Goal: Task Accomplishment & Management: Use online tool/utility

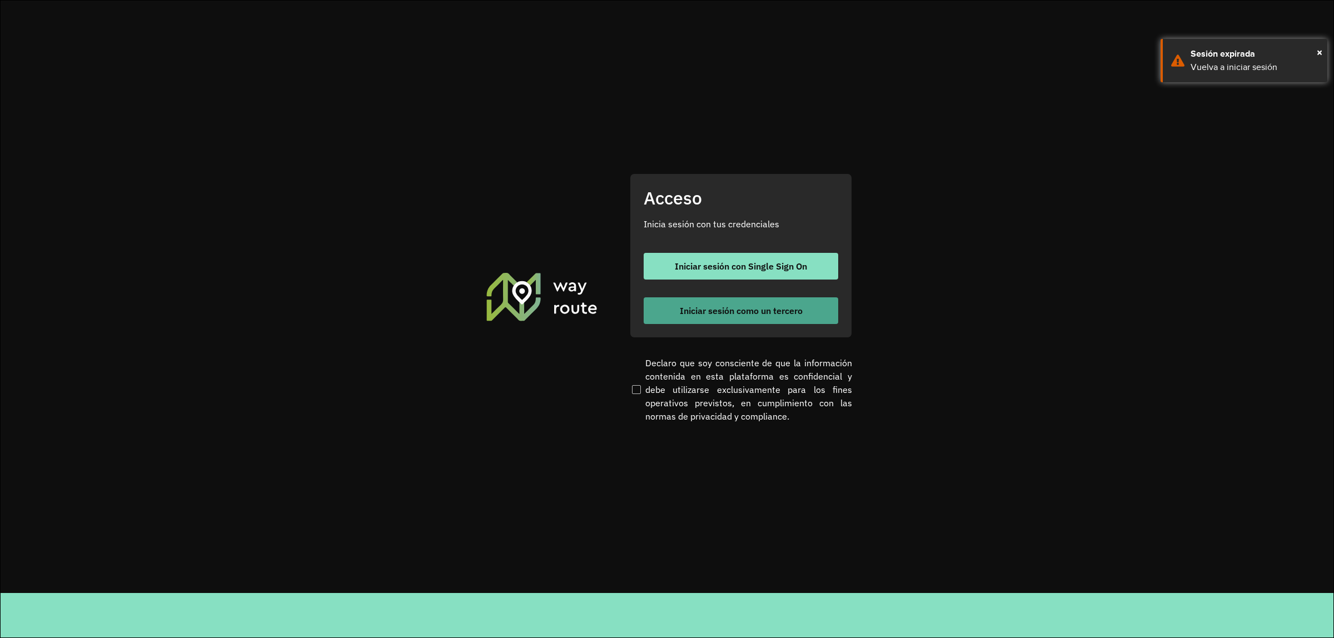
click at [728, 312] on span "Iniciar sesión como un tercero" at bounding box center [741, 310] width 123 height 9
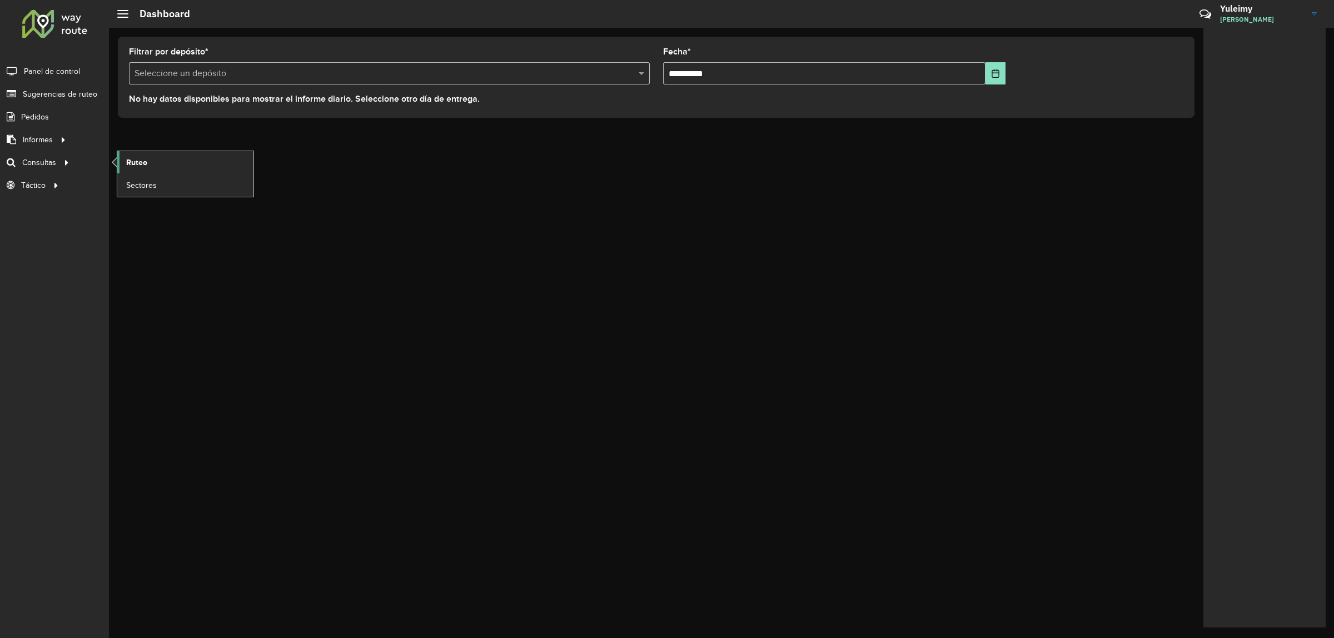
click at [173, 164] on link "Ruteo" at bounding box center [185, 162] width 136 height 22
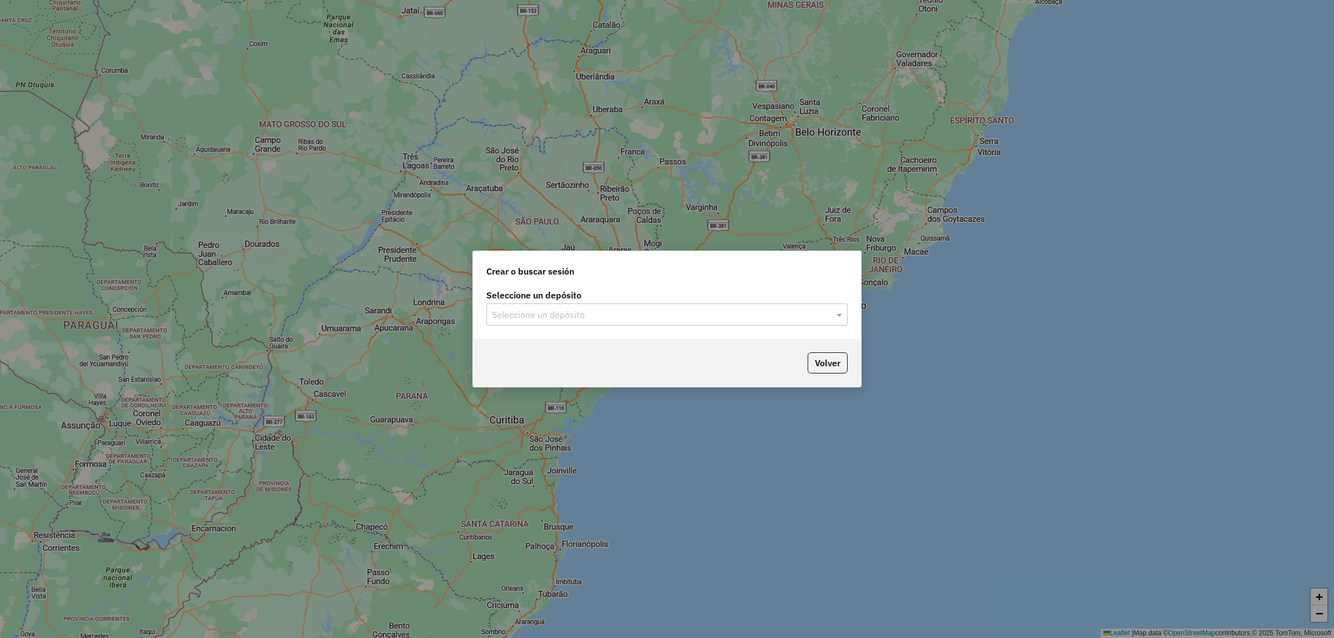
click at [572, 317] on input "text" at bounding box center [656, 315] width 328 height 13
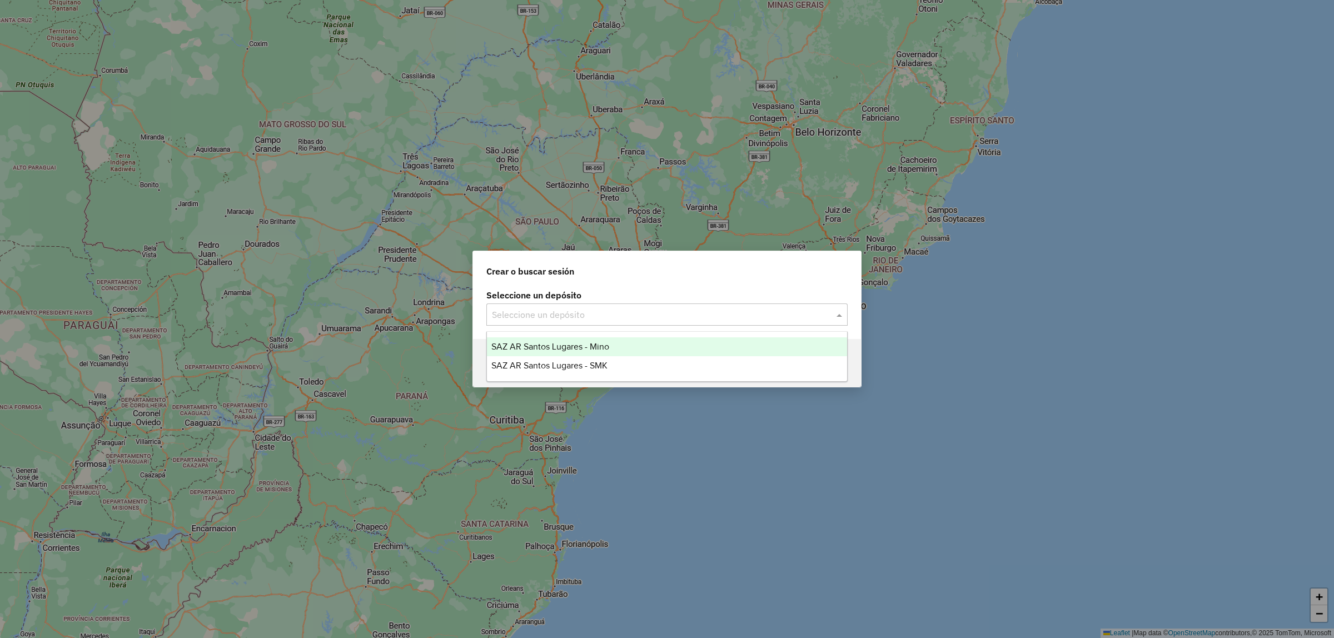
click at [574, 344] on span "SAZ AR Santos Lugares - Mino" at bounding box center [550, 346] width 118 height 9
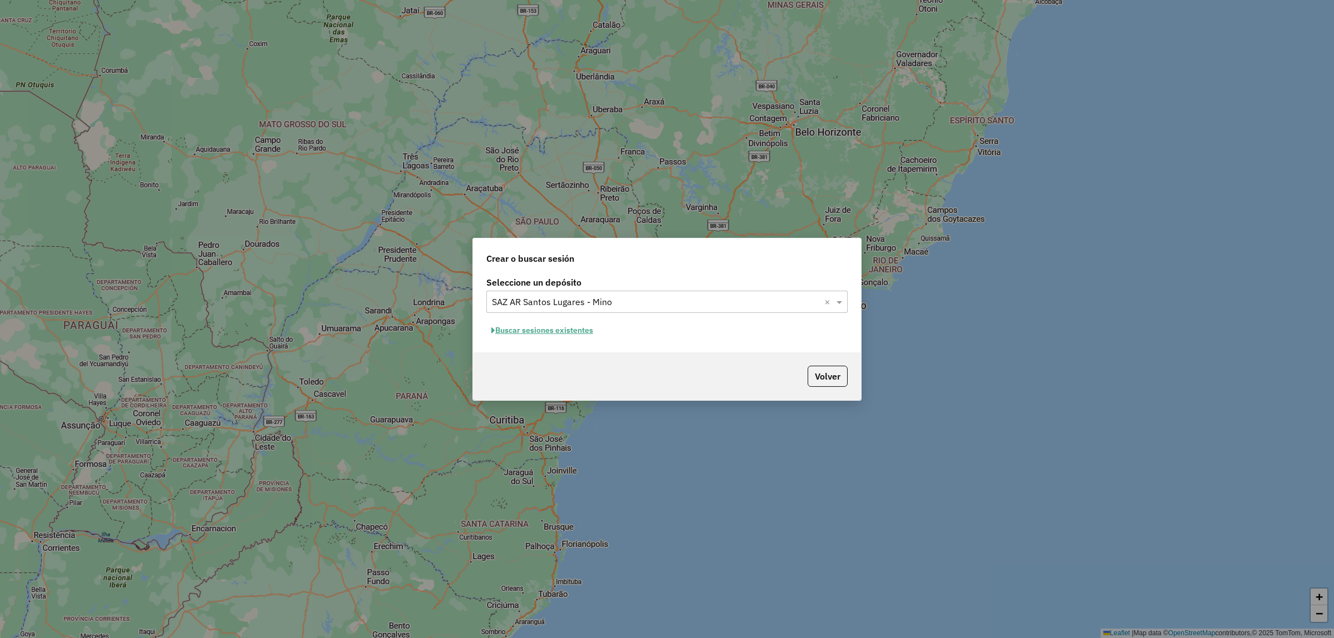
click at [568, 334] on button "Buscar sesiones existentes" at bounding box center [542, 330] width 112 height 17
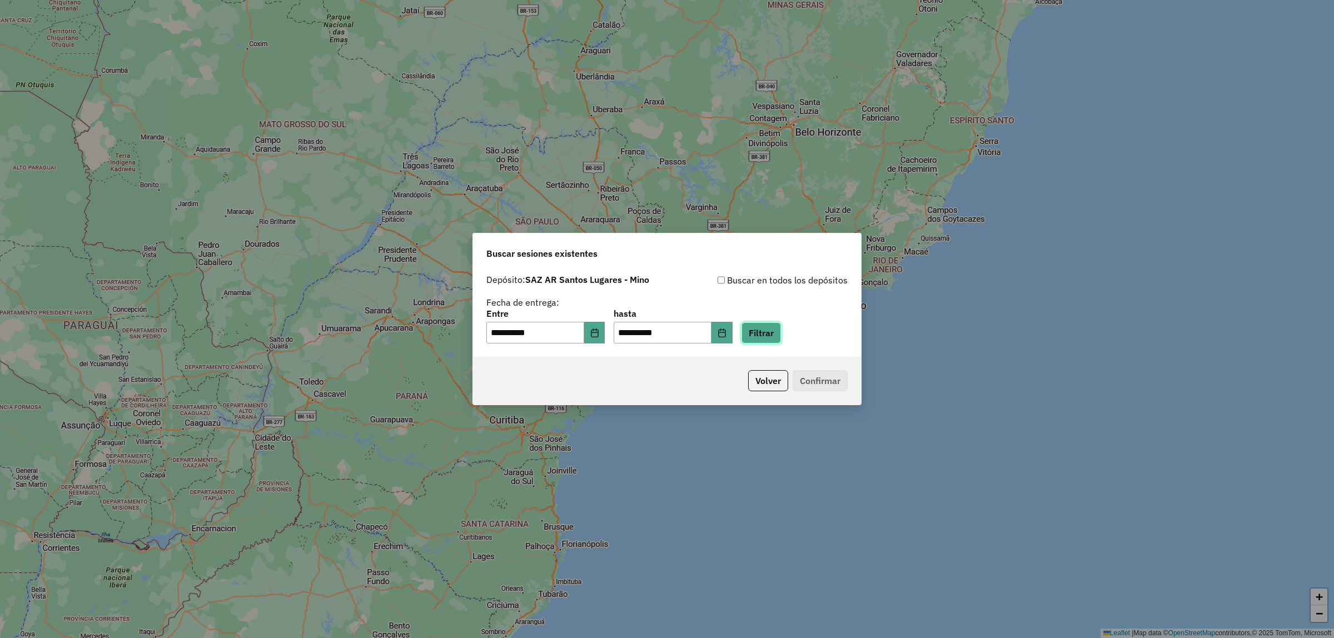
click at [768, 335] on button "Filtrar" at bounding box center [761, 332] width 39 height 21
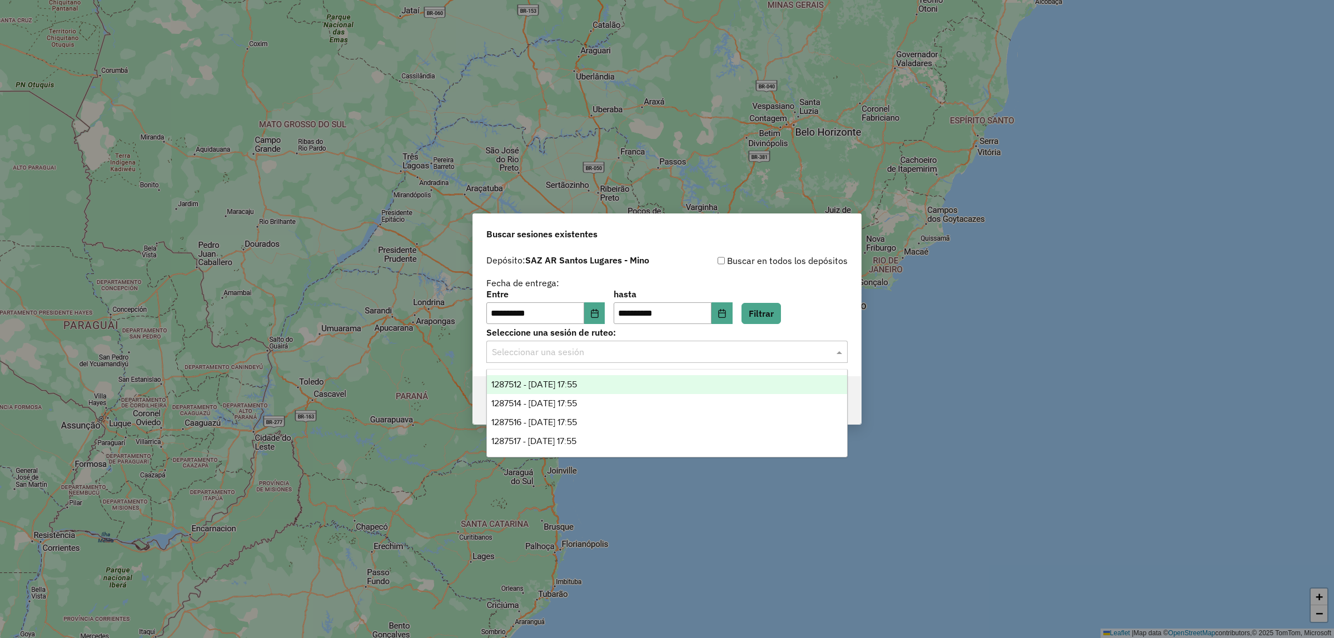
click at [631, 362] on div "Seleccionar una sesión" at bounding box center [666, 352] width 361 height 22
click at [631, 384] on div "1287512 - 03/10/2025 17:55" at bounding box center [667, 384] width 360 height 19
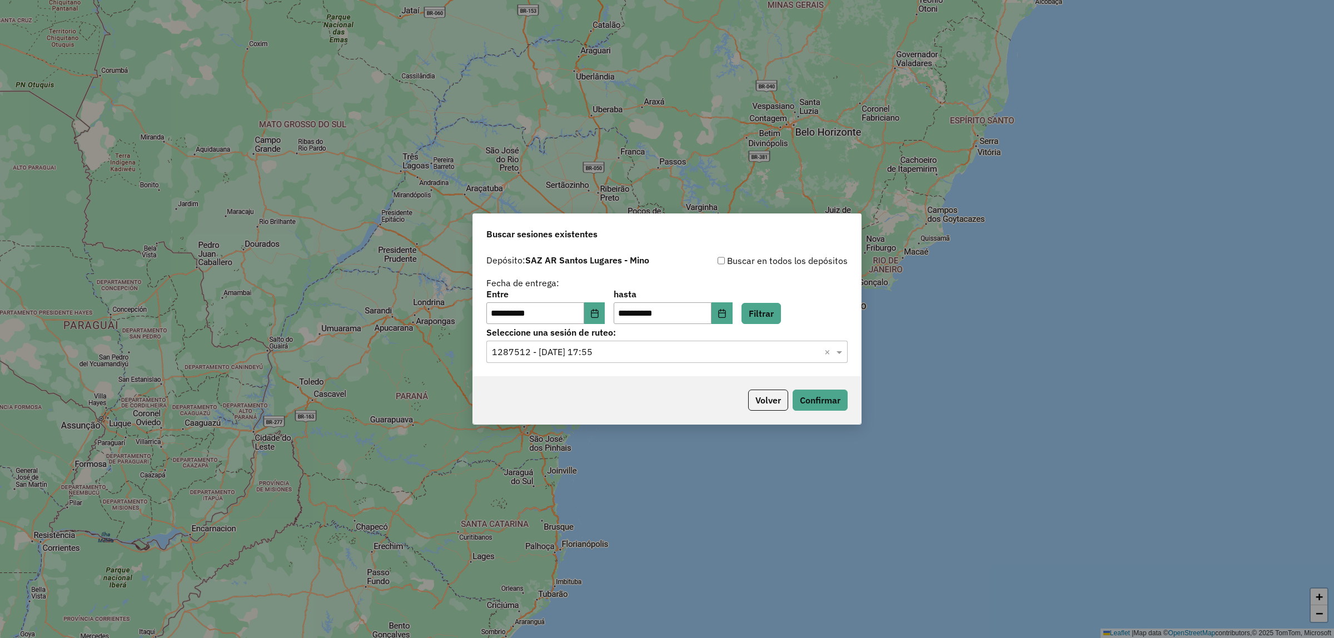
click at [632, 349] on input "text" at bounding box center [656, 352] width 328 height 13
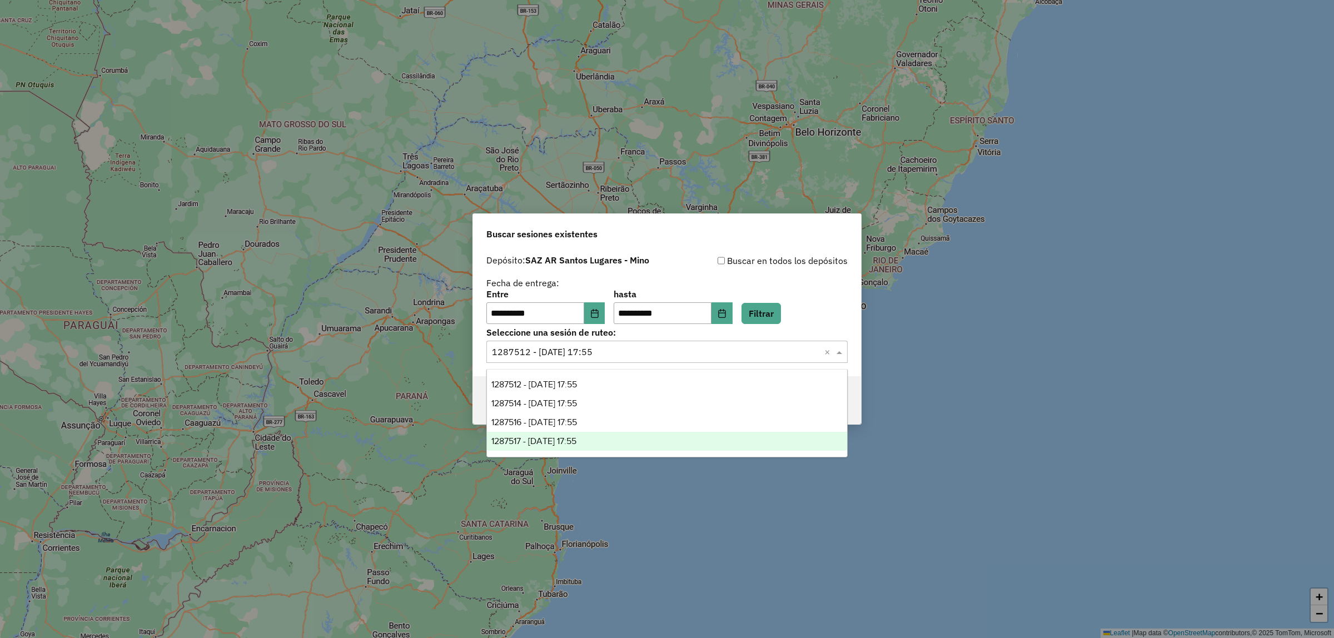
click at [582, 446] on div "1287517 - 03/10/2025 17:55" at bounding box center [667, 441] width 360 height 19
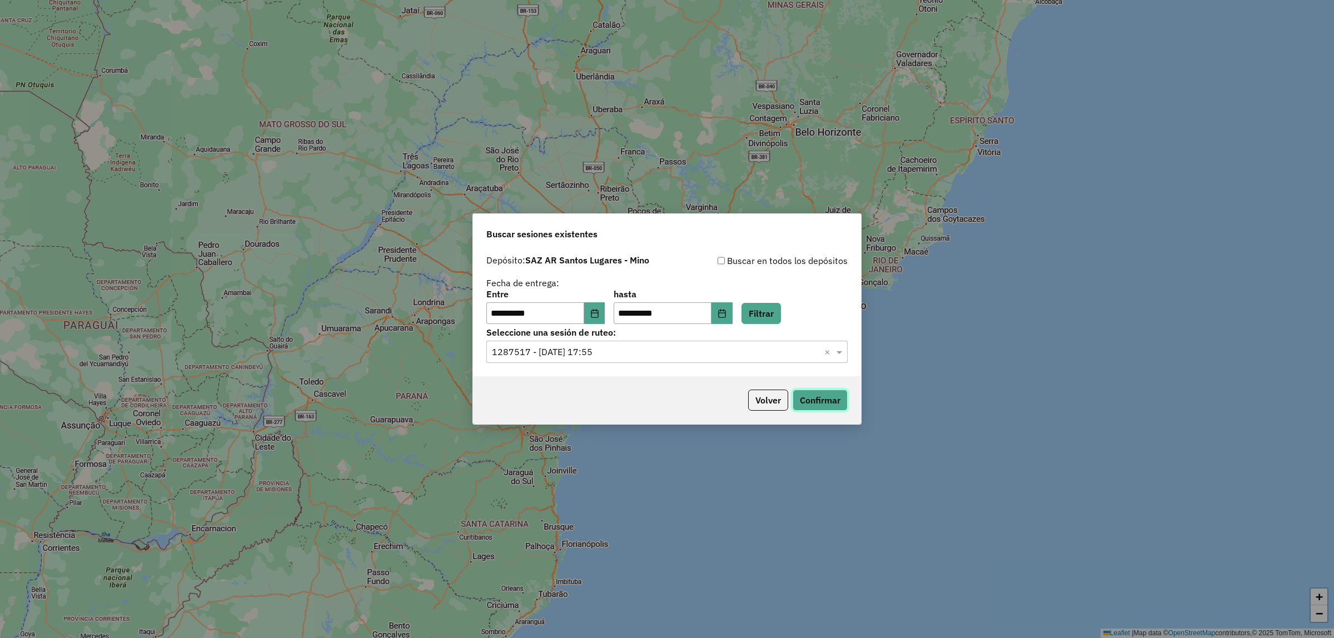
click at [822, 401] on button "Confirmar" at bounding box center [820, 400] width 55 height 21
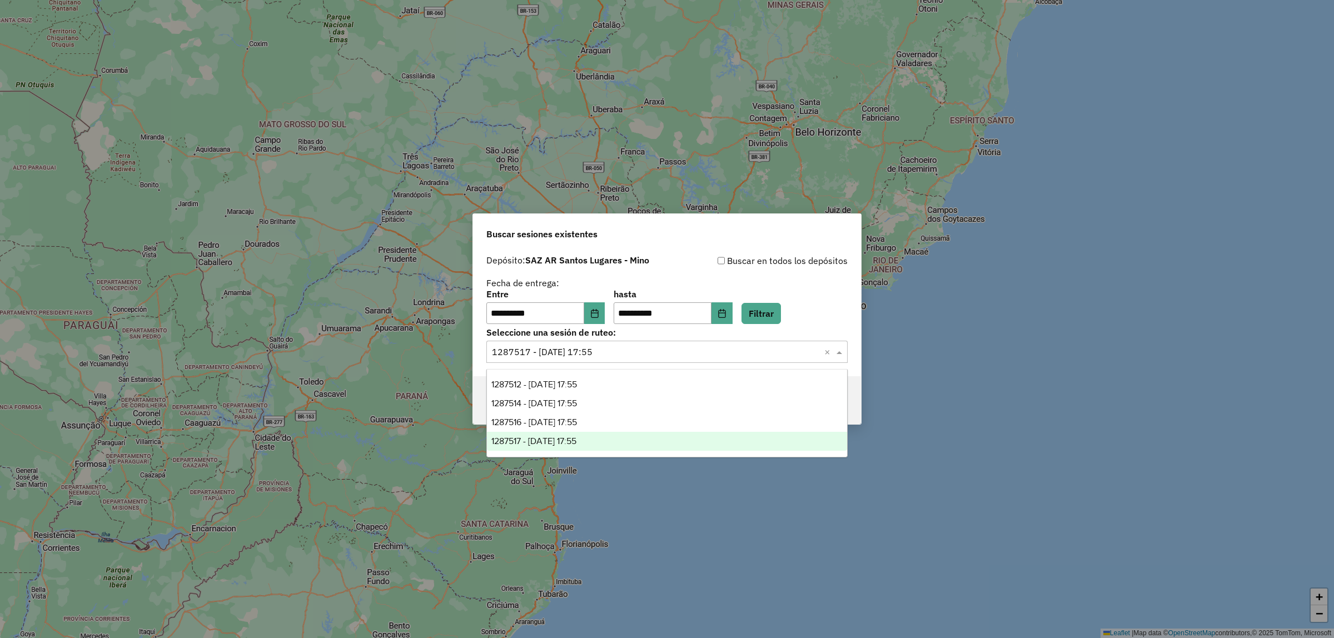
click at [612, 352] on input "text" at bounding box center [656, 352] width 328 height 13
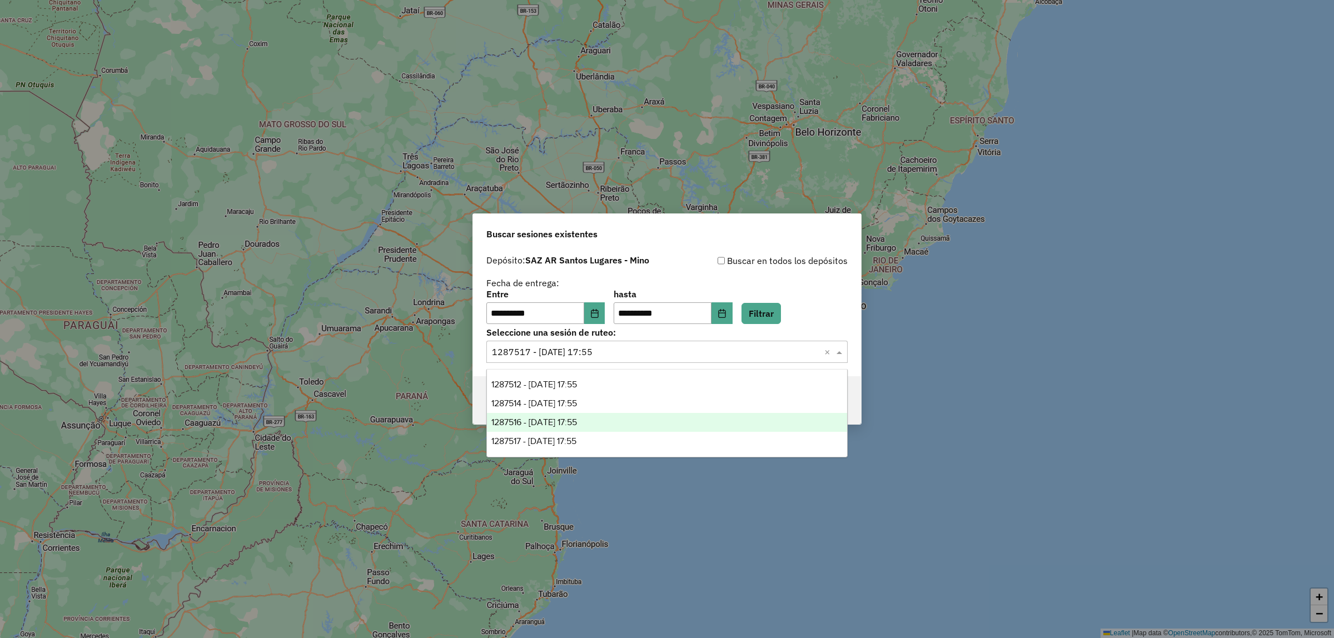
click at [610, 420] on div "1287516 - 03/10/2025 17:55" at bounding box center [667, 422] width 360 height 19
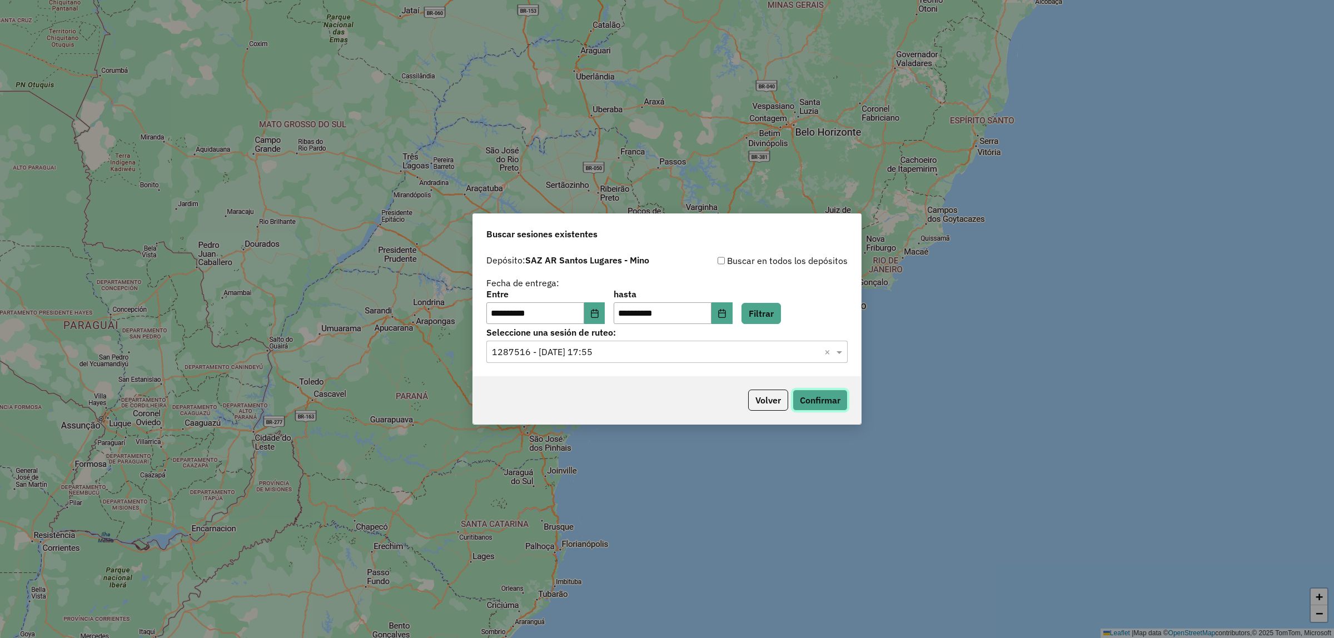
click at [821, 390] on button "Confirmar" at bounding box center [820, 400] width 55 height 21
click at [628, 367] on div "**********" at bounding box center [667, 313] width 388 height 127
click at [621, 349] on input "text" at bounding box center [656, 352] width 328 height 13
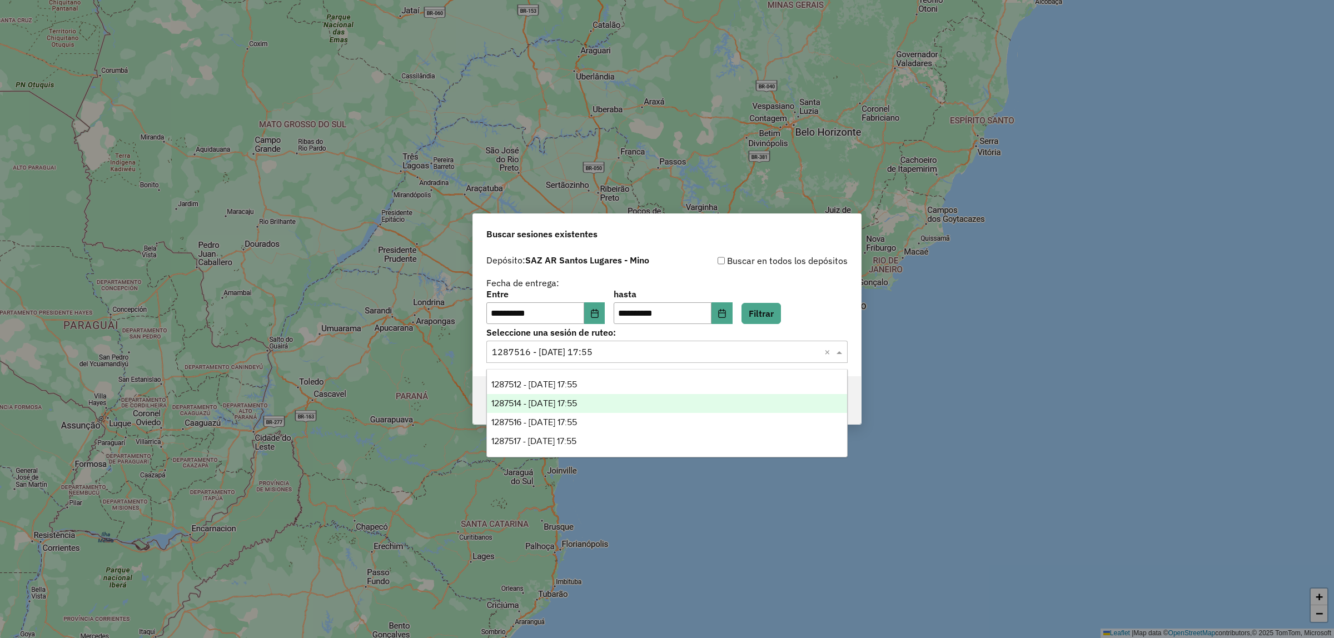
click at [837, 349] on span at bounding box center [841, 351] width 14 height 13
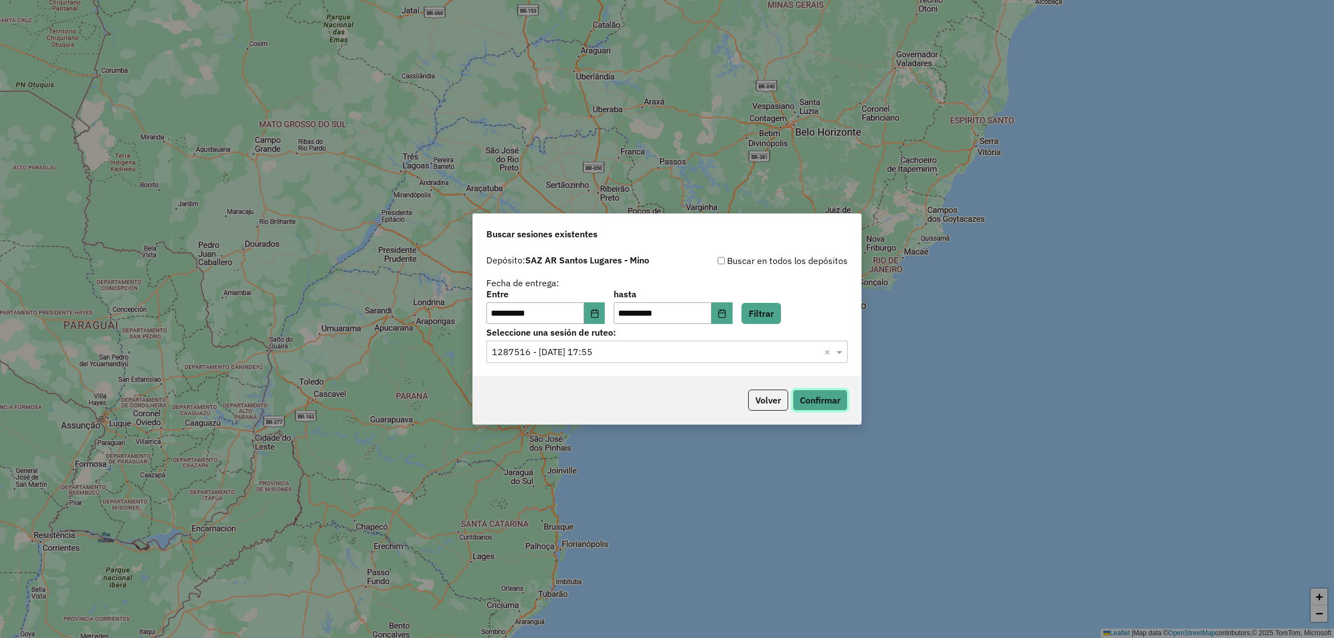
click at [834, 402] on button "Confirmar" at bounding box center [820, 400] width 55 height 21
click at [585, 359] on input "text" at bounding box center [656, 352] width 328 height 13
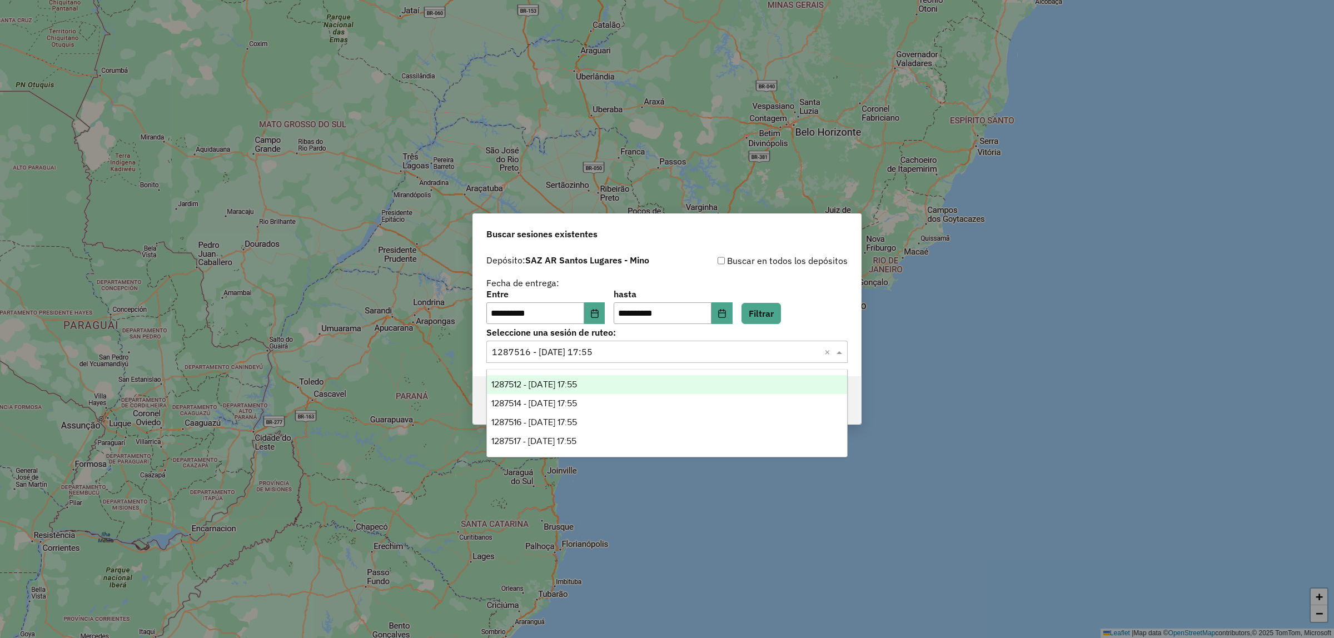
click at [604, 385] on div "1287512 - 03/10/2025 17:55" at bounding box center [667, 384] width 360 height 19
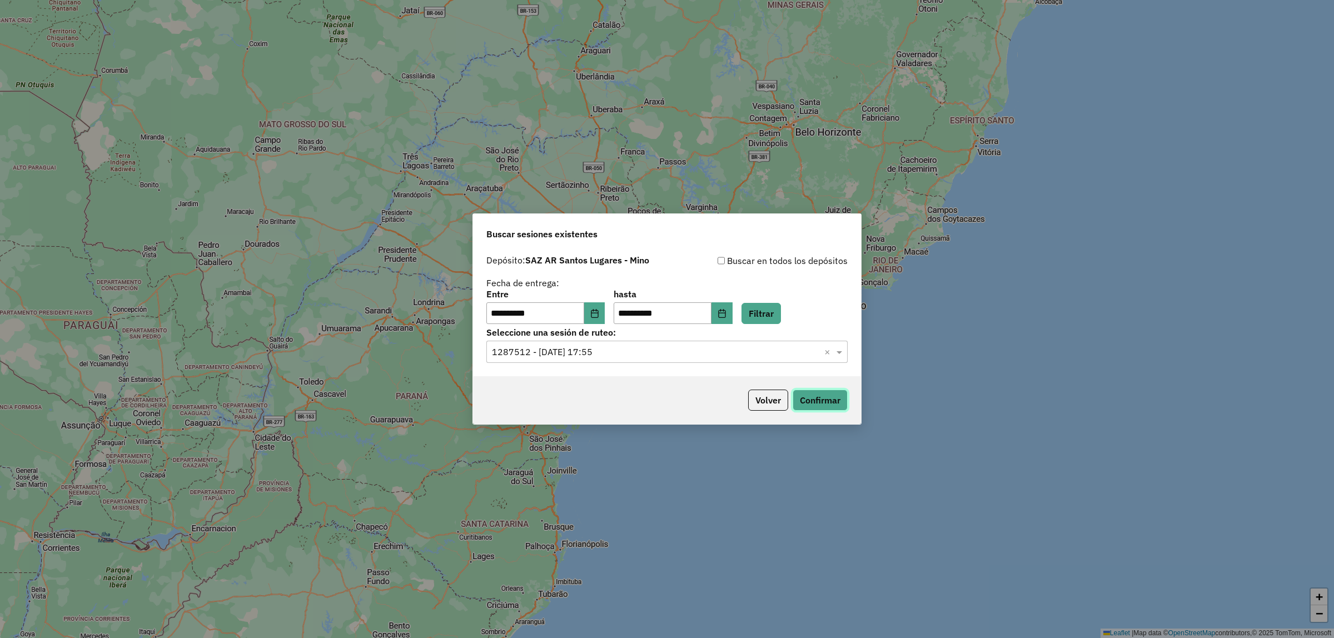
click at [821, 400] on button "Confirmar" at bounding box center [820, 400] width 55 height 21
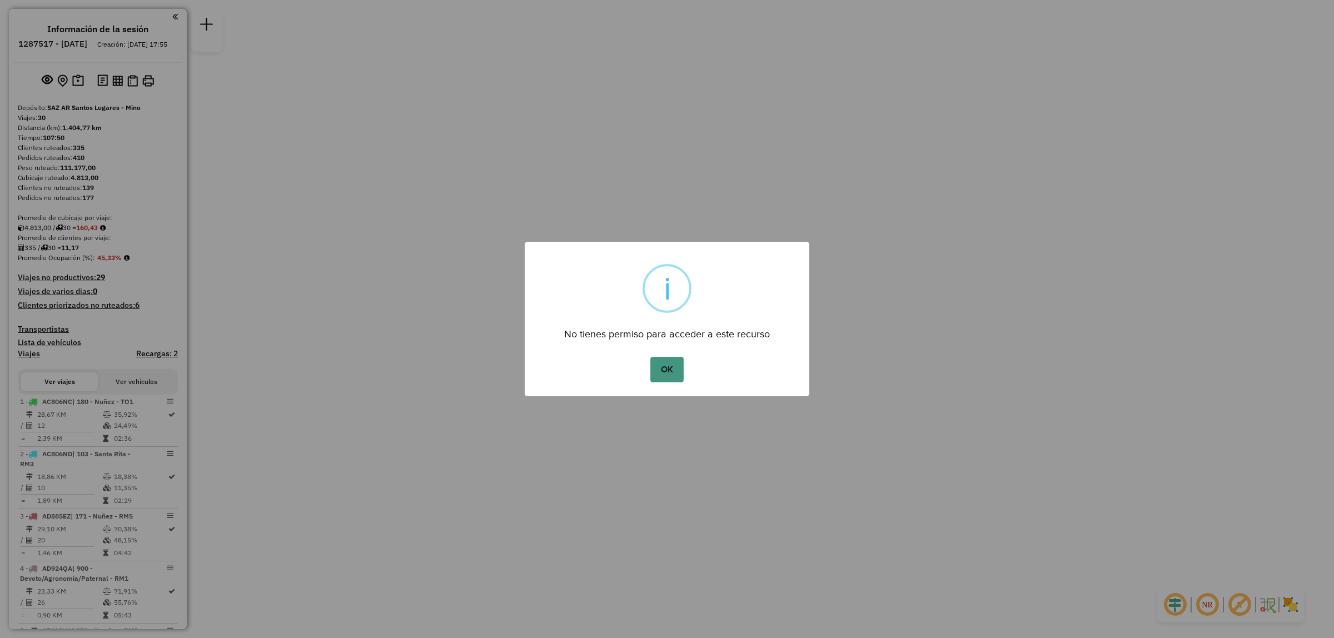
click at [657, 367] on button "OK" at bounding box center [666, 370] width 33 height 26
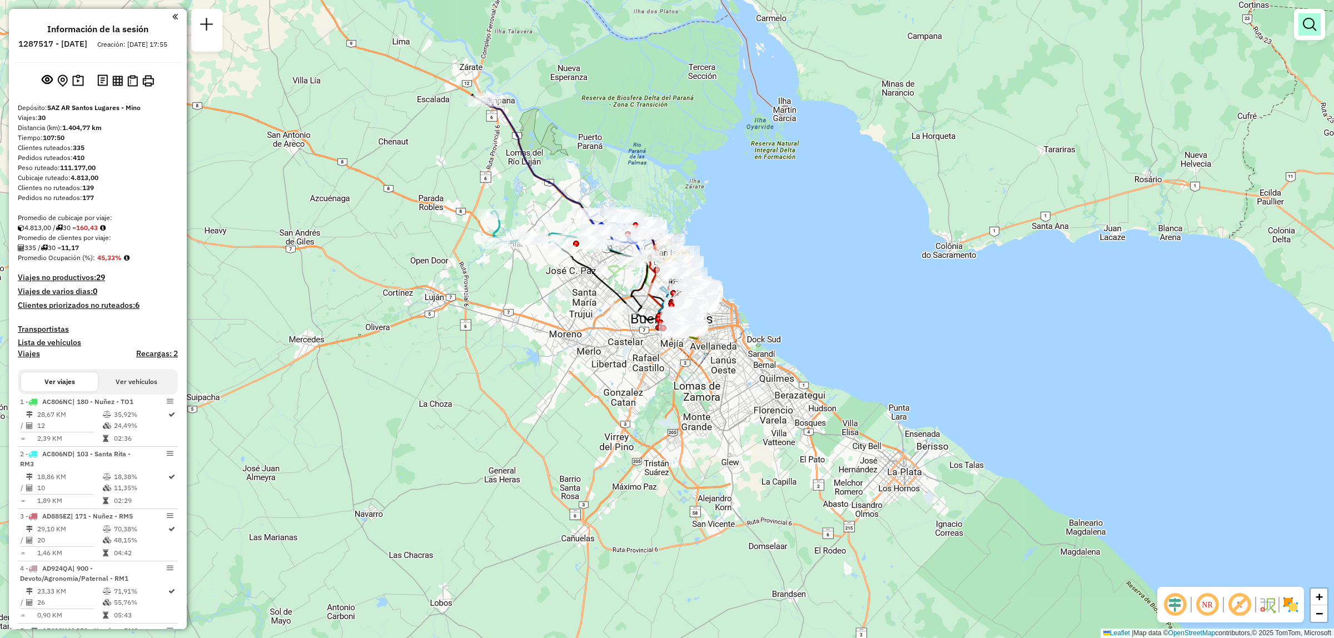
click at [1305, 23] on em at bounding box center [1309, 24] width 13 height 13
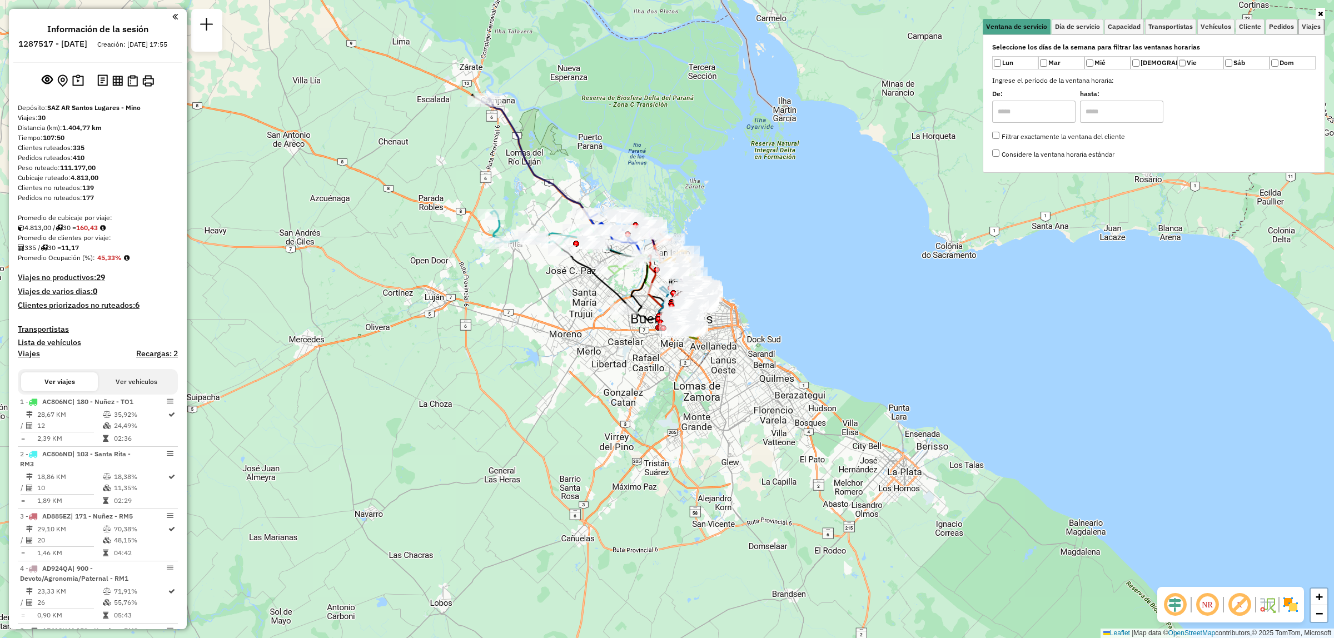
click at [1305, 23] on span "Viajes" at bounding box center [1311, 26] width 19 height 7
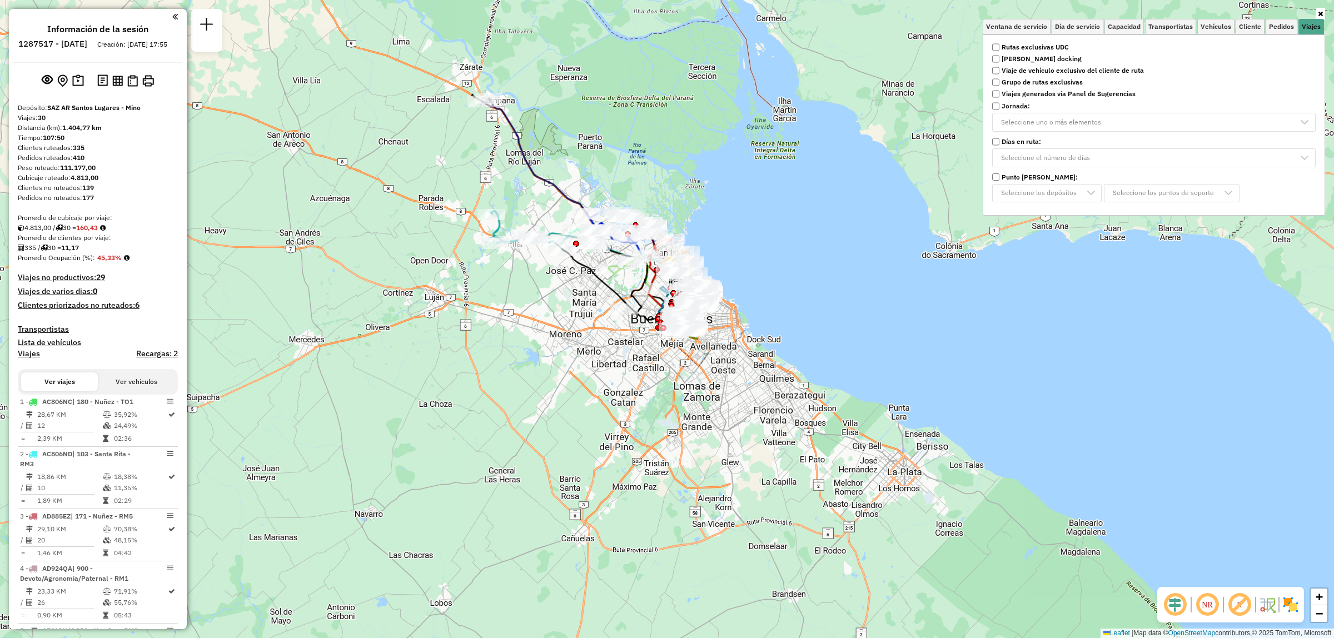
click at [1054, 43] on strong "Rutas exclusivas UDC" at bounding box center [1035, 47] width 67 height 10
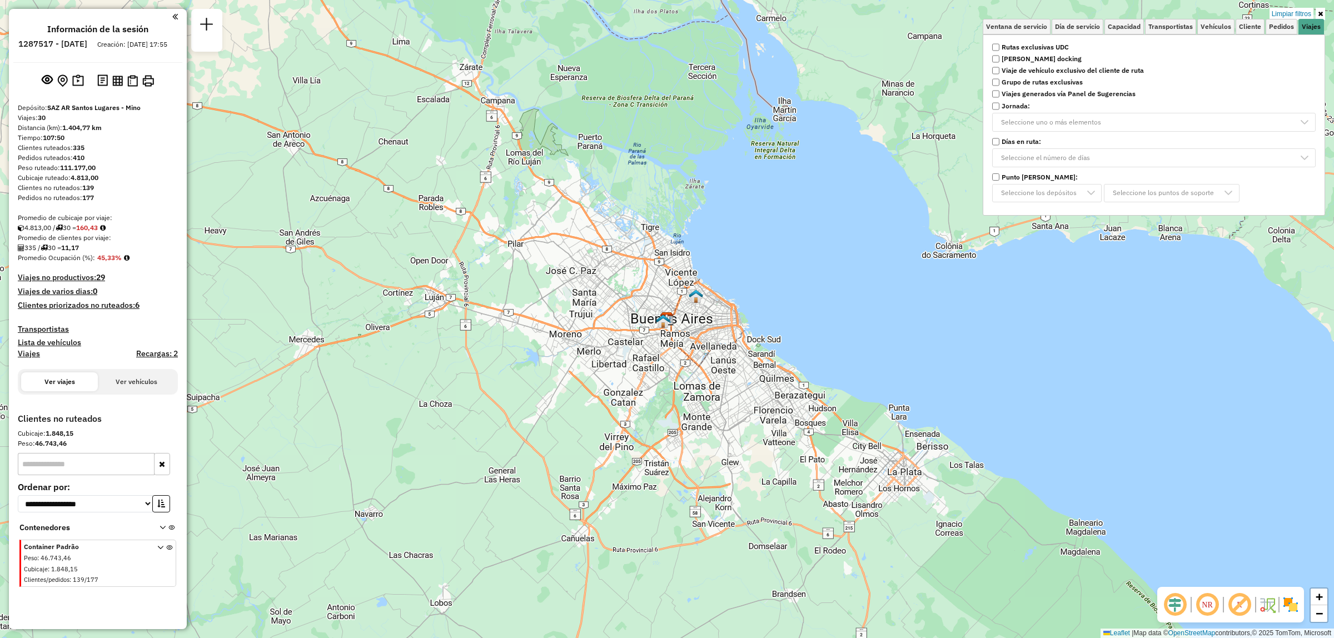
click at [759, 255] on div "Limpiar filtros Ventana de servicio Día de servicio Capacidad Transportistas Ve…" at bounding box center [667, 319] width 1334 height 638
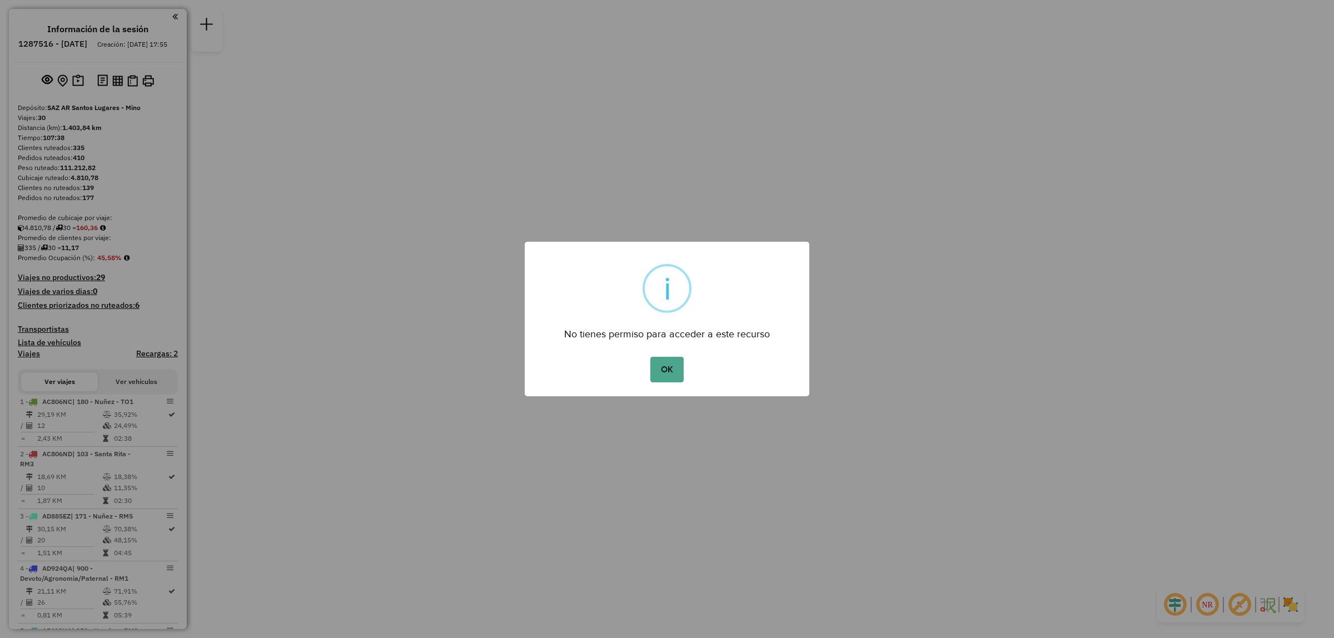
click at [659, 355] on div "OK No Cancel" at bounding box center [667, 369] width 285 height 31
click at [663, 360] on button "OK" at bounding box center [666, 370] width 33 height 26
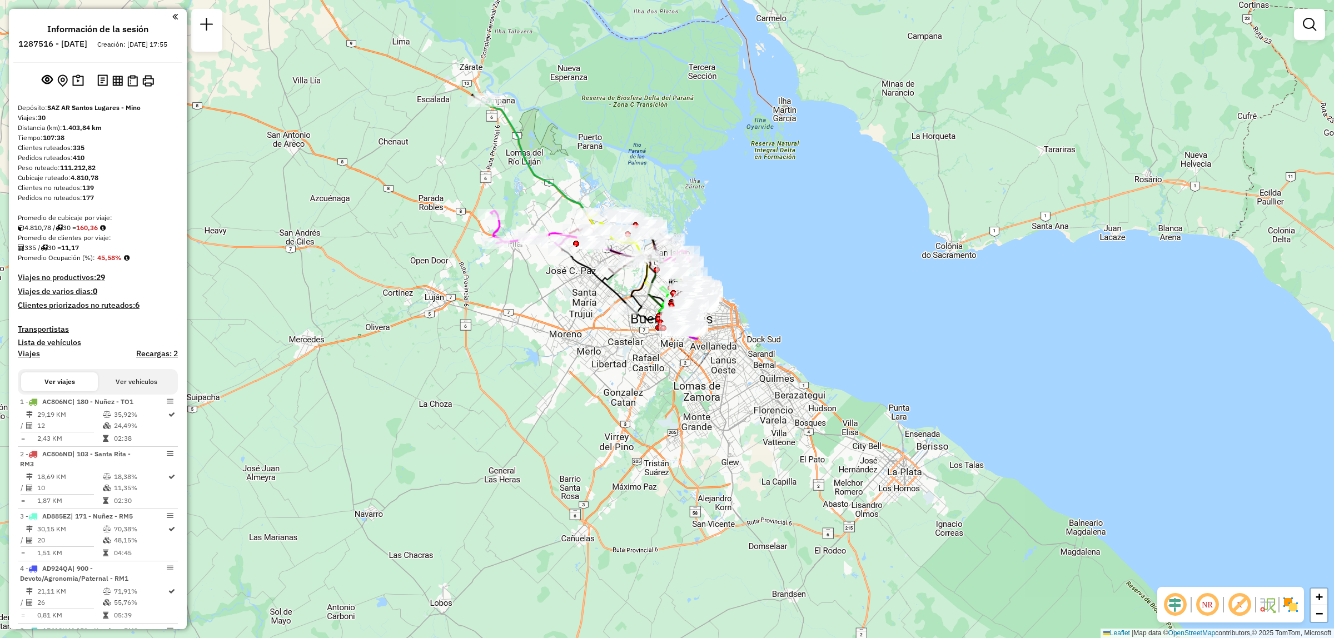
click at [1323, 34] on div at bounding box center [1309, 24] width 31 height 31
click at [1294, 26] on div at bounding box center [1309, 24] width 31 height 31
click at [1310, 23] on em at bounding box center [1309, 24] width 13 height 13
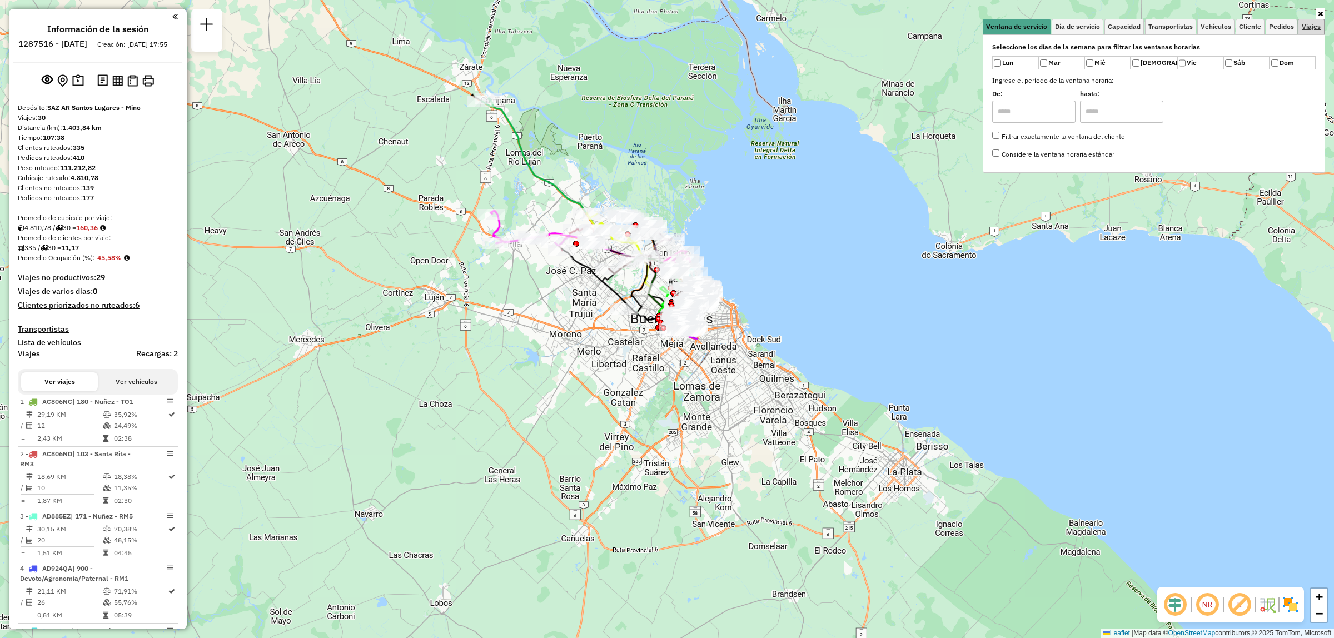
click at [1308, 23] on span "Viajes" at bounding box center [1311, 26] width 19 height 7
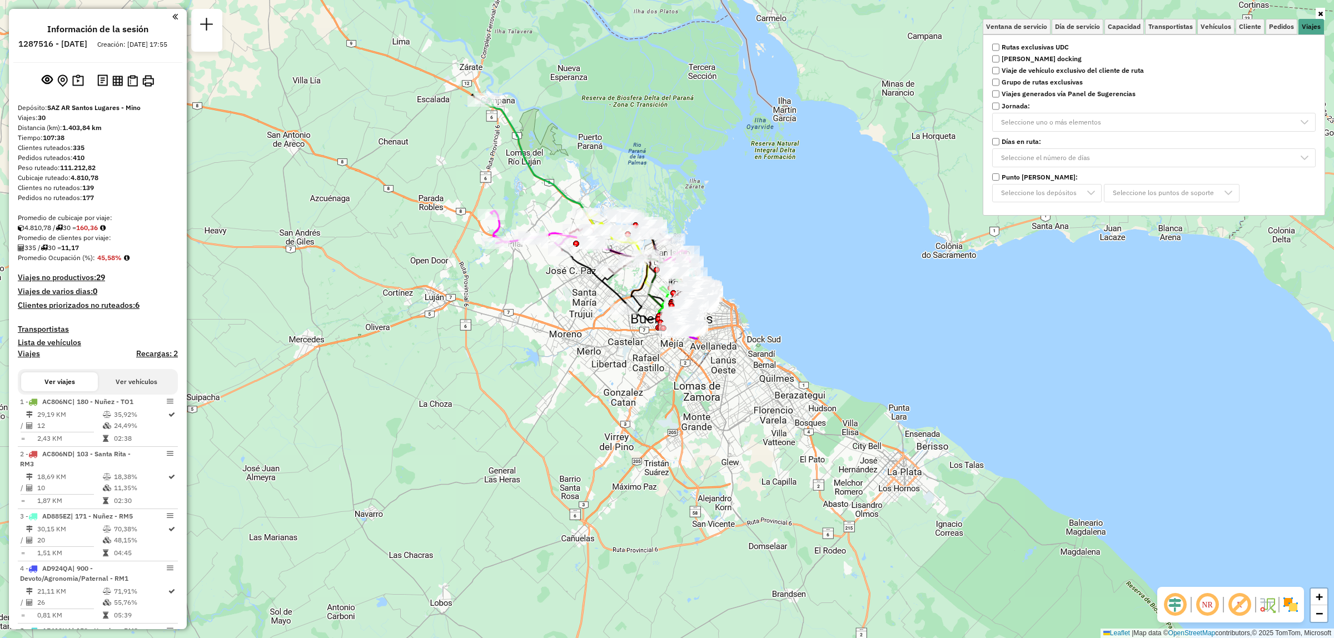
click at [1026, 48] on strong "Rutas exclusivas UDC" at bounding box center [1035, 47] width 67 height 10
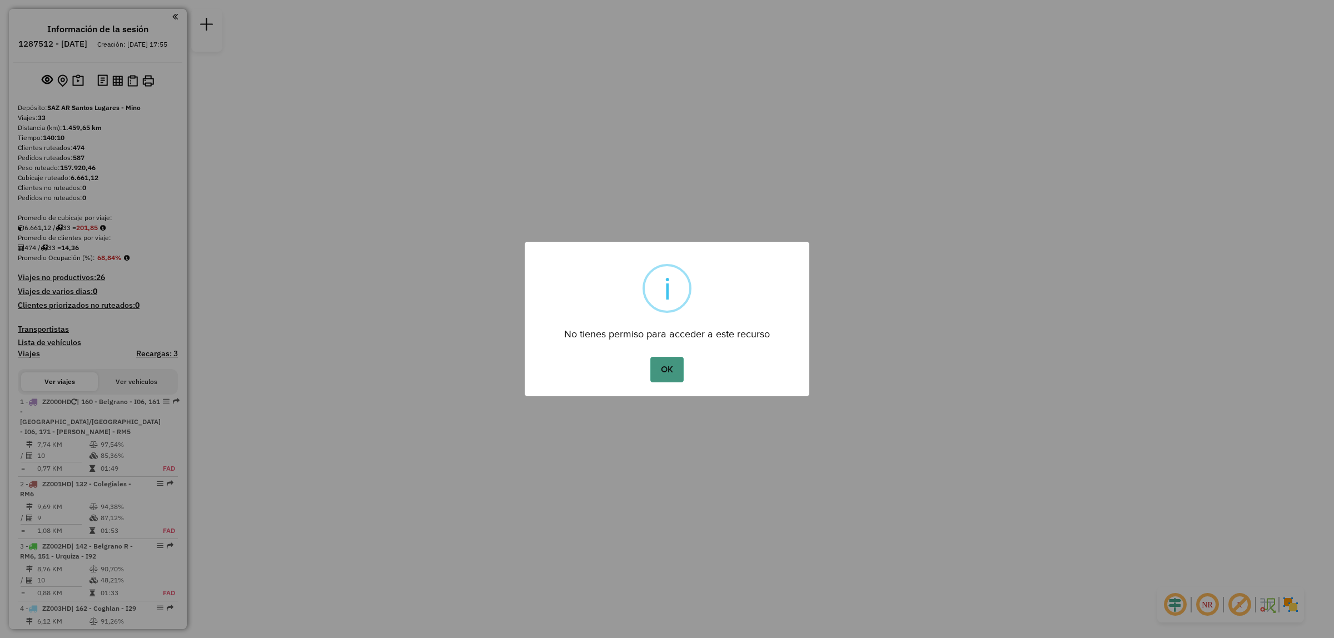
click at [677, 363] on button "OK" at bounding box center [666, 370] width 33 height 26
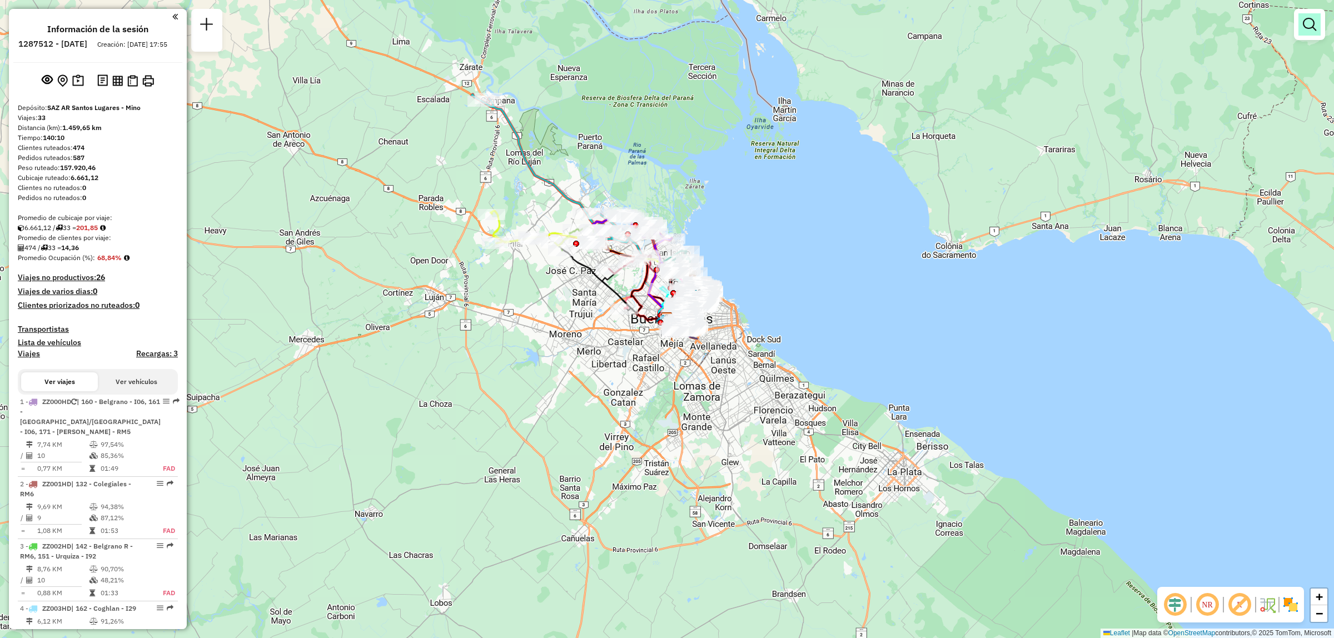
click at [1307, 28] on em at bounding box center [1309, 24] width 13 height 13
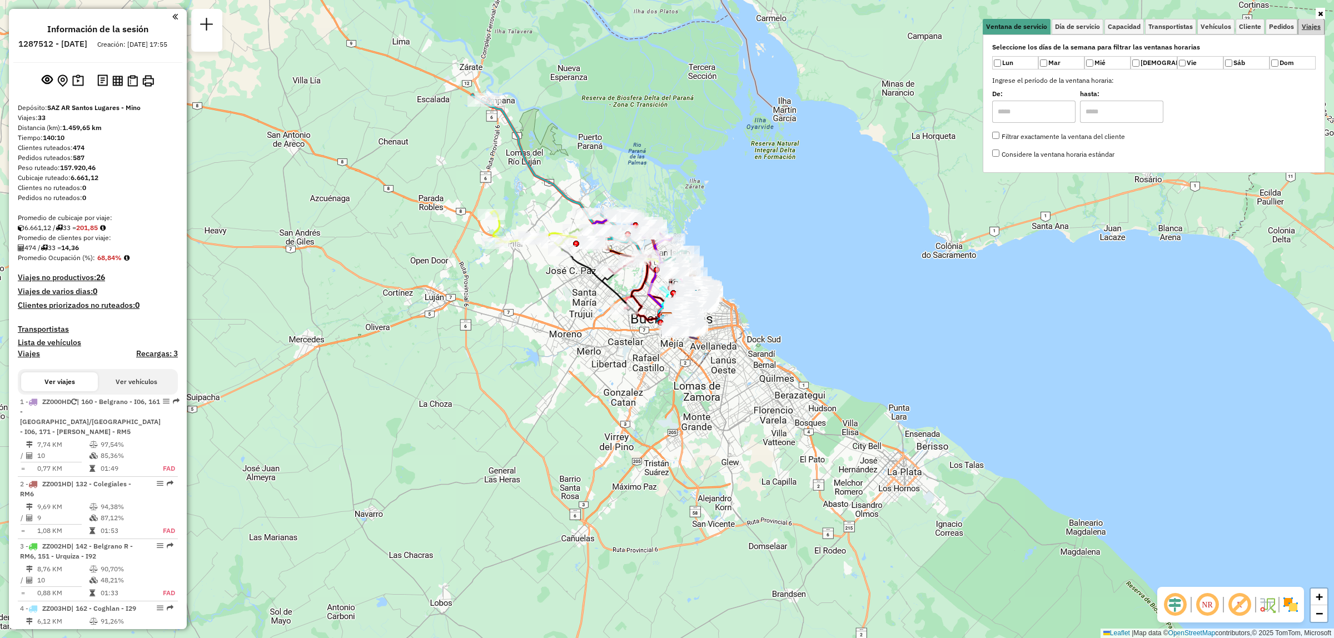
click at [1306, 30] on span "Viajes" at bounding box center [1311, 26] width 19 height 7
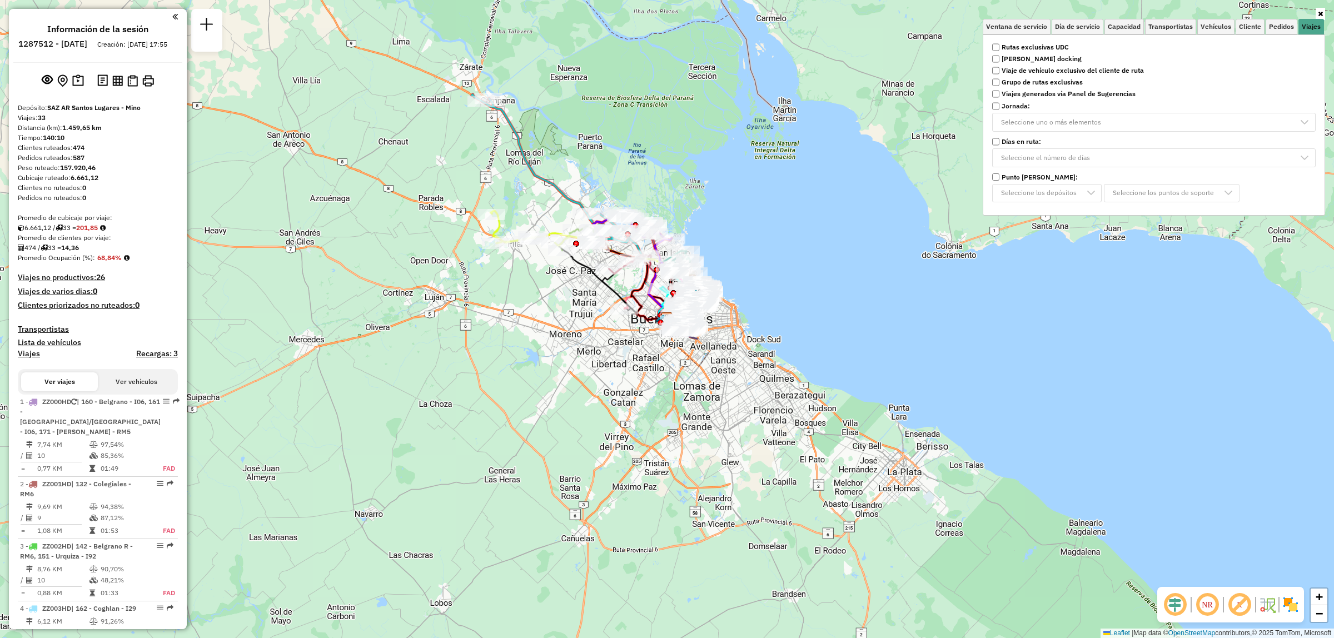
click at [1043, 46] on strong "Rutas exclusivas UDC" at bounding box center [1035, 47] width 67 height 10
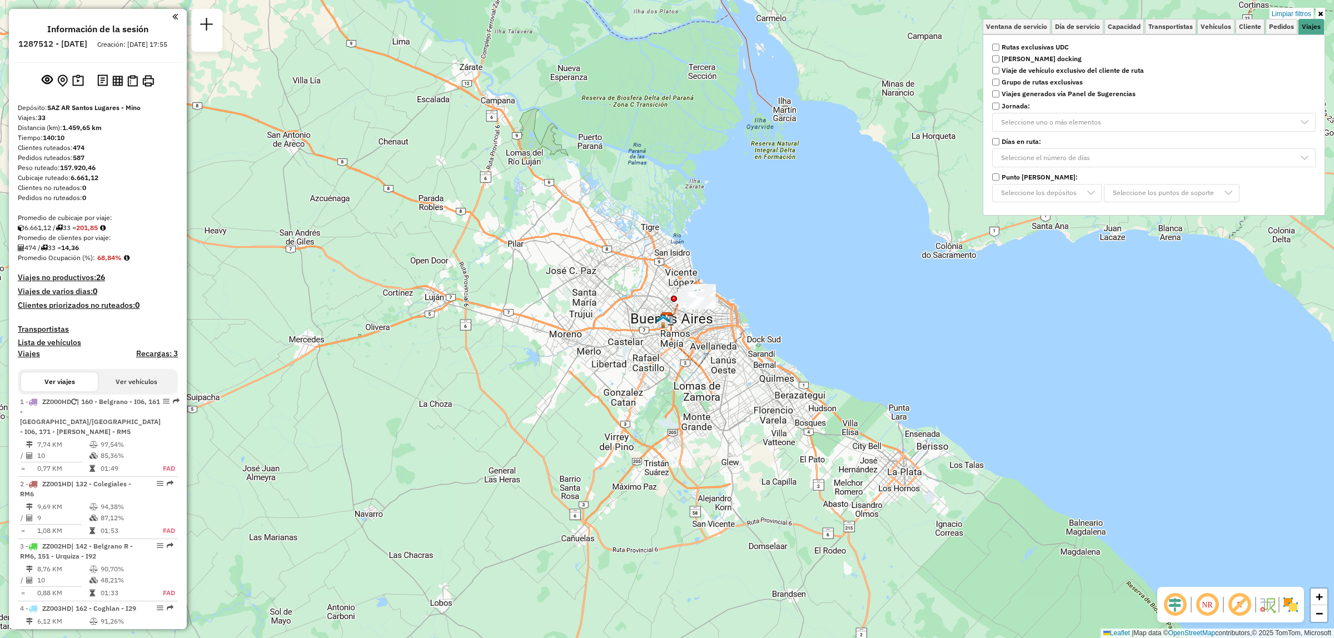
click at [754, 281] on div "Limpiar filtros Ventana de servicio Día de servicio Capacidad Transportistas Ve…" at bounding box center [667, 319] width 1334 height 638
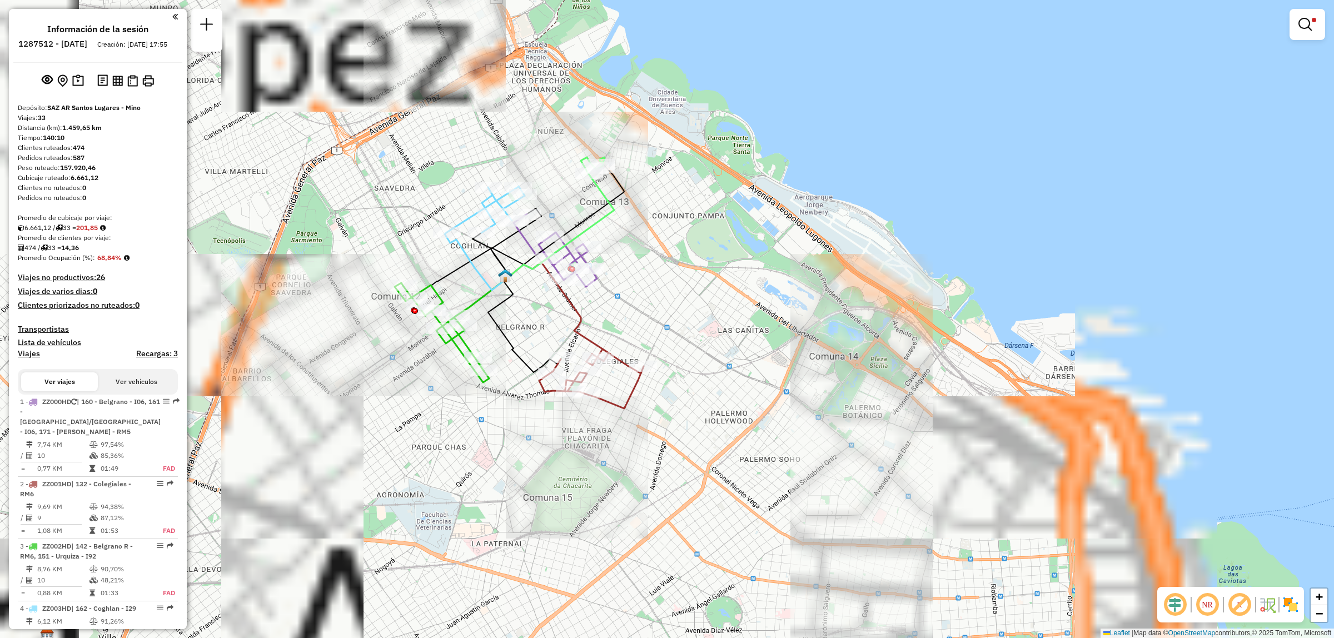
drag, startPoint x: 549, startPoint y: 318, endPoint x: 620, endPoint y: 352, distance: 79.3
click at [620, 352] on div "Limpiar filtros Ventana de servicio Día de servicio Capacidad Transportistas Ve…" at bounding box center [667, 319] width 1334 height 638
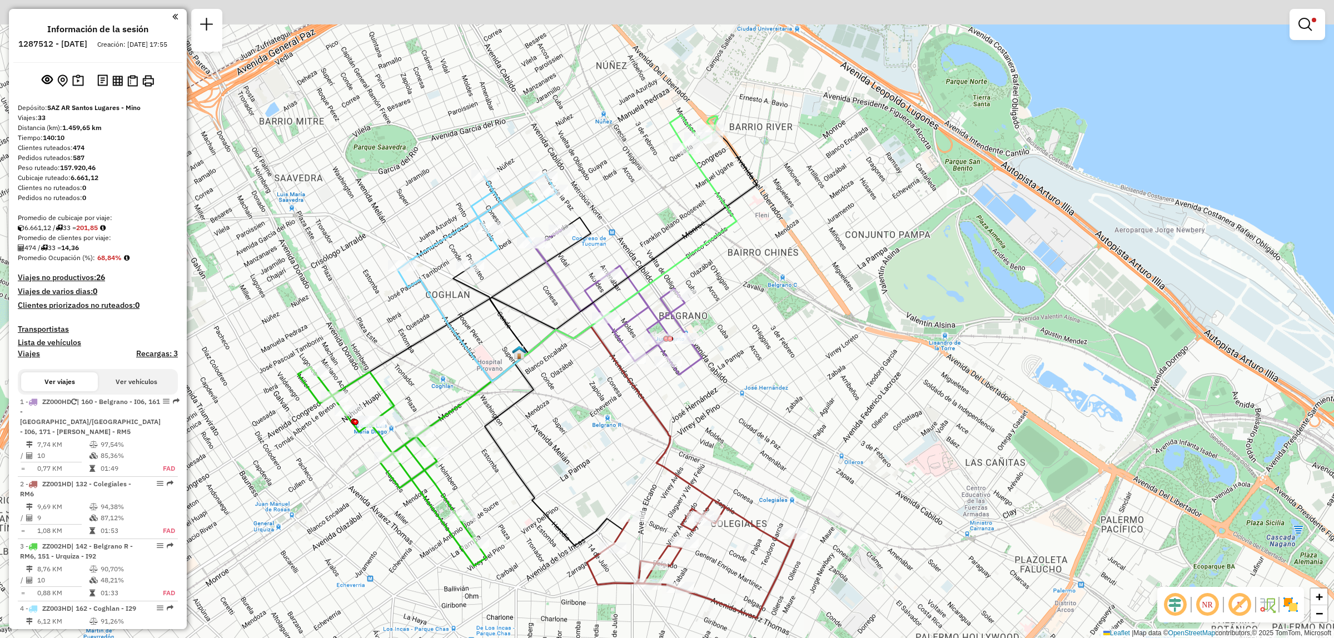
drag, startPoint x: 491, startPoint y: 379, endPoint x: 570, endPoint y: 508, distance: 150.7
click at [570, 508] on div "Limpiar filtros Ventana de servicio Día de servicio Capacidad Transportistas Ve…" at bounding box center [667, 319] width 1334 height 638
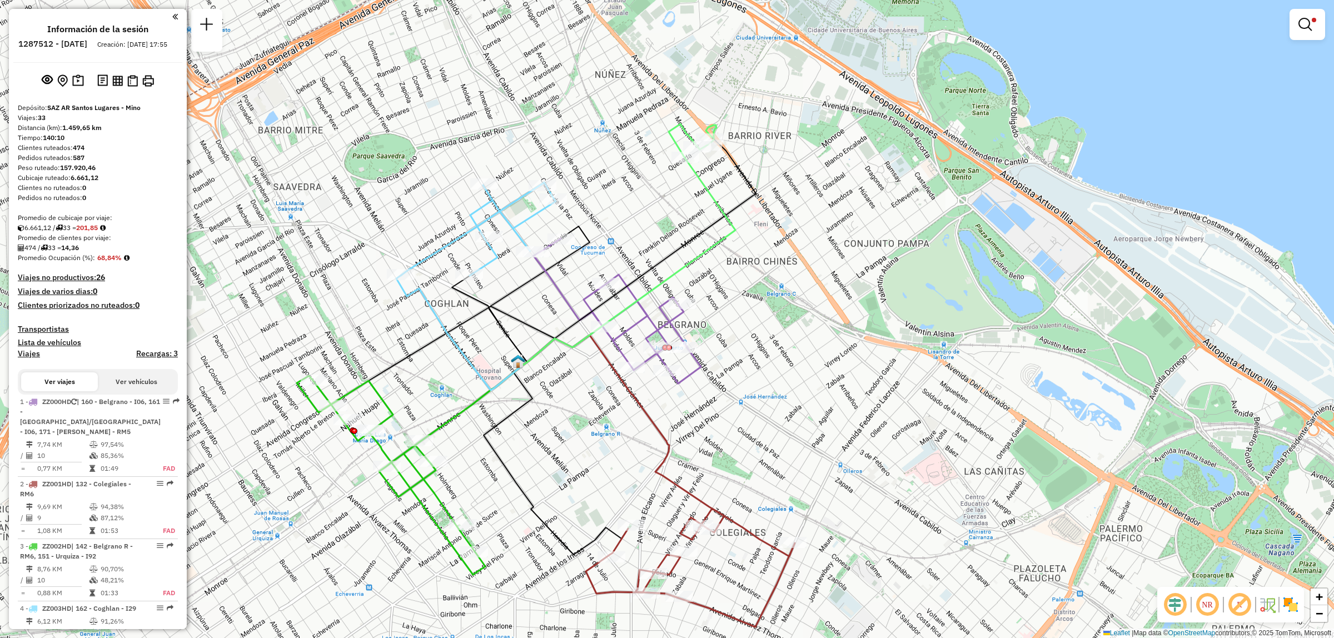
drag, startPoint x: 587, startPoint y: 374, endPoint x: 589, endPoint y: 455, distance: 81.2
click at [589, 455] on div "Limpiar filtros Ventana de servicio Día de servicio Capacidad Transportistas Ve…" at bounding box center [667, 319] width 1334 height 638
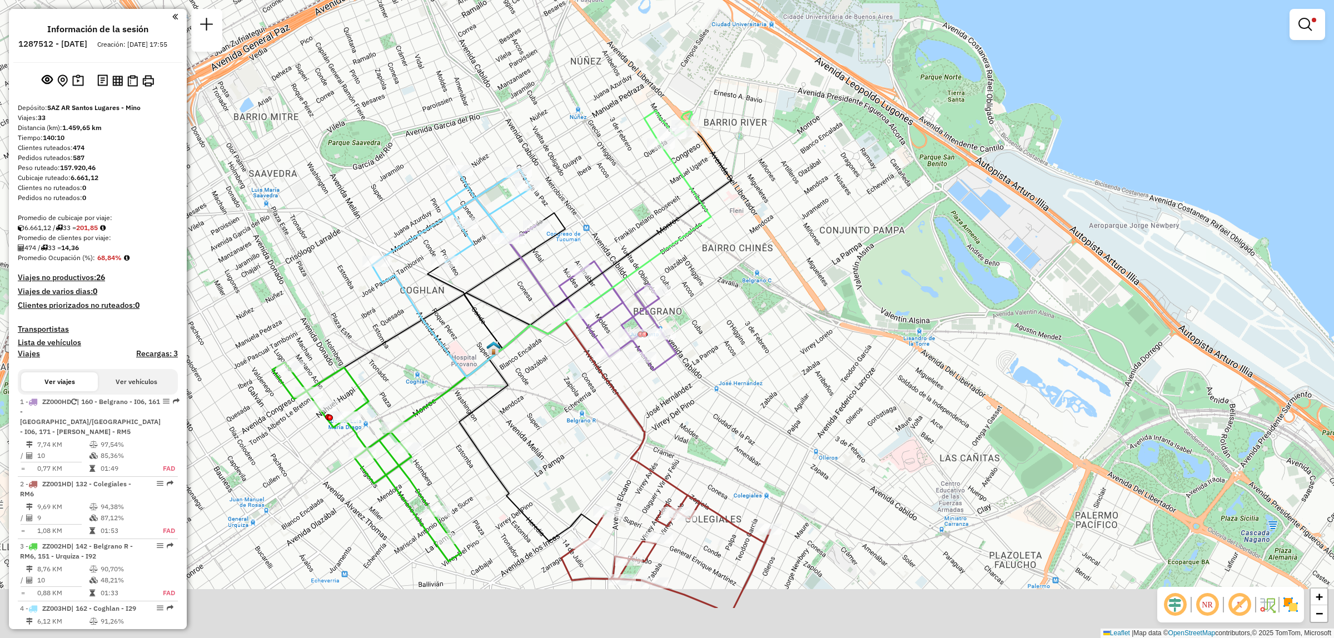
drag, startPoint x: 475, startPoint y: 501, endPoint x: 448, endPoint y: 400, distance: 104.8
click at [448, 400] on div "Limpiar filtros Ventana de servicio Día de servicio Capacidad Transportistas Ve…" at bounding box center [667, 319] width 1334 height 638
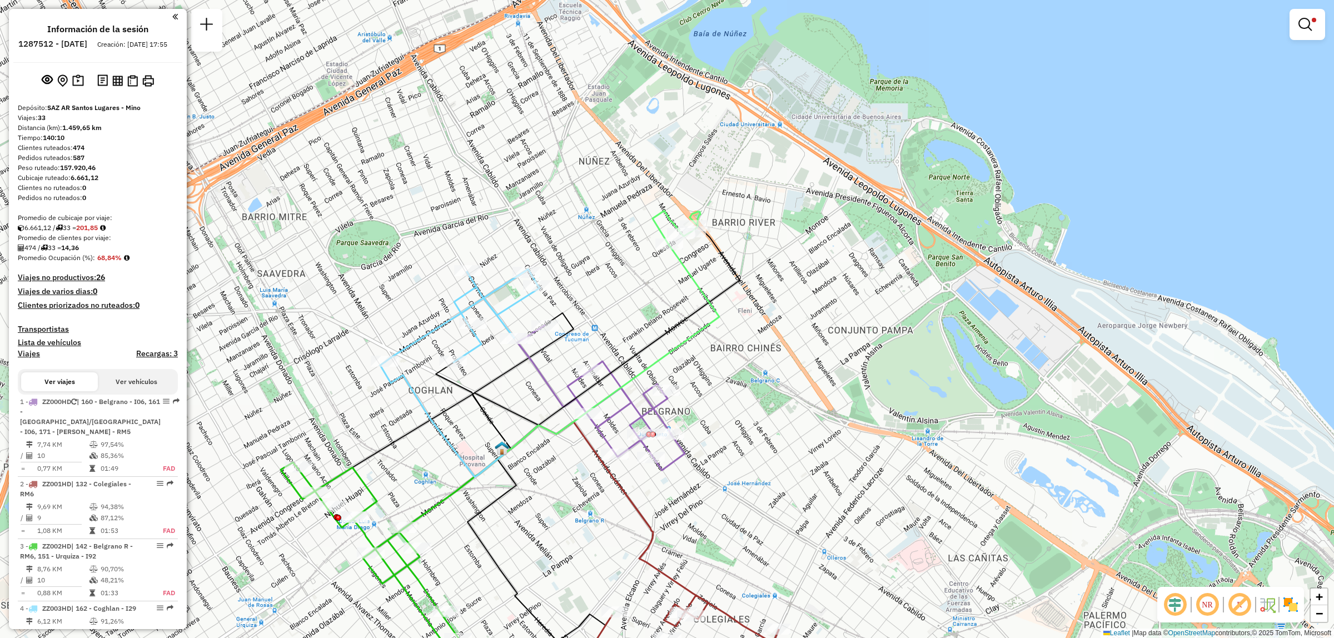
drag, startPoint x: 609, startPoint y: 446, endPoint x: 617, endPoint y: 554, distance: 107.6
click at [617, 554] on div "Limpiar filtros Ventana de servicio Día de servicio Capacidad Transportistas Ve…" at bounding box center [667, 319] width 1334 height 638
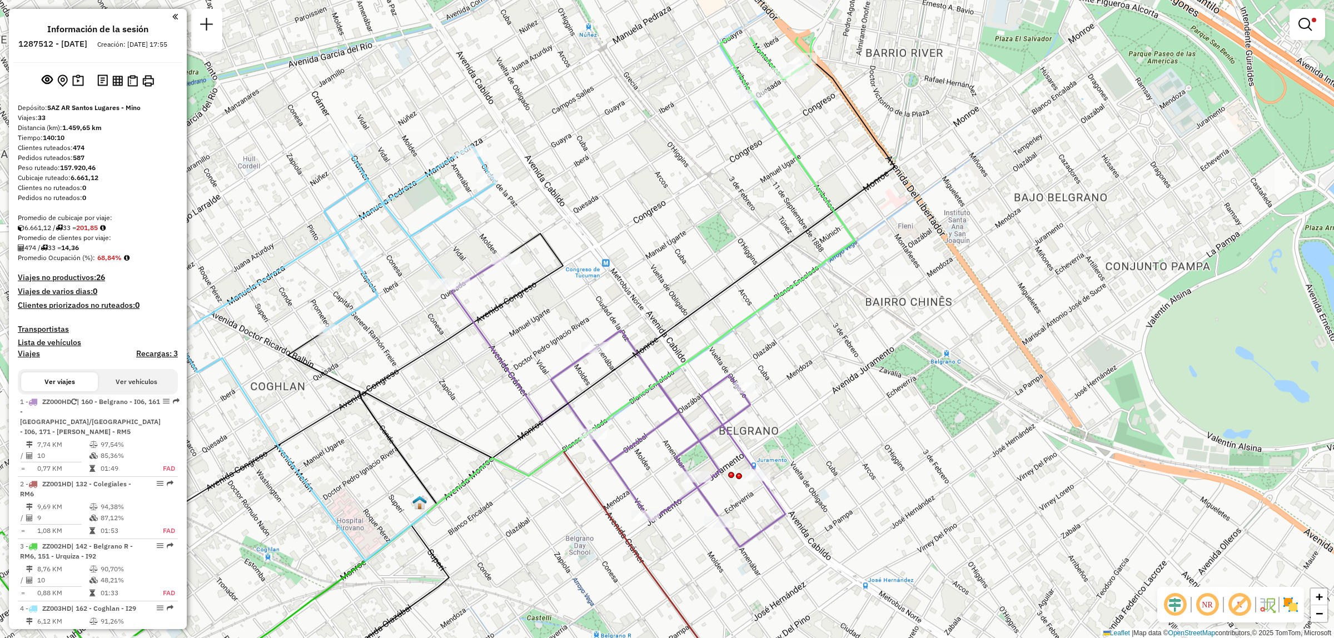
drag, startPoint x: 516, startPoint y: 345, endPoint x: 603, endPoint y: 555, distance: 227.6
click at [603, 555] on div "Limpiar filtros Ventana de servicio Día de servicio Capacidad Transportistas Ve…" at bounding box center [667, 319] width 1334 height 638
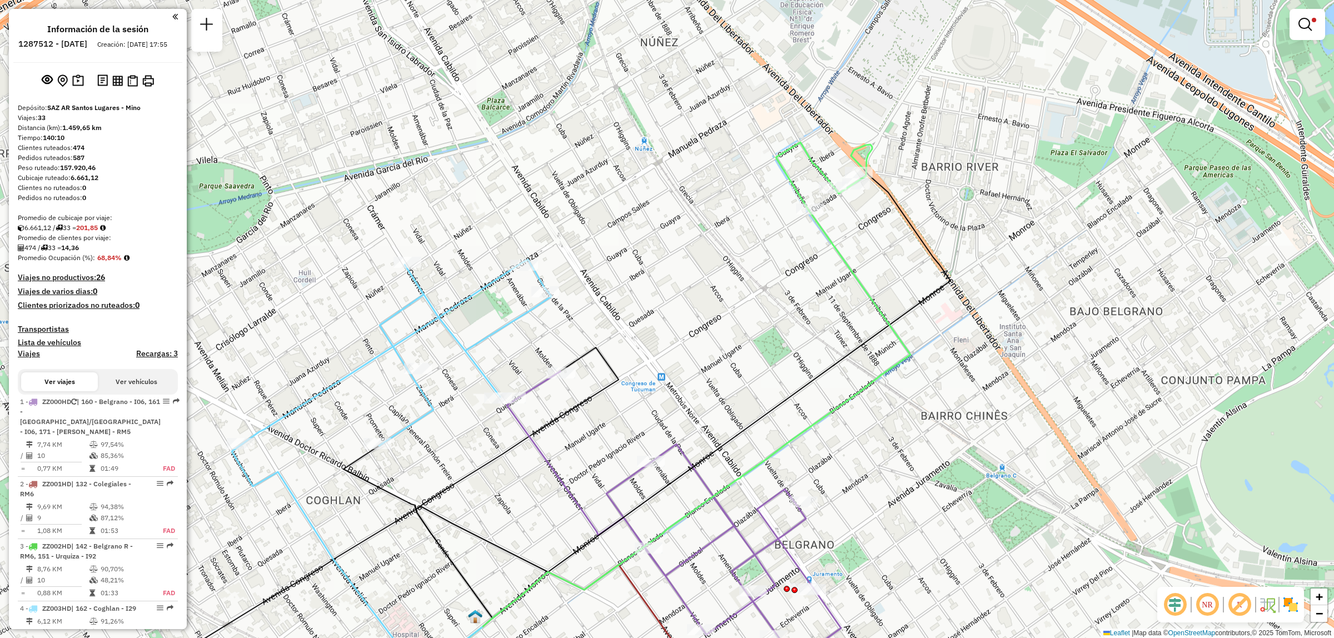
drag, startPoint x: 648, startPoint y: 307, endPoint x: 473, endPoint y: 460, distance: 232.5
click at [473, 460] on div "Limpiar filtros Ventana de servicio Día de servicio Capacidad Transportistas Ve…" at bounding box center [667, 319] width 1334 height 638
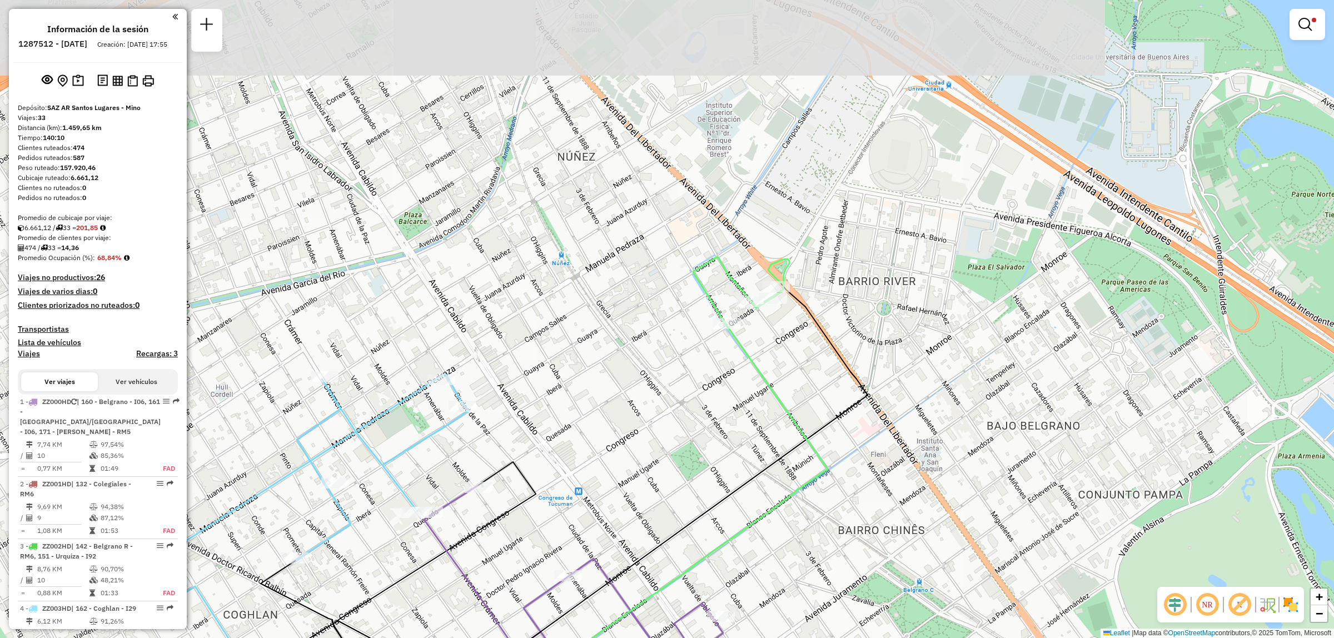
drag, startPoint x: 757, startPoint y: 468, endPoint x: 714, endPoint y: 278, distance: 194.8
click at [732, 263] on div "Limpiar filtros Ventana de servicio Día de servicio Capacidad Transportistas Ve…" at bounding box center [667, 319] width 1334 height 638
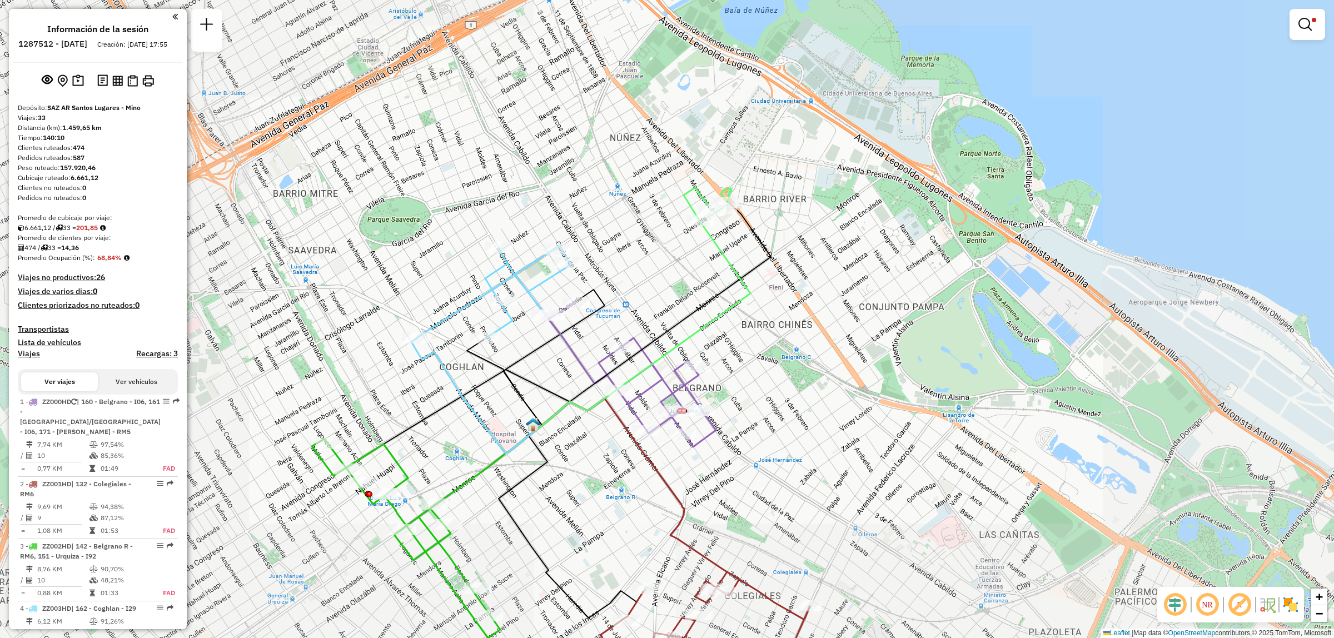
drag, startPoint x: 602, startPoint y: 469, endPoint x: 677, endPoint y: 307, distance: 178.1
click at [677, 307] on div "Ruta 1 - Placa ZZ000HD 0000057834 - [PERSON_NAME] Limpiar filtros Ventana de se…" at bounding box center [667, 319] width 1334 height 638
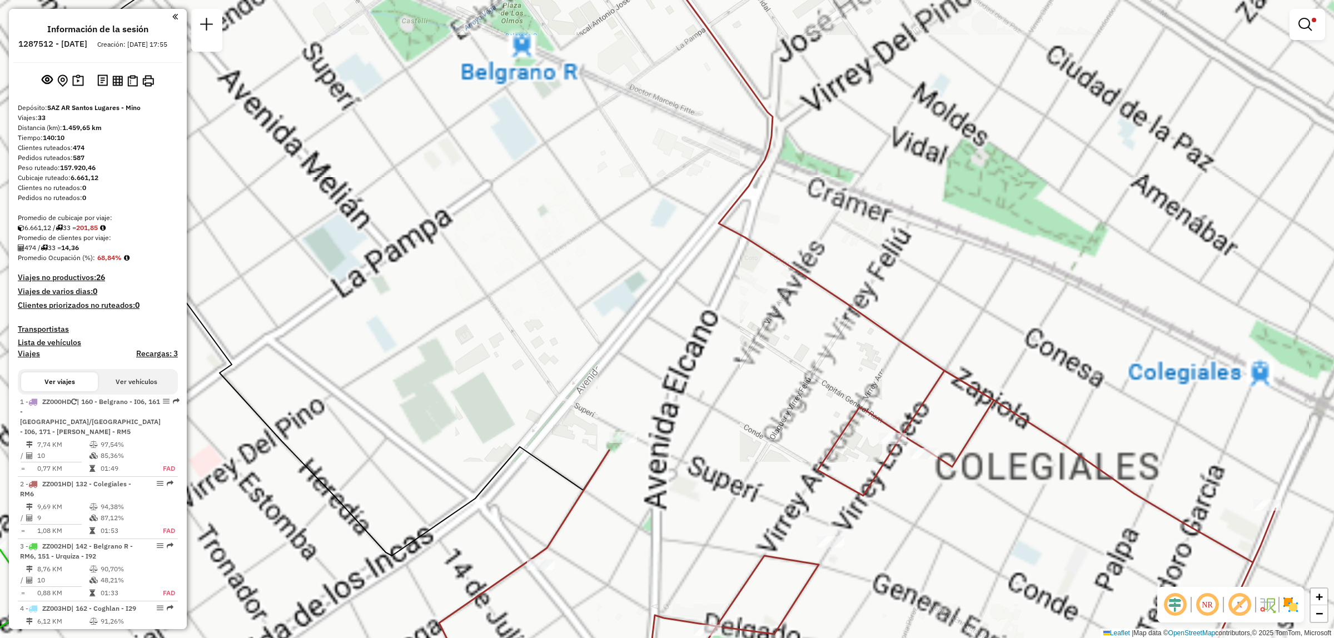
drag, startPoint x: 751, startPoint y: 448, endPoint x: 726, endPoint y: 257, distance: 192.4
click at [726, 259] on div "Limpiar filtros Ventana de servicio Día de servicio Capacidad Transportistas Ve…" at bounding box center [667, 319] width 1334 height 638
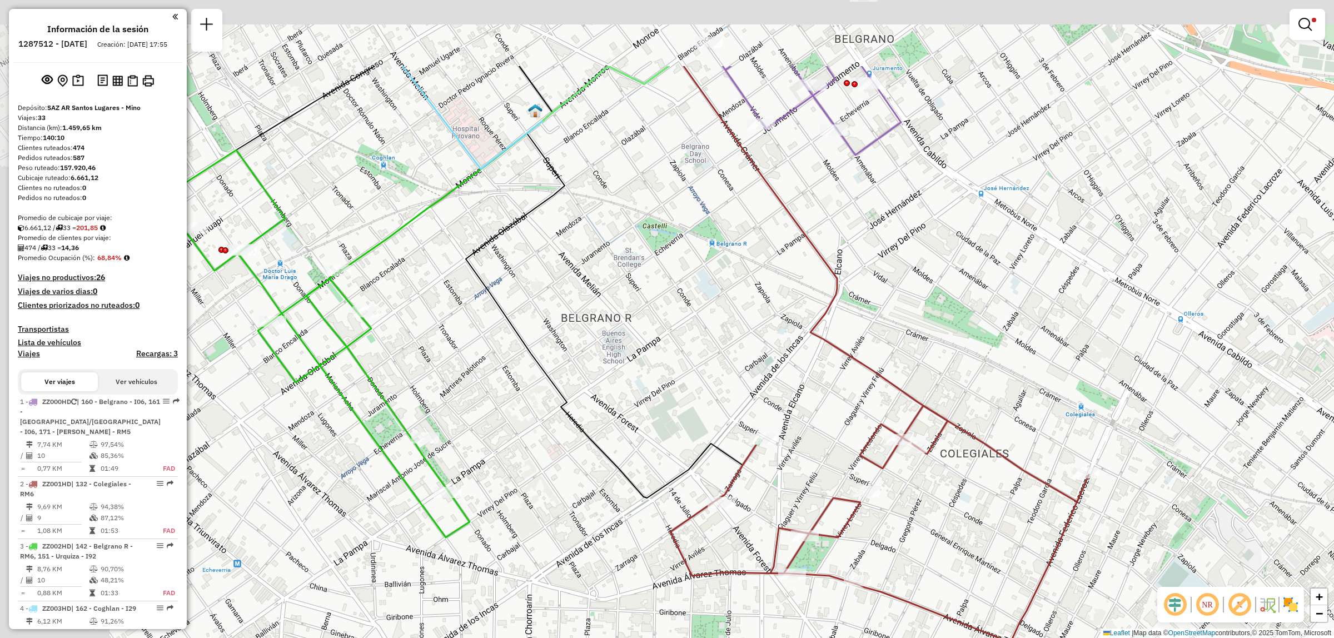
drag, startPoint x: 517, startPoint y: 365, endPoint x: 663, endPoint y: 491, distance: 192.4
click at [663, 491] on icon at bounding box center [611, 309] width 290 height 377
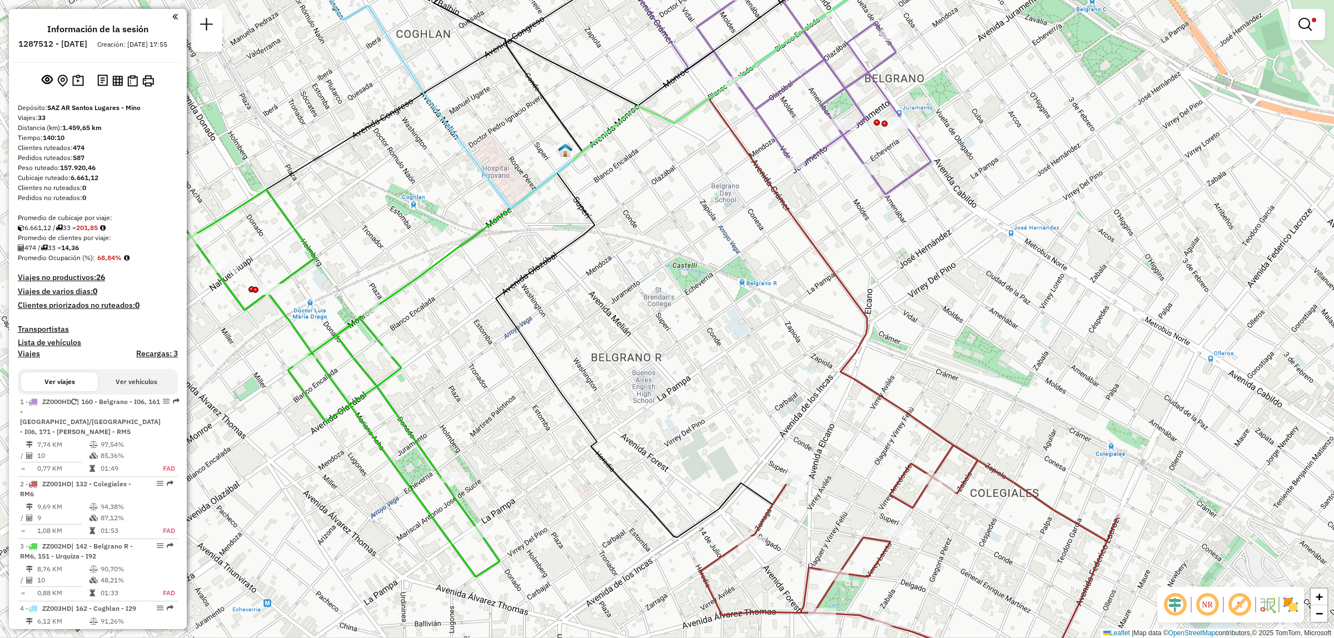
drag, startPoint x: 434, startPoint y: 340, endPoint x: 540, endPoint y: 523, distance: 211.8
click at [543, 521] on div "Limpiar filtros Ventana de servicio Día de servicio Capacidad Transportistas Ve…" at bounding box center [667, 319] width 1334 height 638
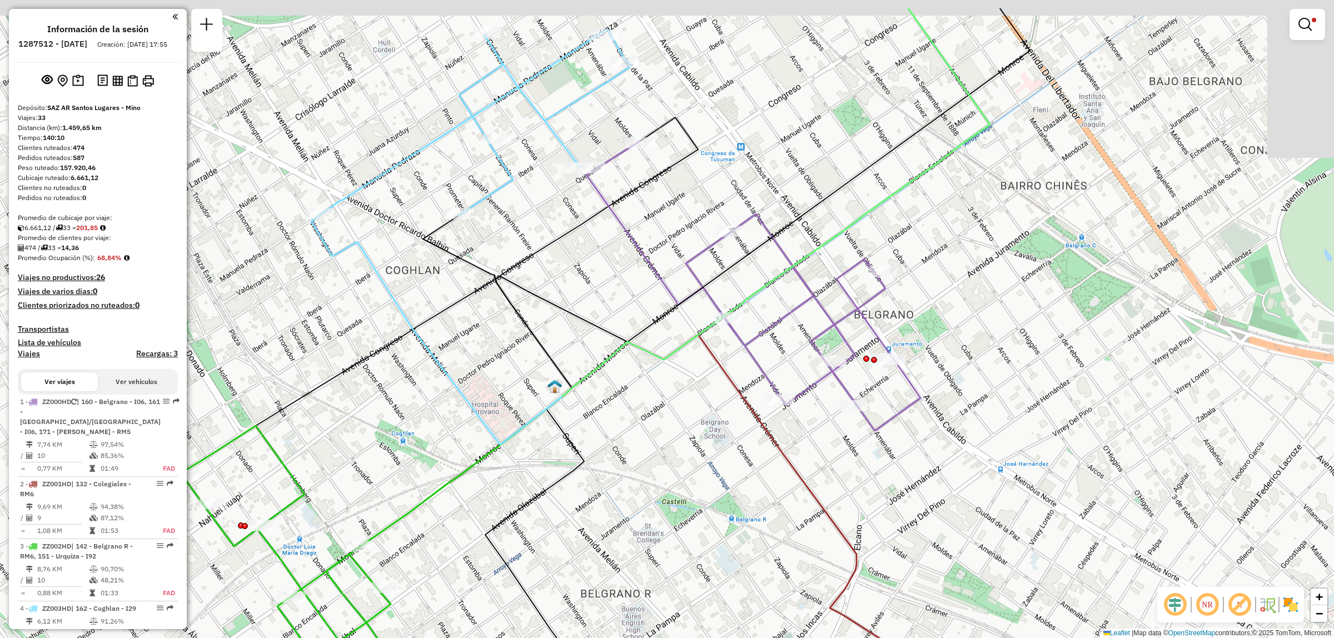
drag, startPoint x: 549, startPoint y: 393, endPoint x: 463, endPoint y: 440, distance: 99.0
click at [431, 462] on div "Limpiar filtros Ventana de servicio Día de servicio Capacidad Transportistas Ve…" at bounding box center [667, 319] width 1334 height 638
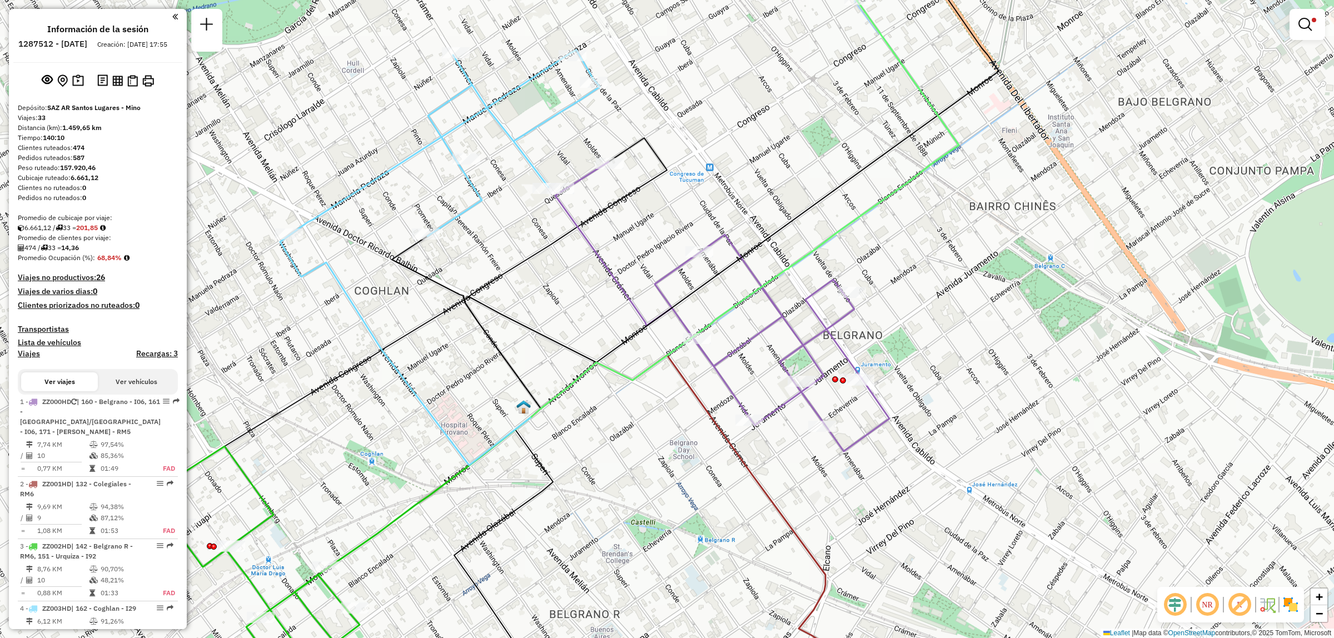
drag, startPoint x: 687, startPoint y: 429, endPoint x: 618, endPoint y: 479, distance: 85.5
click at [618, 479] on div "Limpiar filtros Ventana de servicio Día de servicio Capacidad Transportistas Ve…" at bounding box center [667, 319] width 1334 height 638
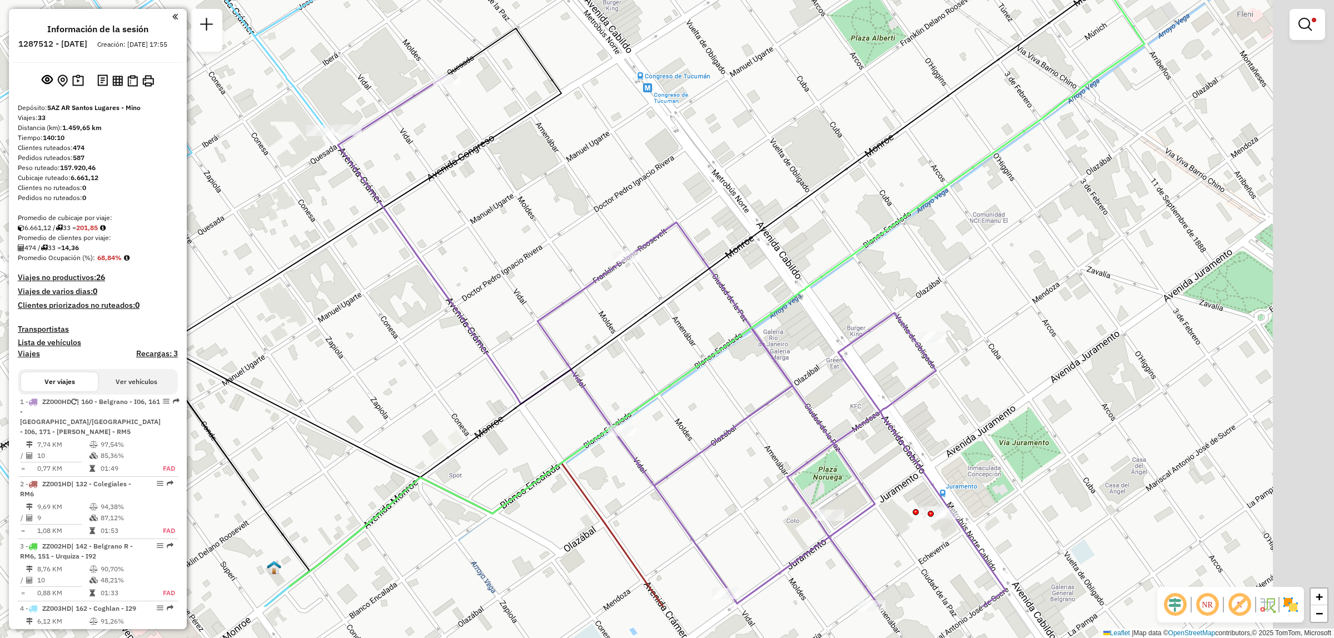
drag, startPoint x: 607, startPoint y: 379, endPoint x: 521, endPoint y: 298, distance: 118.0
click at [521, 299] on div "Limpiar filtros Ventana de servicio Día de servicio Capacidad Transportistas Ve…" at bounding box center [667, 319] width 1334 height 638
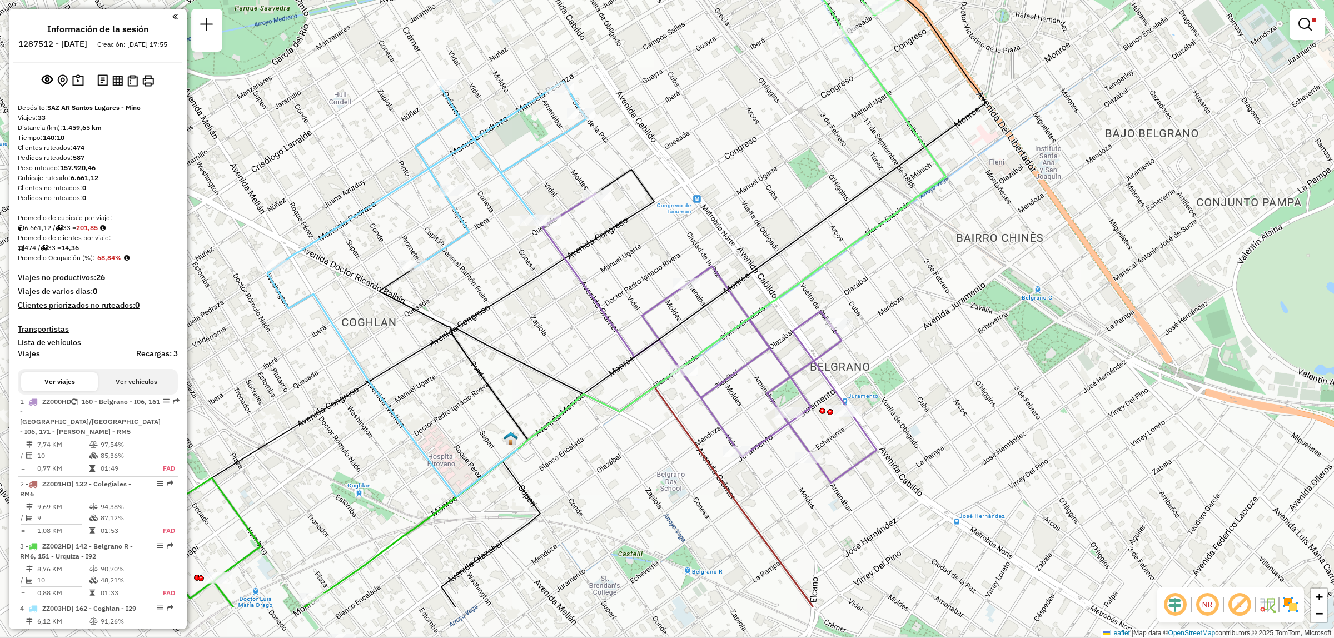
drag, startPoint x: 839, startPoint y: 534, endPoint x: 802, endPoint y: 439, distance: 102.1
click at [802, 439] on icon at bounding box center [710, 338] width 334 height 290
click at [657, 459] on div "Limpiar filtros Ventana de servicio Día de servicio Capacidad Transportistas Ve…" at bounding box center [667, 319] width 1334 height 638
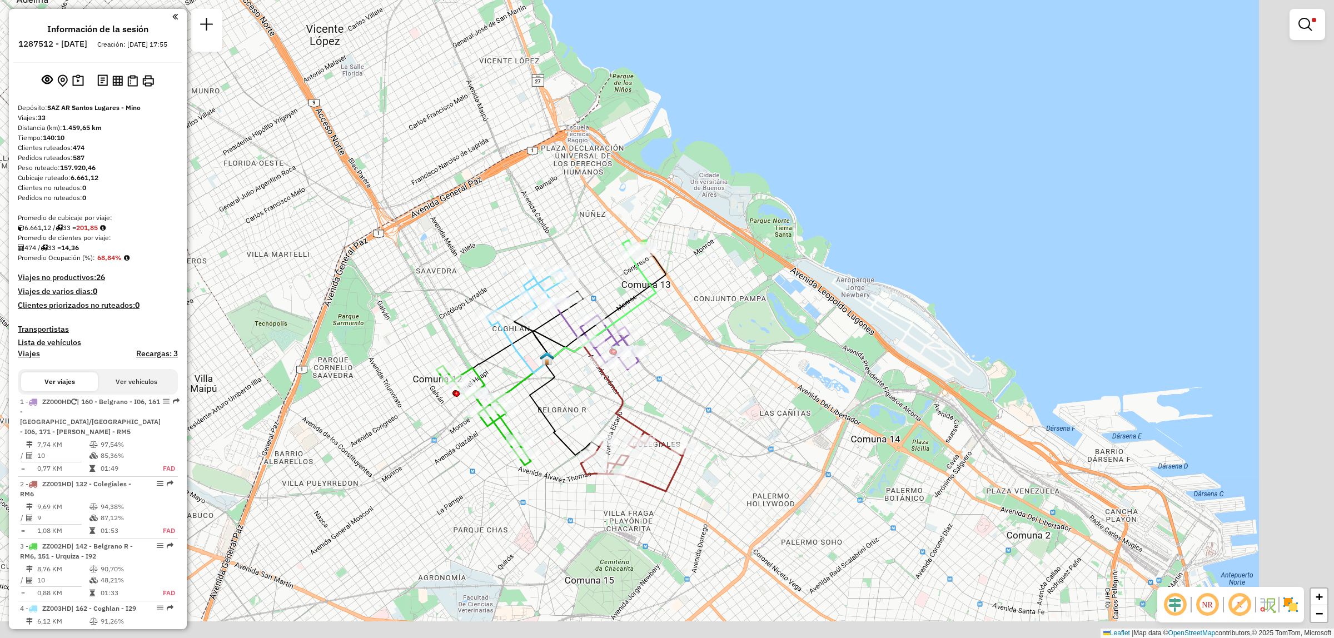
drag, startPoint x: 652, startPoint y: 453, endPoint x: 562, endPoint y: 335, distance: 148.8
click at [562, 335] on g at bounding box center [308, 365] width 756 height 251
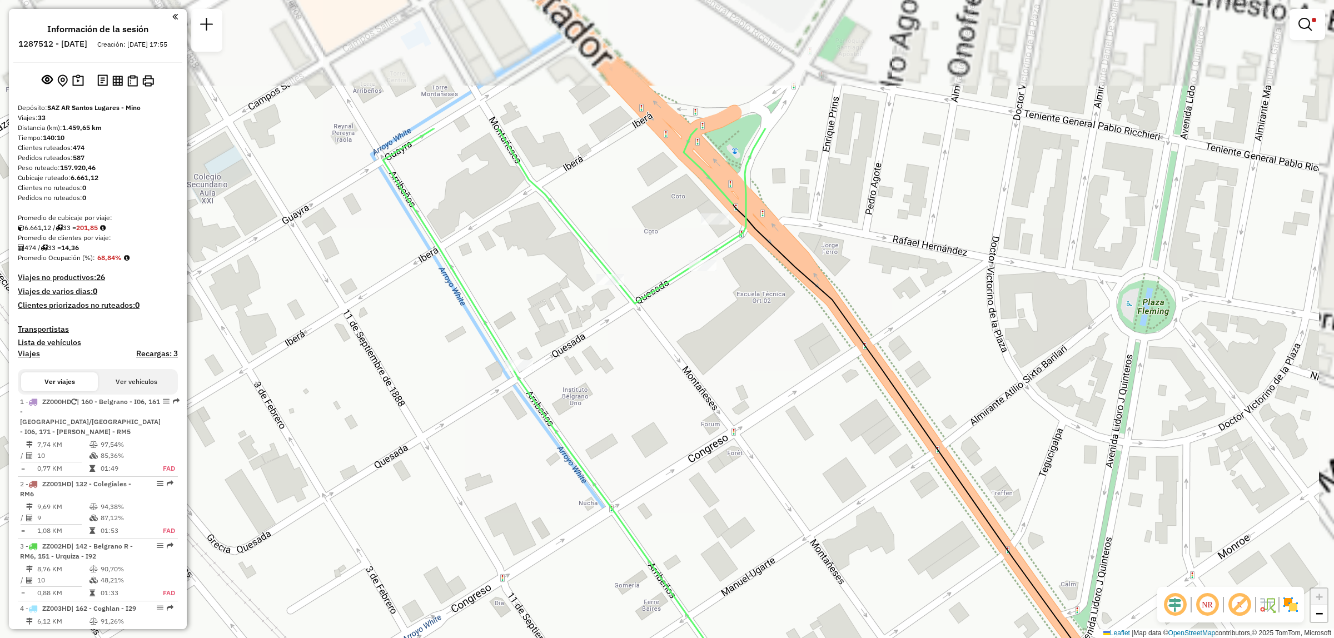
drag, startPoint x: 772, startPoint y: 97, endPoint x: 690, endPoint y: 295, distance: 213.4
click at [690, 295] on div "Limpiar filtros Ventana de servicio Día de servicio Capacidad Transportistas Ve…" at bounding box center [667, 319] width 1334 height 638
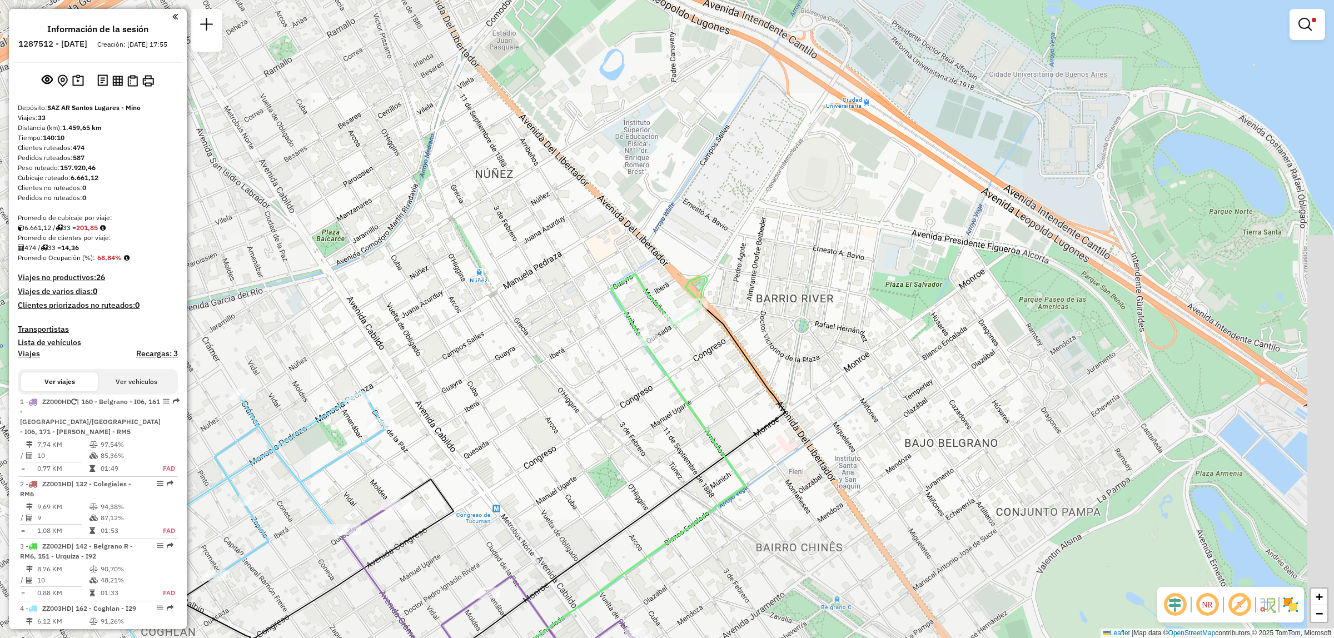
drag, startPoint x: 657, startPoint y: 424, endPoint x: 667, endPoint y: 281, distance: 143.2
click at [675, 228] on div "Limpiar filtros Ventana de servicio Día de servicio Capacidad Transportistas Ve…" at bounding box center [667, 319] width 1334 height 638
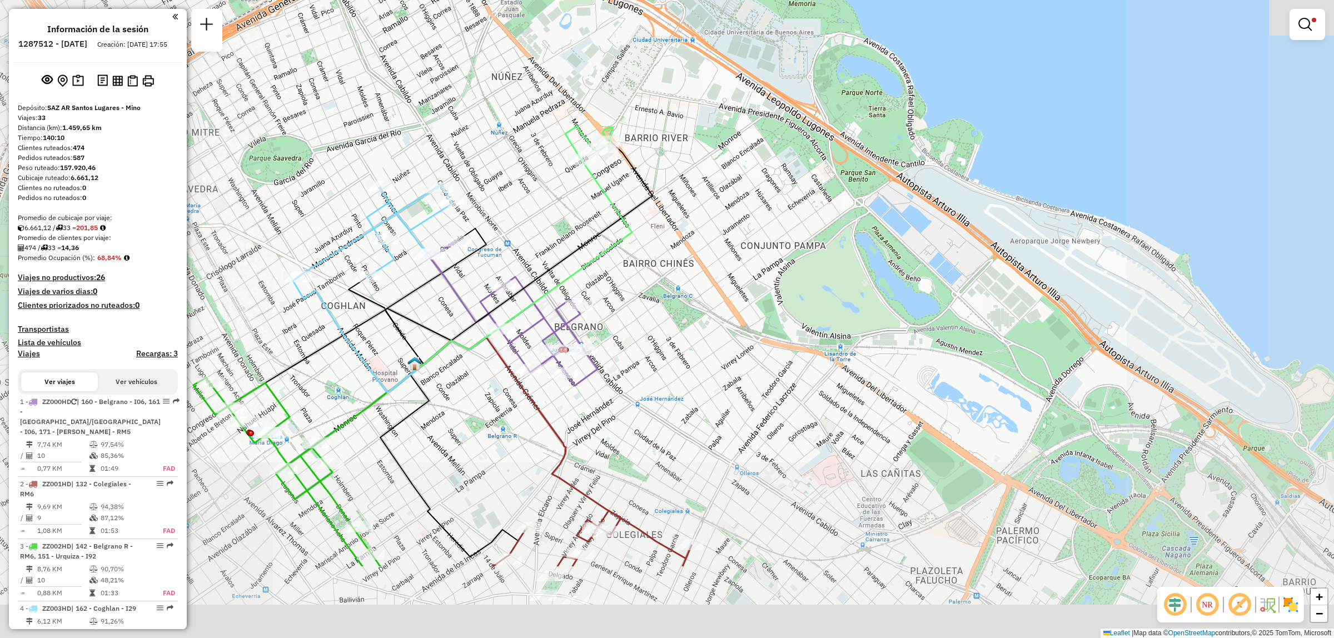
drag, startPoint x: 404, startPoint y: 456, endPoint x: 438, endPoint y: 396, distance: 69.2
click at [456, 317] on div "Limpiar filtros Ventana de servicio Día de servicio Capacidad Transportistas Ve…" at bounding box center [667, 319] width 1334 height 638
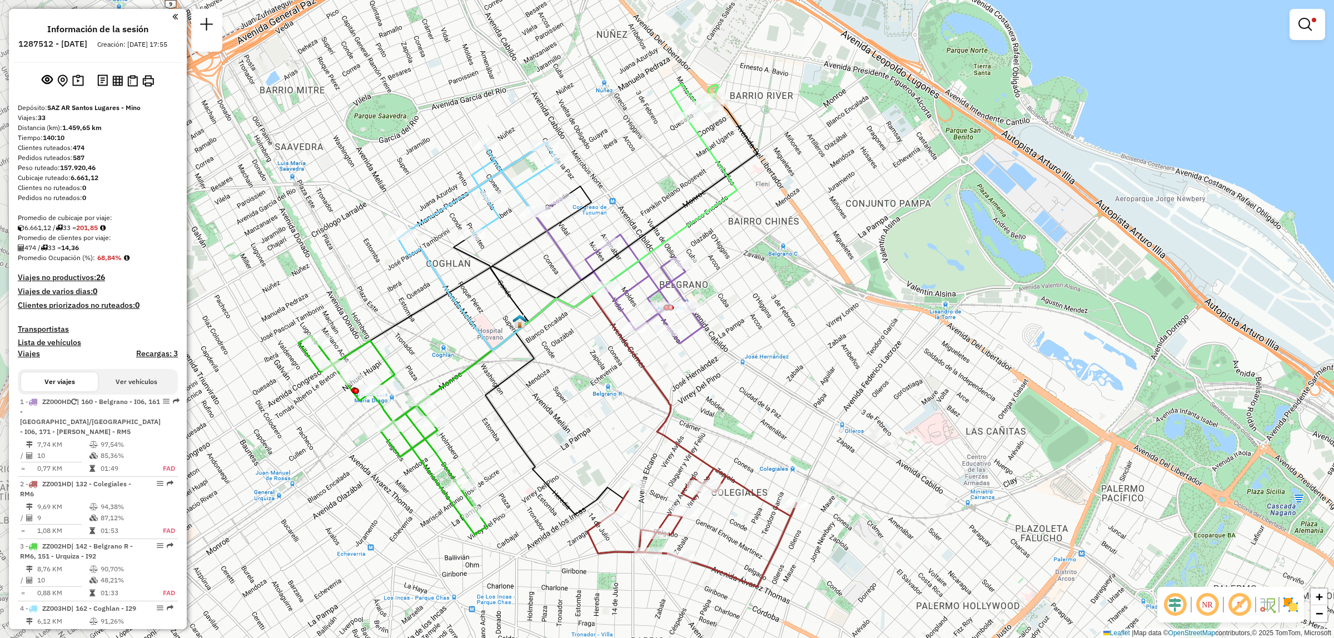
drag, startPoint x: 368, startPoint y: 465, endPoint x: 450, endPoint y: 429, distance: 89.6
click at [450, 429] on div "Limpiar filtros Ventana de servicio Día de servicio Capacidad Transportistas Ve…" at bounding box center [667, 319] width 1334 height 638
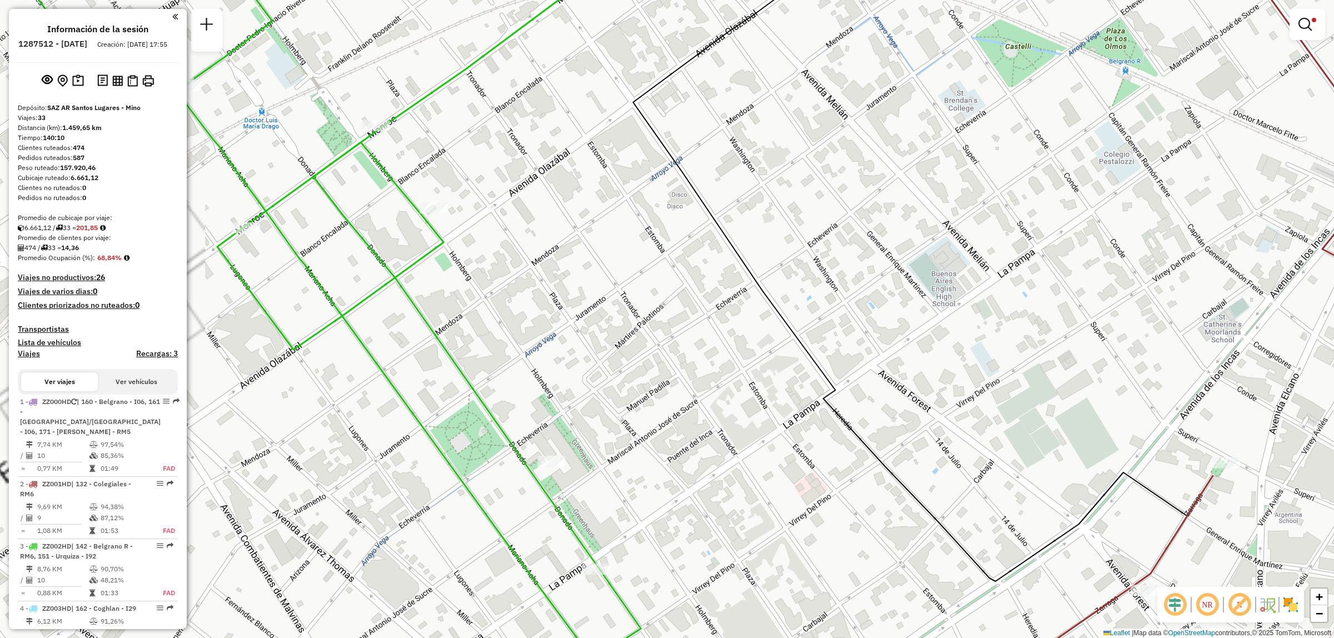
drag, startPoint x: 420, startPoint y: 505, endPoint x: 562, endPoint y: 618, distance: 181.6
click at [562, 618] on div "Limpiar filtros Ventana de servicio Día de servicio Capacidad Transportistas Ve…" at bounding box center [667, 319] width 1334 height 638
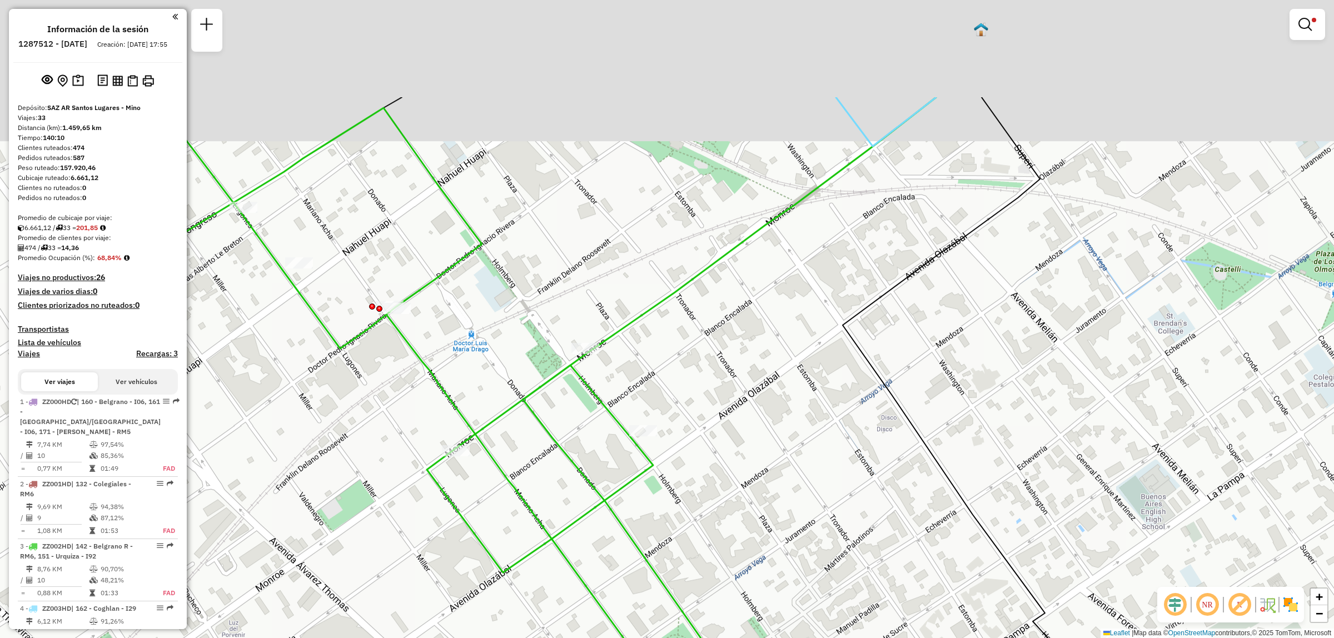
drag, startPoint x: 431, startPoint y: 434, endPoint x: 543, endPoint y: 595, distance: 196.2
click at [543, 595] on div "Limpiar filtros Ventana de servicio Día de servicio Capacidad Transportistas Ve…" at bounding box center [667, 319] width 1334 height 638
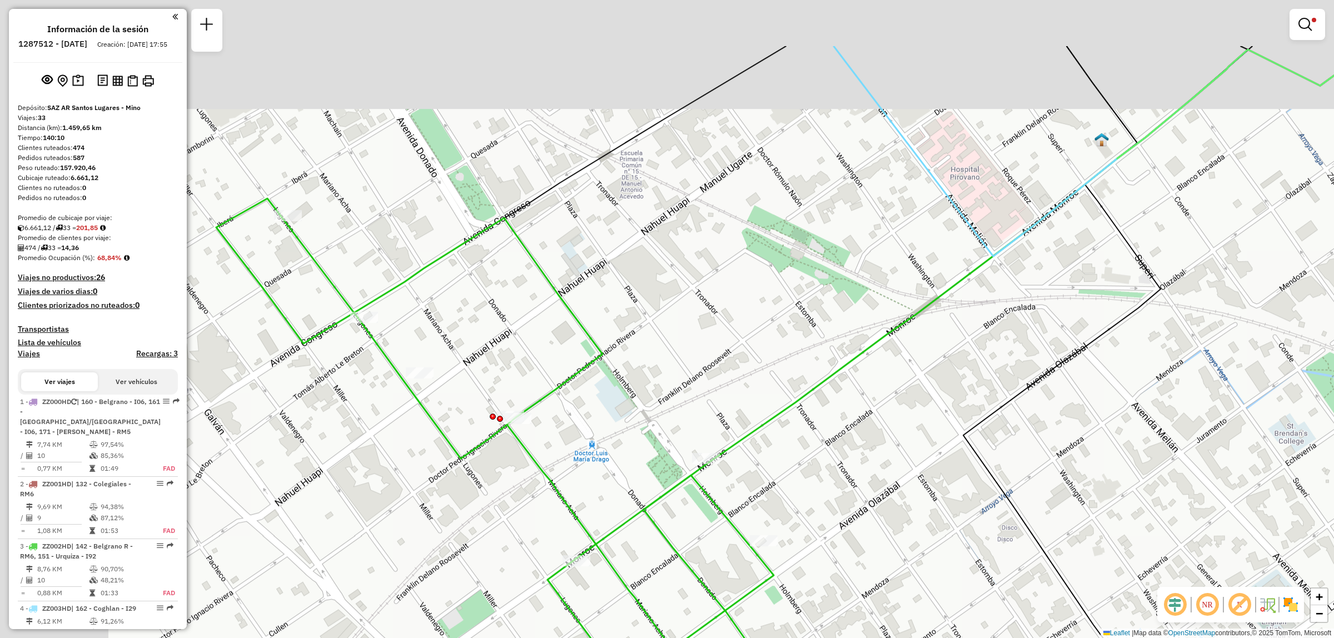
drag, startPoint x: 341, startPoint y: 409, endPoint x: 462, endPoint y: 519, distance: 163.7
click at [462, 519] on div "Limpiar filtros Ventana de servicio Día de servicio Capacidad Transportistas Ve…" at bounding box center [667, 319] width 1334 height 638
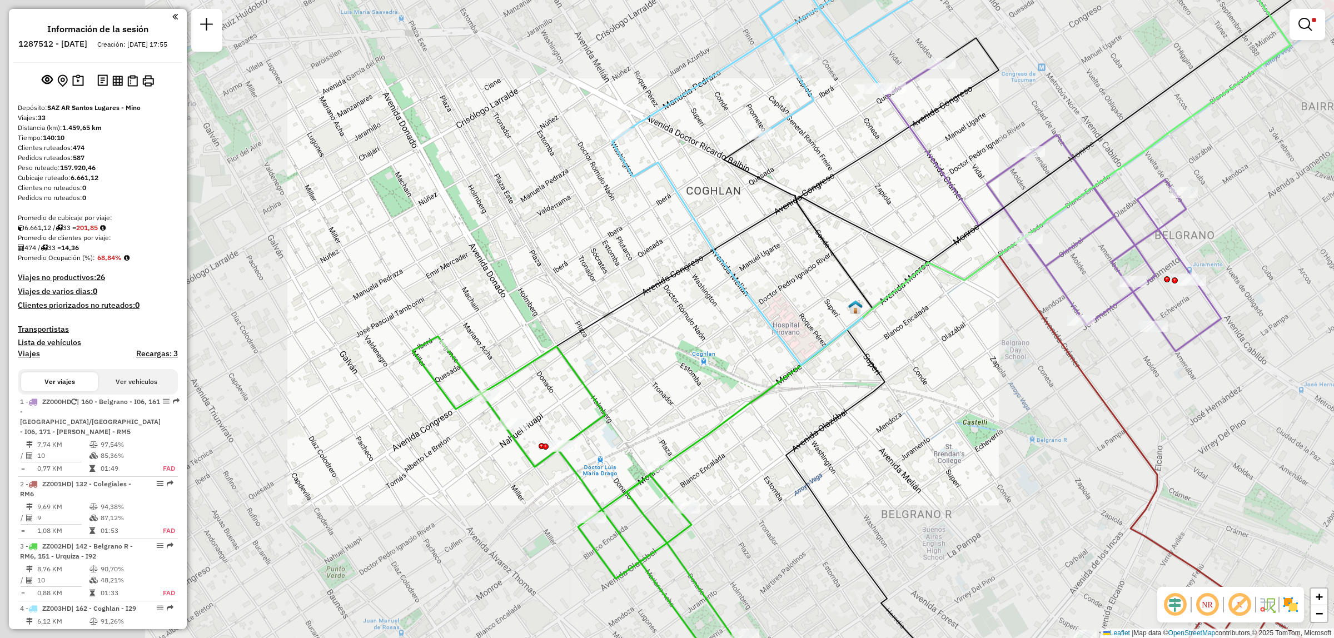
drag, startPoint x: 610, startPoint y: 473, endPoint x: 410, endPoint y: 292, distance: 269.2
click at [410, 294] on div "Limpiar filtros Ventana de servicio Día de servicio Capacidad Transportistas Ve…" at bounding box center [667, 319] width 1334 height 638
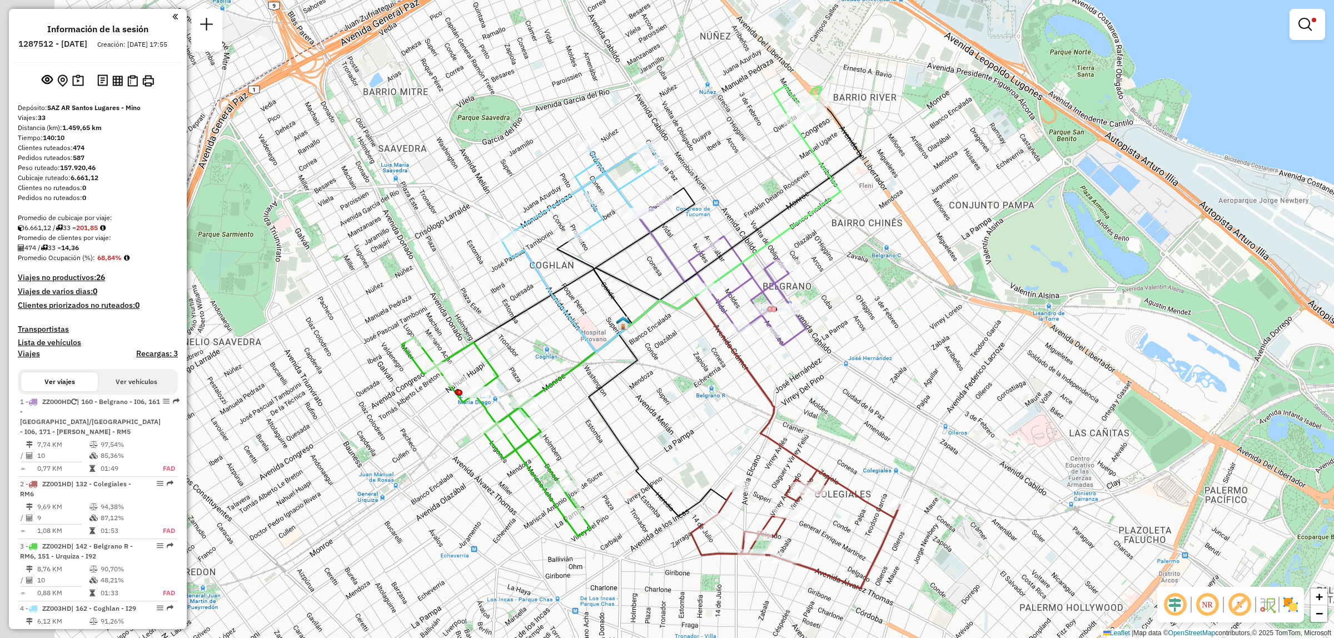
drag, startPoint x: 476, startPoint y: 282, endPoint x: 546, endPoint y: 390, distance: 128.8
click at [546, 390] on icon at bounding box center [576, 365] width 102 height 76
click at [131, 87] on img at bounding box center [132, 81] width 11 height 12
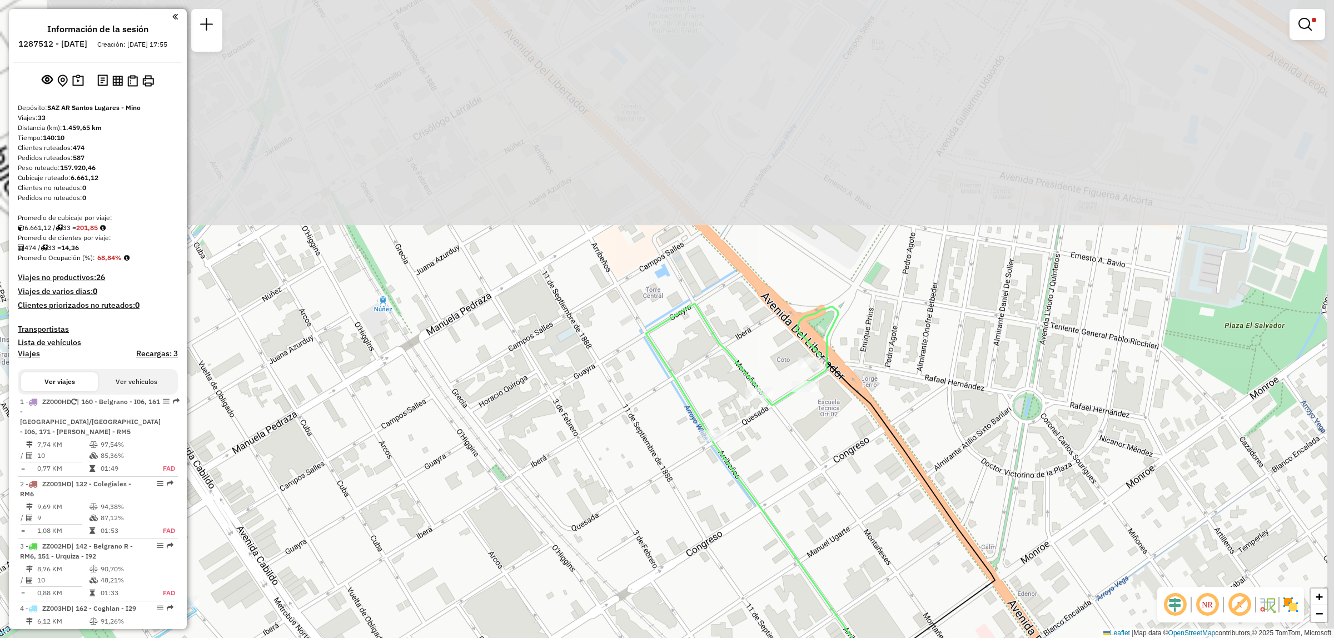
drag, startPoint x: 816, startPoint y: 108, endPoint x: 708, endPoint y: 450, distance: 358.7
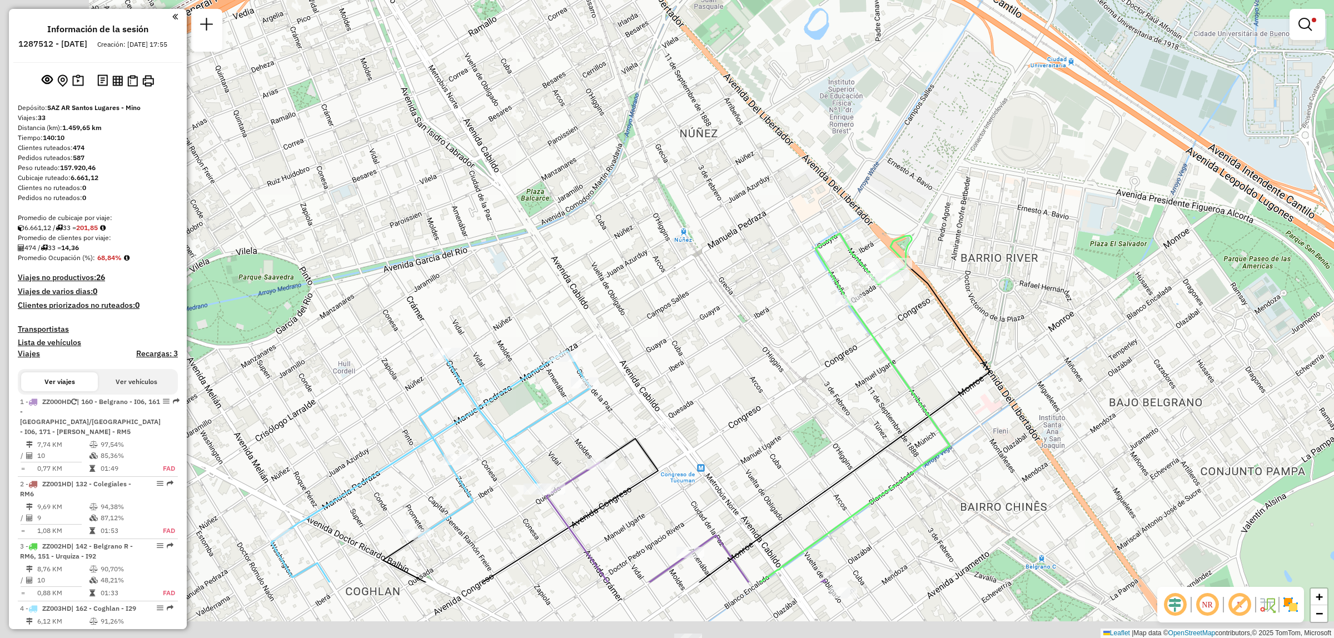
drag, startPoint x: 626, startPoint y: 504, endPoint x: 728, endPoint y: 384, distance: 158.2
click at [728, 381] on div "Limpiar filtros Ventana de servicio Día de servicio Capacidad Transportistas Ve…" at bounding box center [667, 319] width 1334 height 638
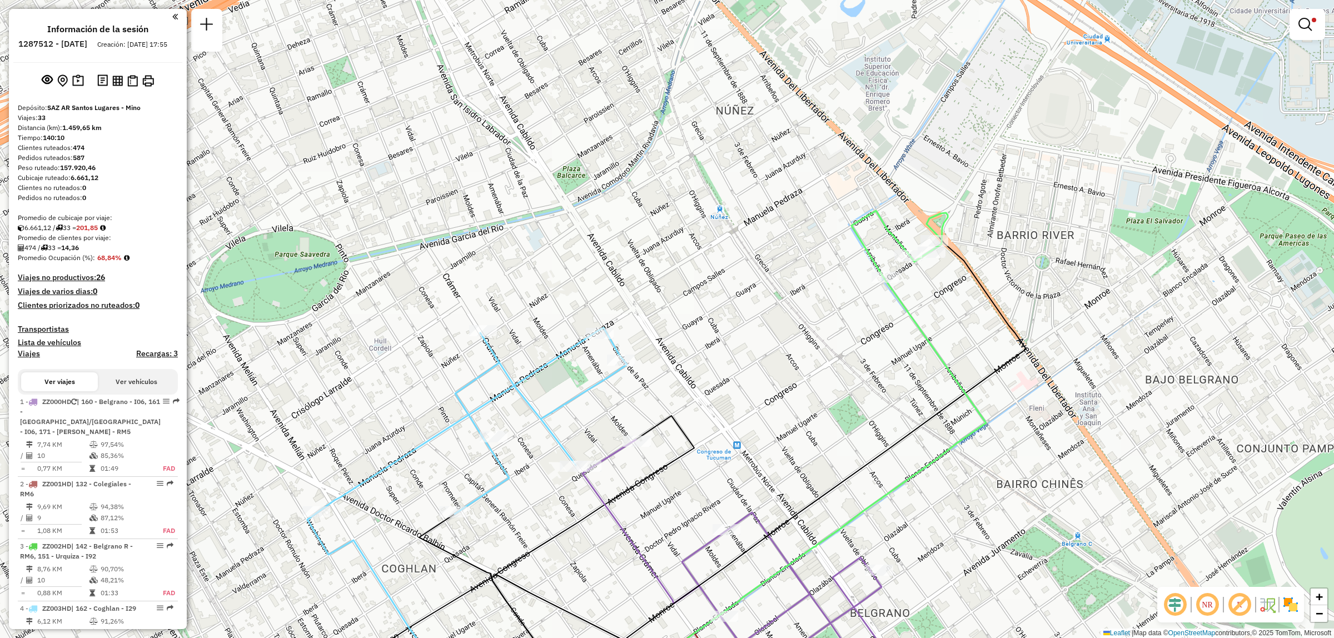
drag, startPoint x: 601, startPoint y: 463, endPoint x: 627, endPoint y: 449, distance: 29.3
click at [627, 449] on icon at bounding box center [746, 563] width 327 height 247
drag, startPoint x: 581, startPoint y: 535, endPoint x: 630, endPoint y: 484, distance: 70.4
click at [630, 484] on div "Ruta 1 - Placa ZZ000HD 0000538918 - [PERSON_NAME] Limpiar filtros Ventana de se…" at bounding box center [667, 319] width 1334 height 638
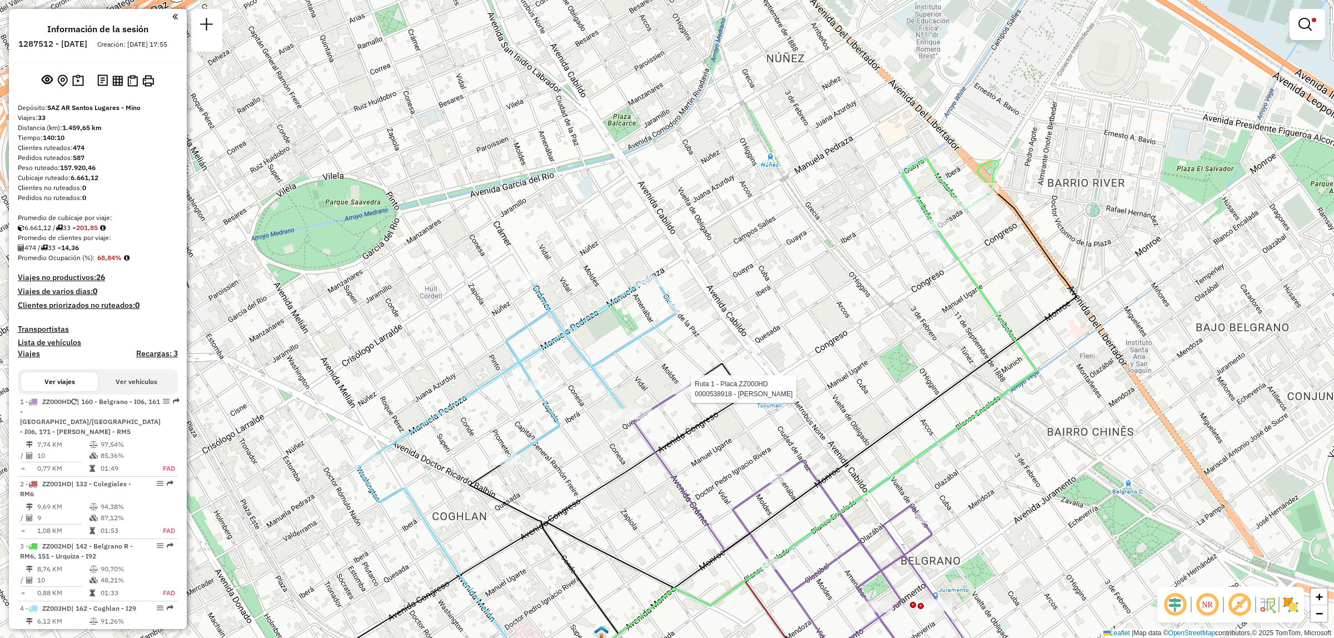
click at [612, 476] on icon at bounding box center [643, 503] width 203 height 279
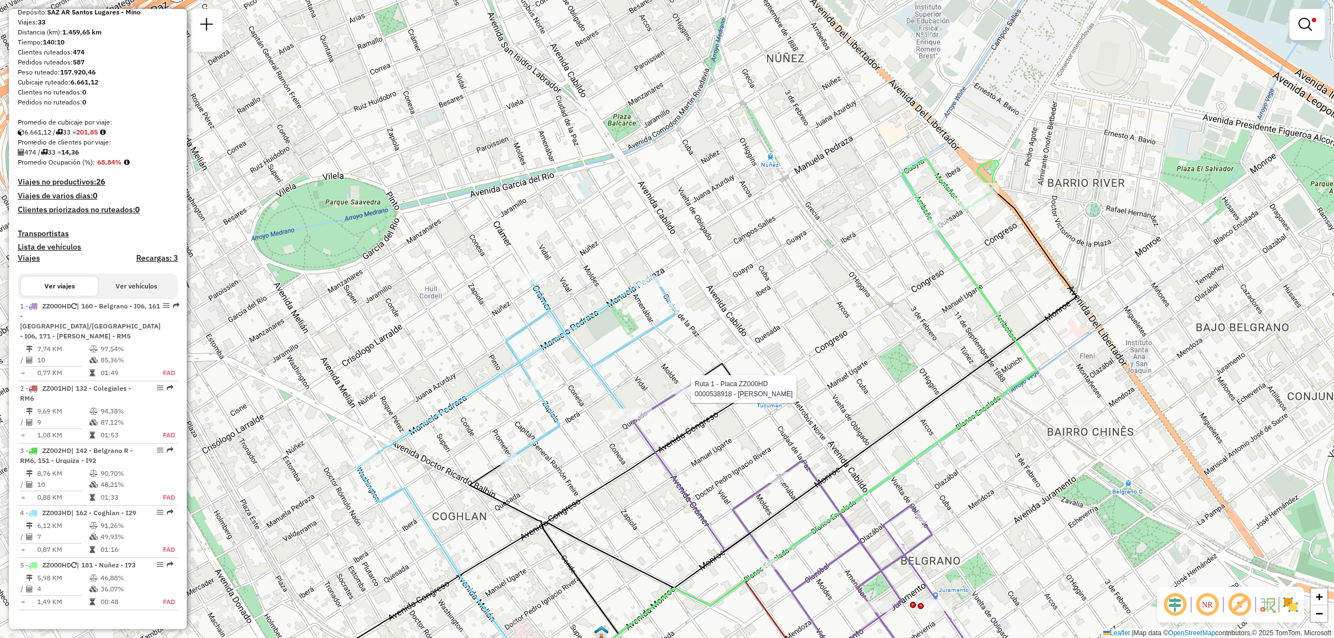
select select "**********"
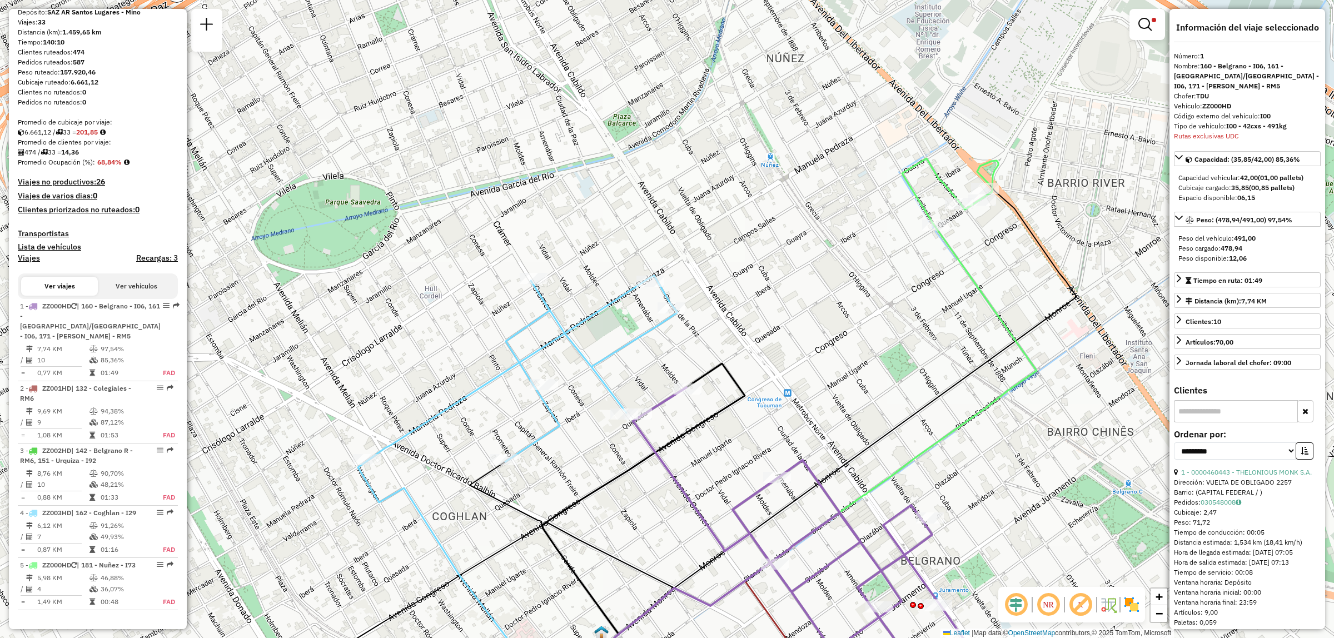
click at [610, 464] on div "Limpiar filtros Ventana de servicio Día de servicio Capacidad Transportistas Ve…" at bounding box center [667, 319] width 1334 height 638
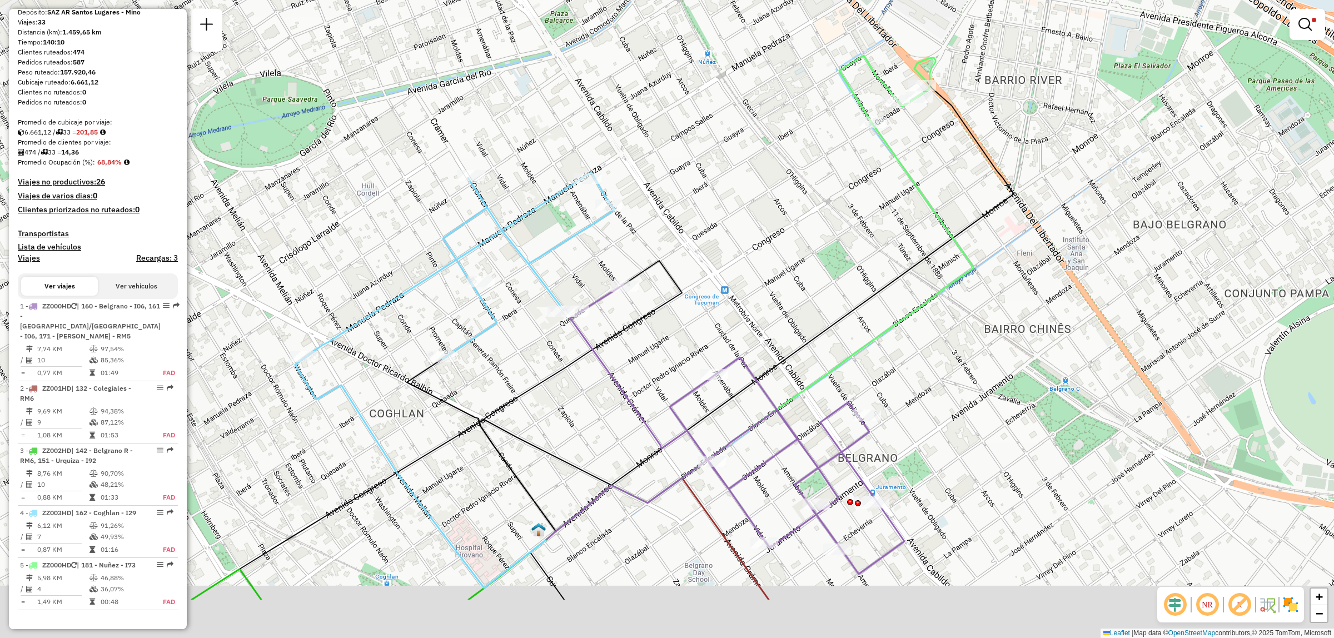
drag, startPoint x: 604, startPoint y: 493, endPoint x: 515, endPoint y: 355, distance: 164.1
click at [515, 355] on icon at bounding box center [580, 400] width 203 height 279
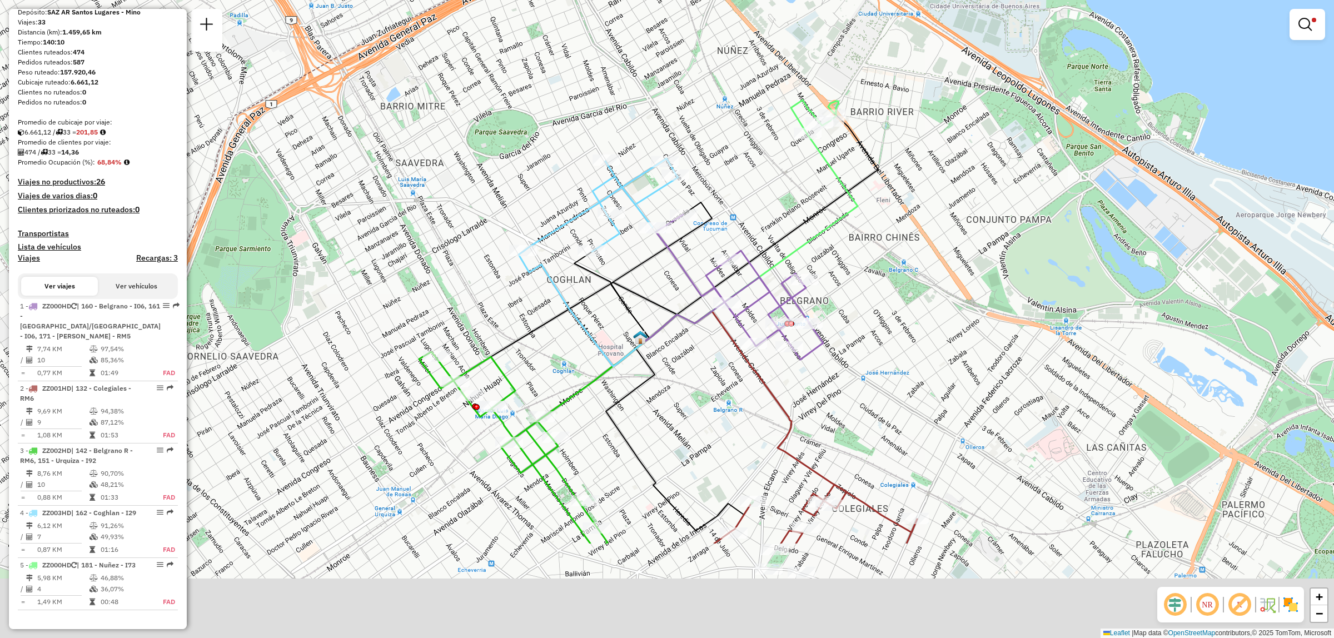
drag, startPoint x: 518, startPoint y: 249, endPoint x: 583, endPoint y: 88, distance: 173.6
click at [583, 76] on div "Limpiar filtros Ventana de servicio Día de servicio Capacidad Transportistas Ve…" at bounding box center [667, 319] width 1334 height 638
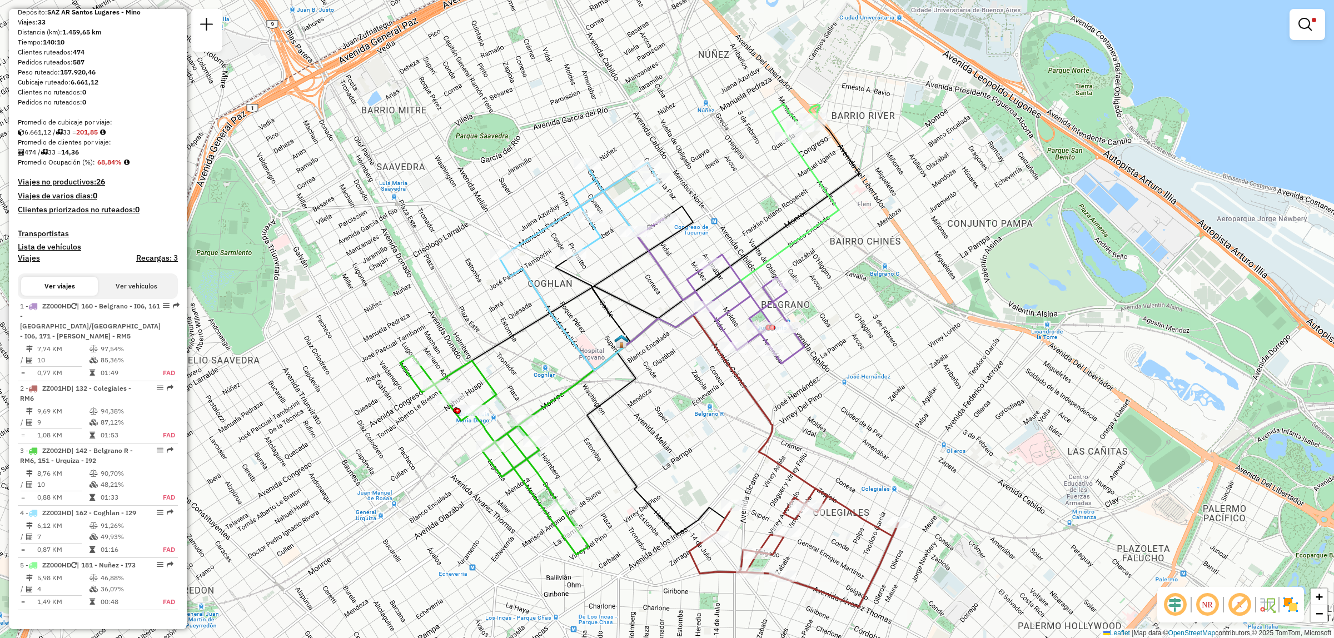
drag, startPoint x: 548, startPoint y: 245, endPoint x: 504, endPoint y: 324, distance: 90.6
click at [504, 324] on div "Limpiar filtros Ventana de servicio Día de servicio Capacidad Transportistas Ve…" at bounding box center [667, 319] width 1334 height 638
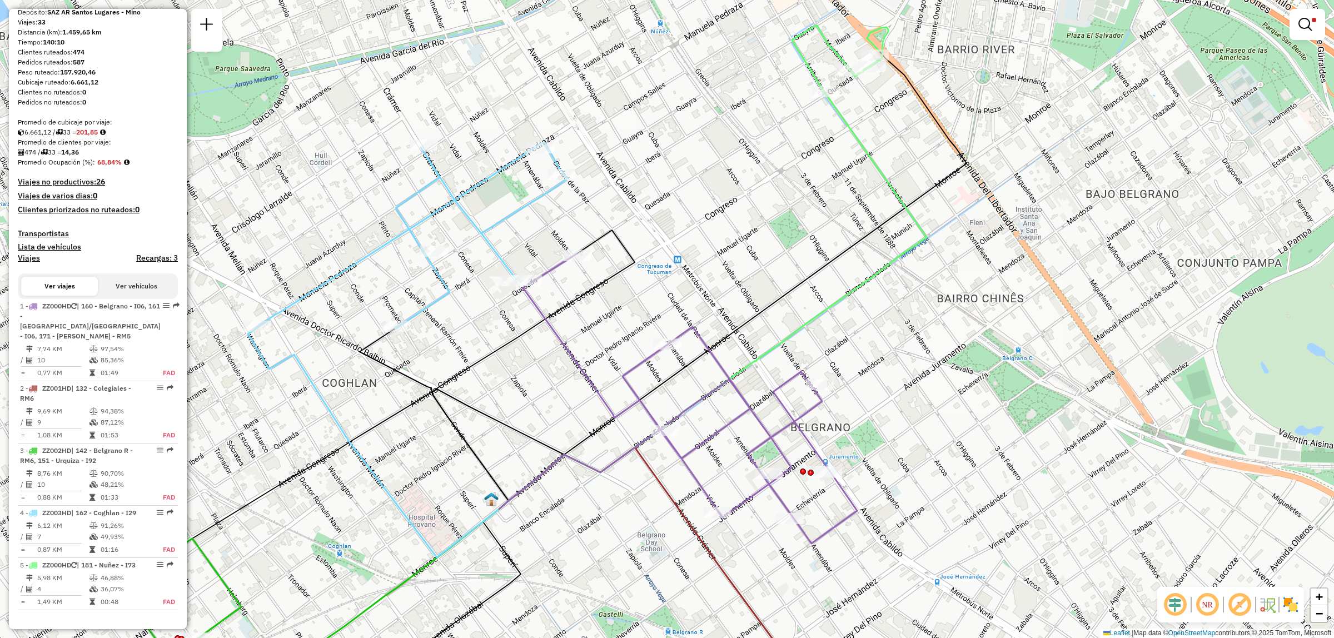
drag, startPoint x: 408, startPoint y: 357, endPoint x: 634, endPoint y: 351, distance: 226.4
click at [634, 351] on div "Limpiar filtros Ventana de servicio Día de servicio Capacidad Transportistas Ve…" at bounding box center [667, 319] width 1334 height 638
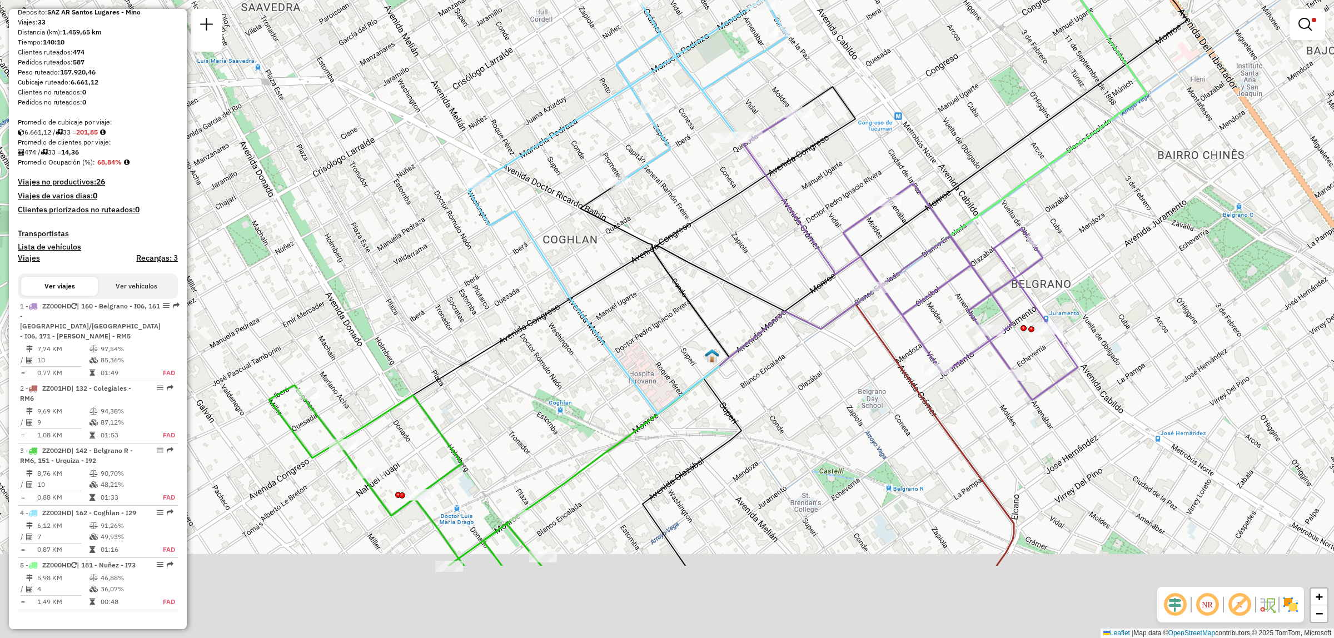
drag, startPoint x: 505, startPoint y: 496, endPoint x: 470, endPoint y: 276, distance: 223.4
click at [469, 301] on div "Limpiar filtros Ventana de servicio Día de servicio Capacidad Transportistas Ve…" at bounding box center [667, 319] width 1334 height 638
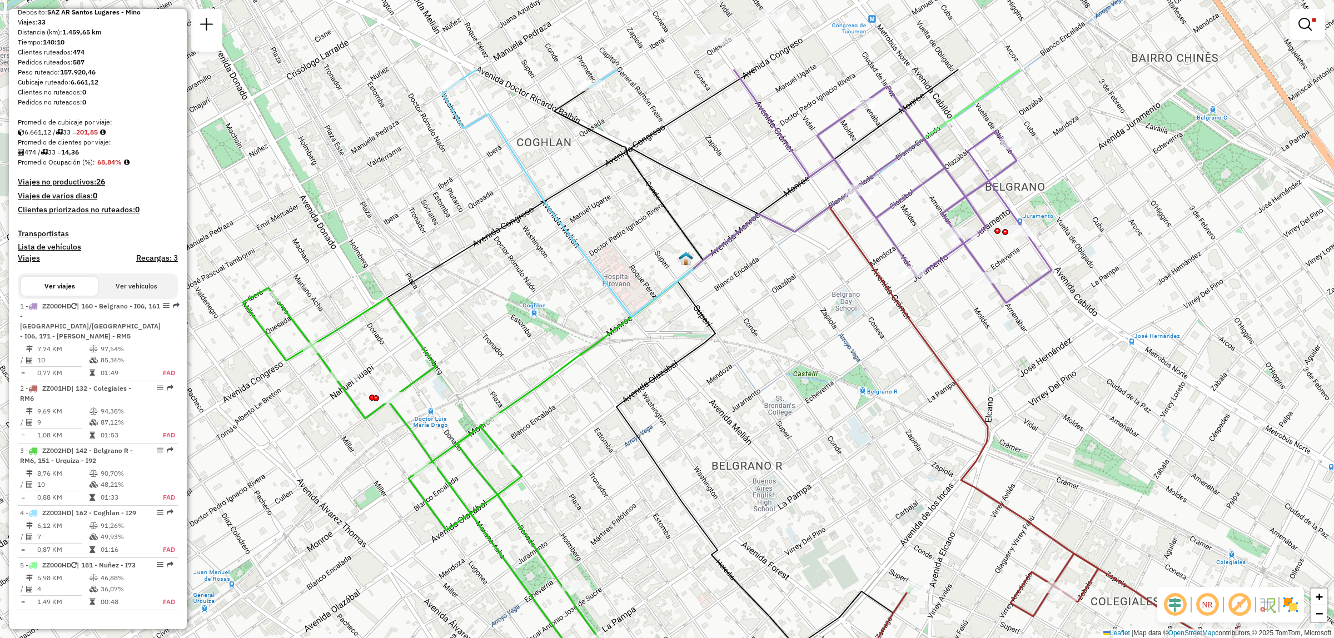
drag, startPoint x: 809, startPoint y: 206, endPoint x: 816, endPoint y: 466, distance: 260.3
click at [815, 465] on div "Limpiar filtros Ventana de servicio Día de servicio Capacidad Transportistas Ve…" at bounding box center [667, 319] width 1334 height 638
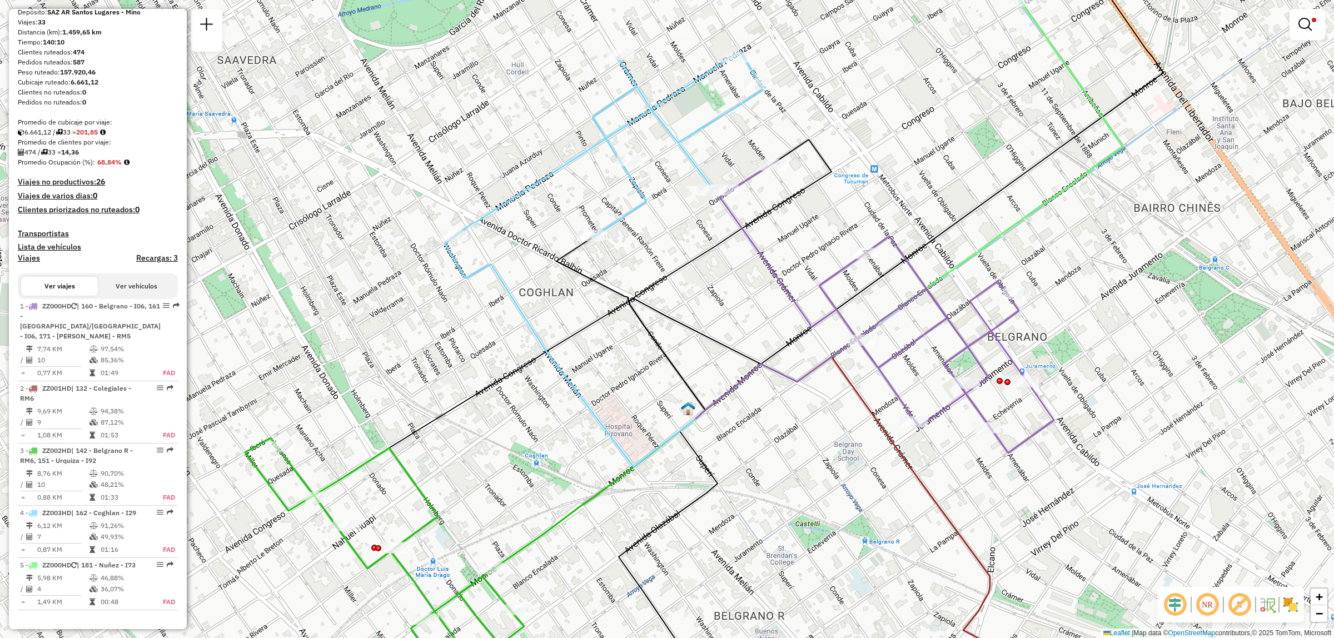
drag, startPoint x: 529, startPoint y: 468, endPoint x: 652, endPoint y: 298, distance: 209.5
click at [643, 314] on div "Limpiar filtros Ventana de servicio Día de servicio Capacidad Transportistas Ve…" at bounding box center [667, 319] width 1334 height 638
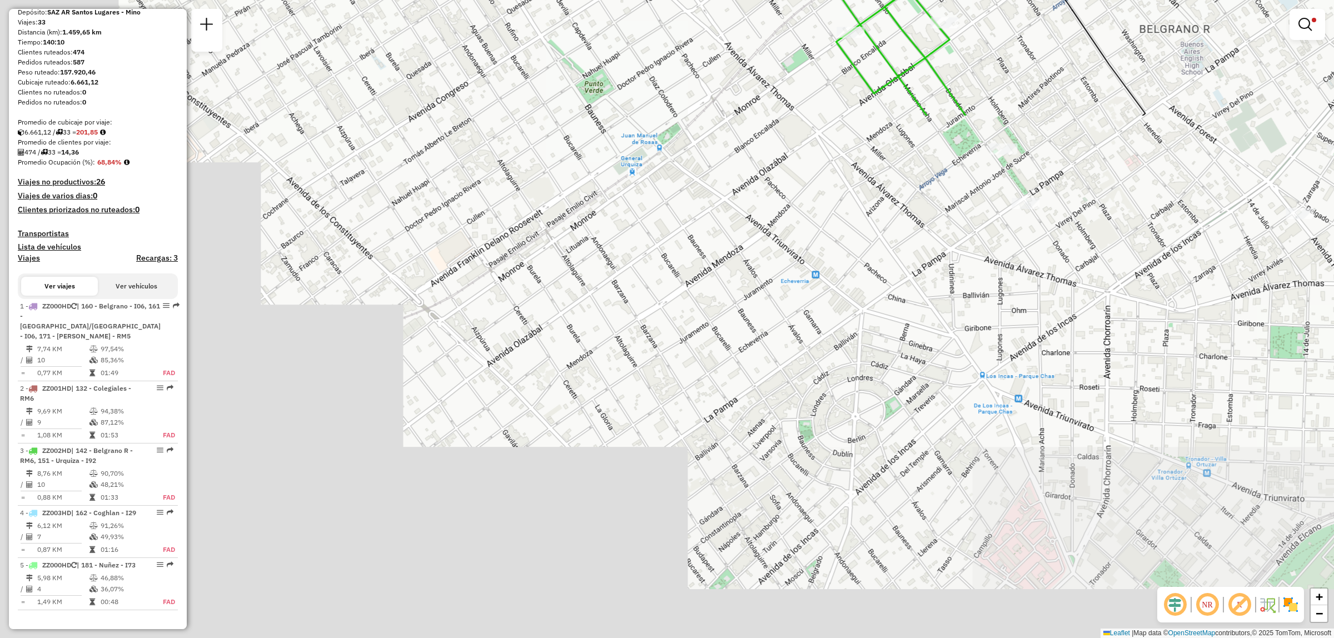
drag, startPoint x: 762, startPoint y: 375, endPoint x: 599, endPoint y: 385, distance: 163.2
click at [603, 382] on div "Limpiar filtros Ventana de servicio Día de servicio Capacidad Transportistas Ve…" at bounding box center [667, 319] width 1334 height 638
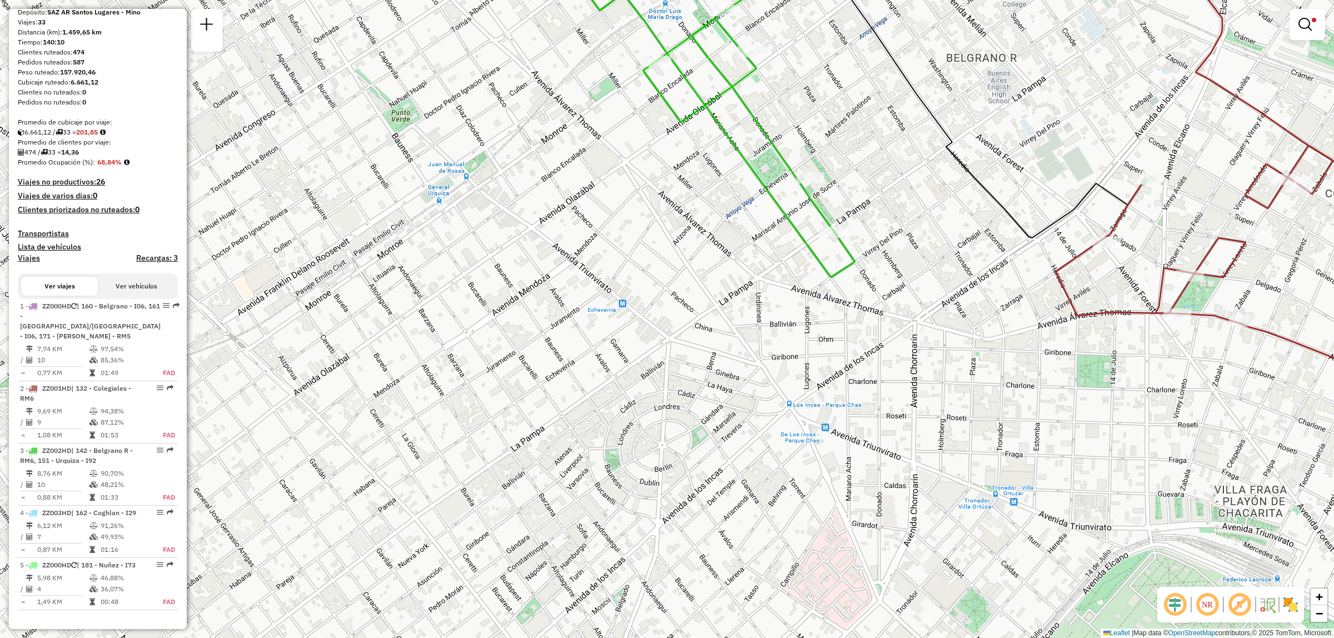
drag, startPoint x: 784, startPoint y: 350, endPoint x: 802, endPoint y: 354, distance: 18.1
click at [784, 351] on div "Limpiar filtros Ventana de servicio Día de servicio Capacidad Transportistas Ve…" at bounding box center [667, 319] width 1334 height 638
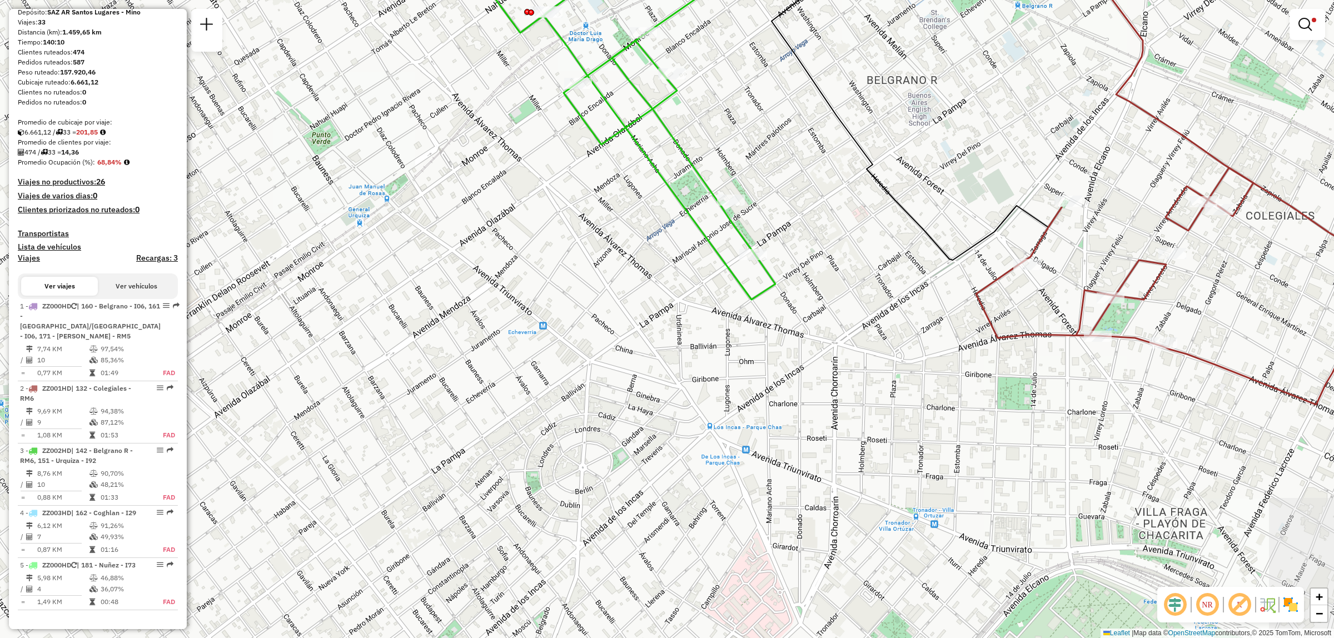
drag, startPoint x: 1016, startPoint y: 332, endPoint x: 941, endPoint y: 355, distance: 78.4
click at [941, 355] on div "Limpiar filtros Ventana de servicio Día de servicio Capacidad Transportistas Ve…" at bounding box center [667, 319] width 1334 height 638
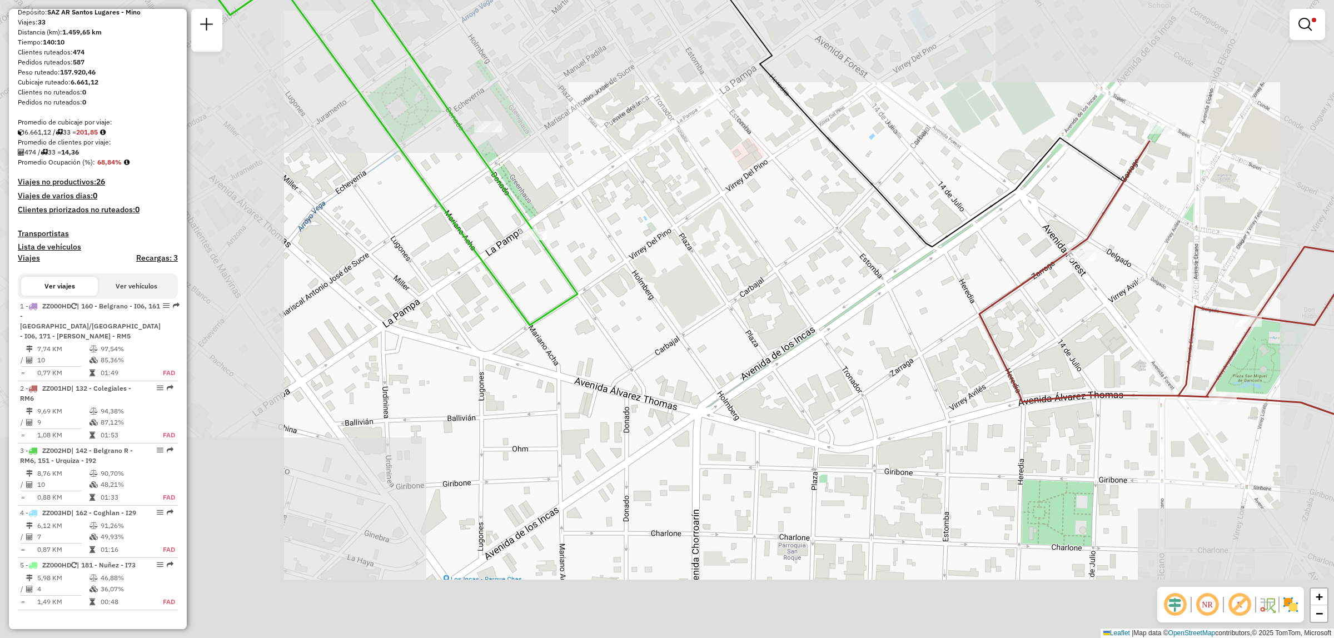
drag, startPoint x: 1276, startPoint y: 418, endPoint x: 1129, endPoint y: 367, distance: 156.0
click at [1143, 366] on div "Limpiar filtros Ventana de servicio Día de servicio Capacidad Transportistas Ve…" at bounding box center [667, 319] width 1334 height 638
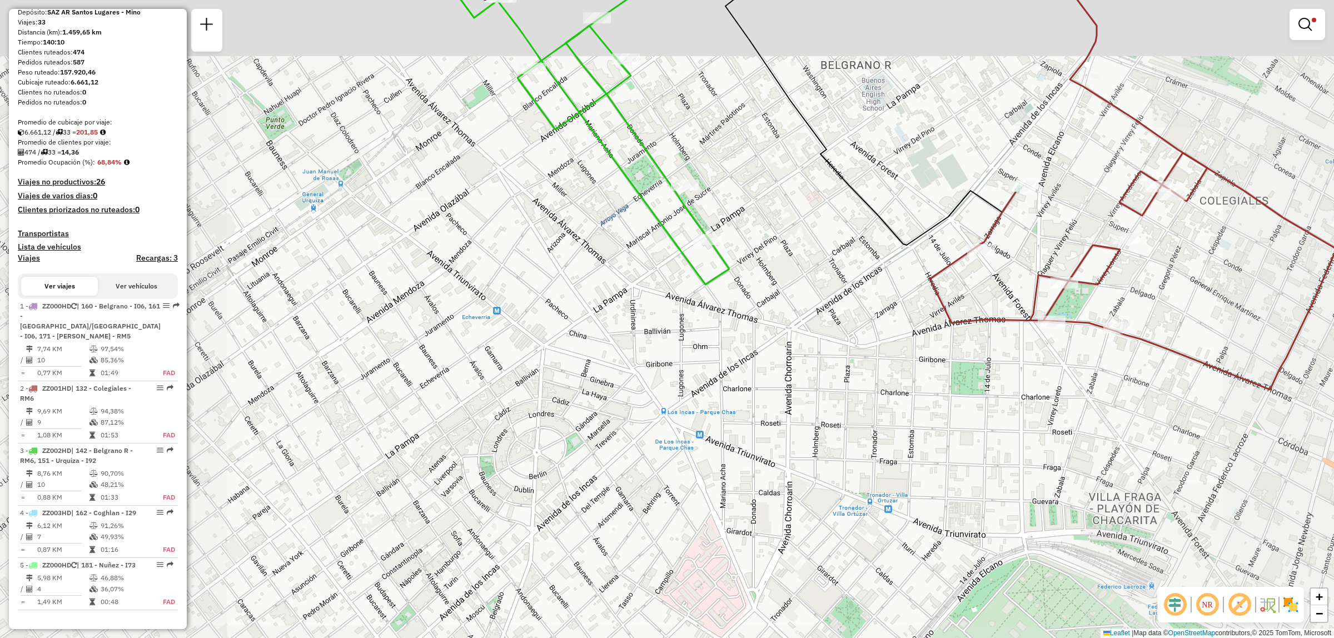
drag, startPoint x: 1147, startPoint y: 251, endPoint x: 1057, endPoint y: 365, distance: 144.8
click at [1064, 360] on div "Limpiar filtros Ventana de servicio Día de servicio Capacidad Transportistas Ve…" at bounding box center [667, 319] width 1334 height 638
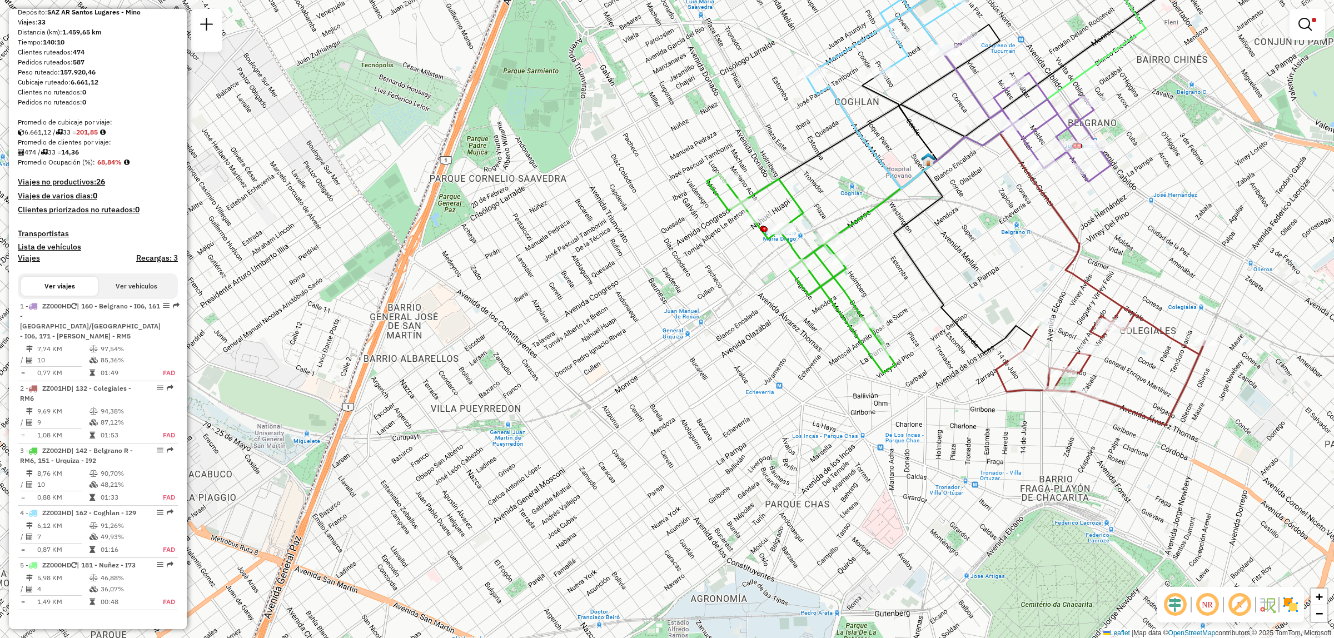
drag, startPoint x: 975, startPoint y: 355, endPoint x: 1066, endPoint y: 474, distance: 150.7
click at [1039, 353] on icon at bounding box center [966, 258] width 145 height 189
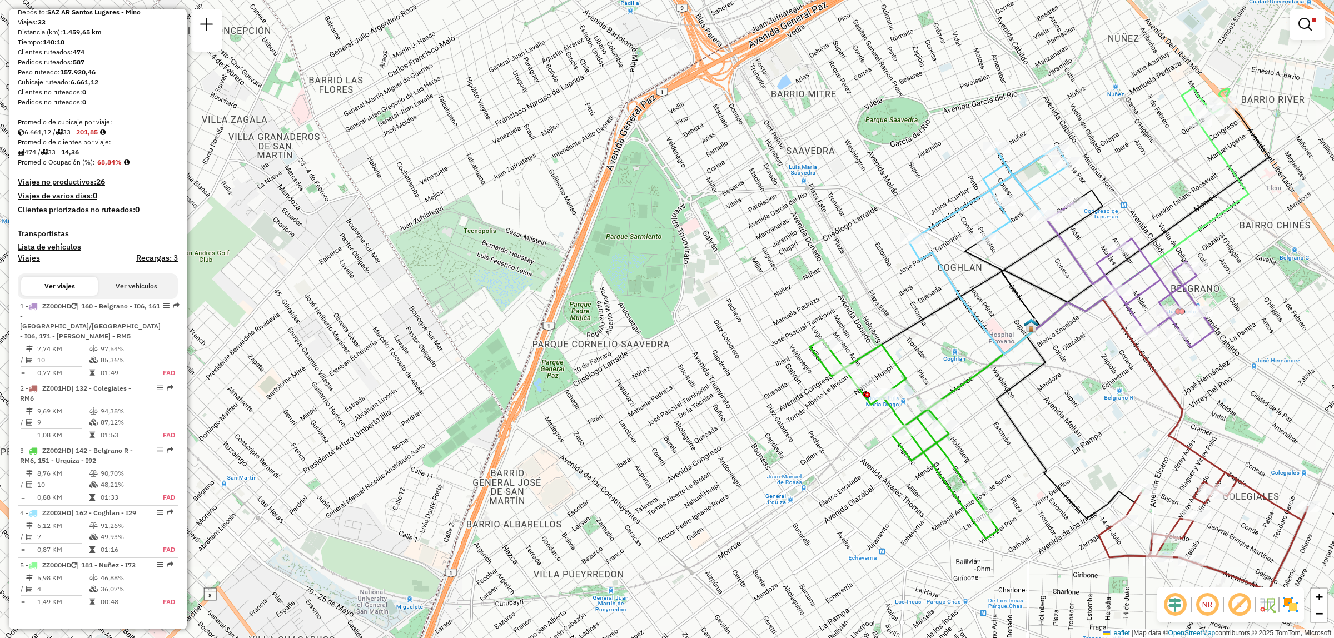
drag, startPoint x: 1032, startPoint y: 225, endPoint x: 1024, endPoint y: 321, distance: 96.6
click at [1024, 321] on div "Ruta 4 - Placa ZZ003HD 0000446793 - FRIGORIFICO LA CAPITAL SRL Limpiar filtros …" at bounding box center [667, 319] width 1334 height 638
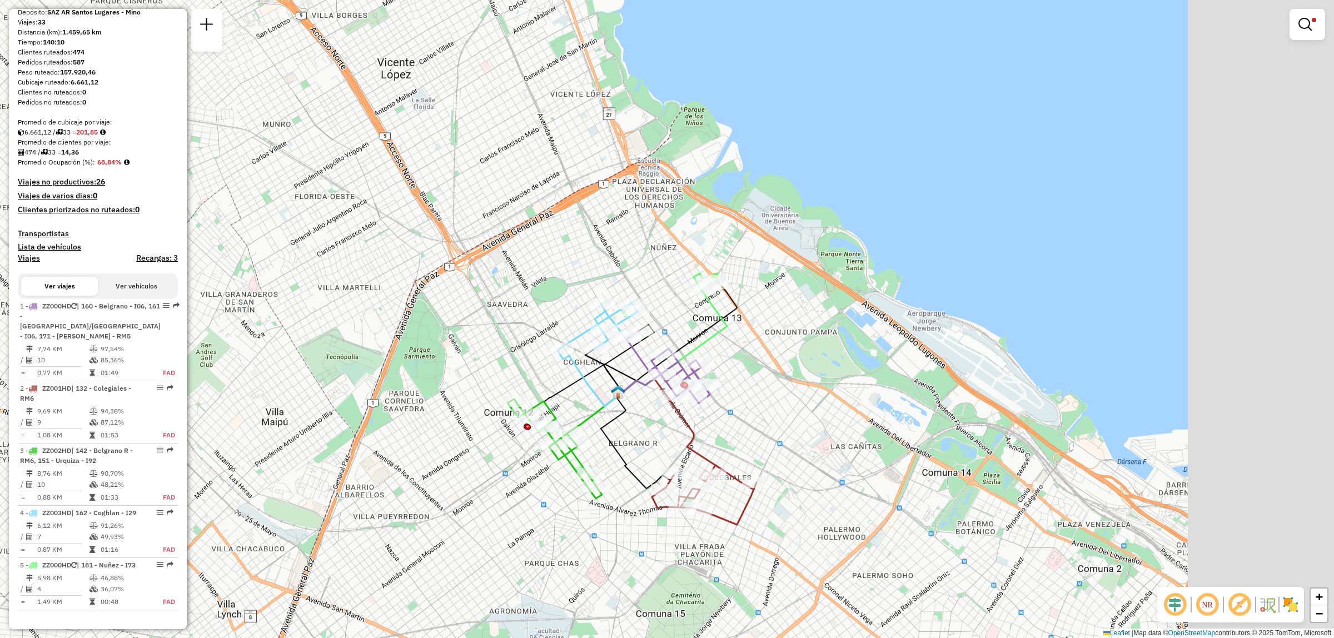
drag, startPoint x: 802, startPoint y: 305, endPoint x: 595, endPoint y: 370, distance: 216.3
click at [604, 370] on icon at bounding box center [629, 359] width 51 height 69
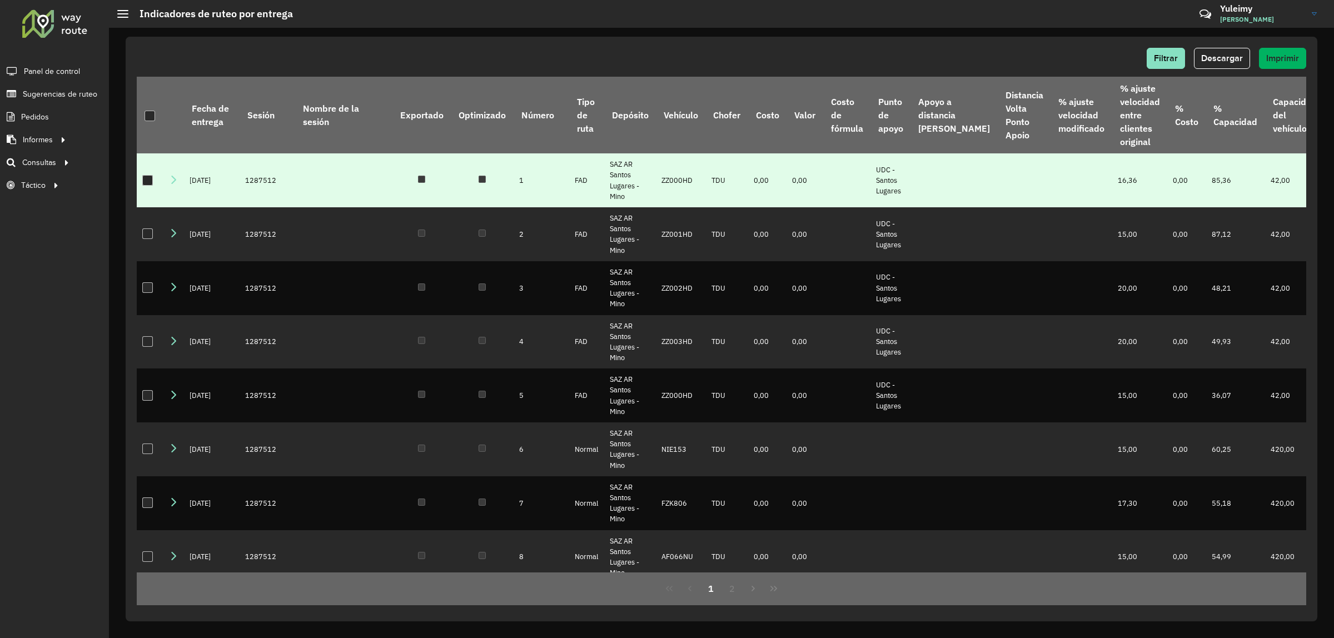
click at [148, 186] on div at bounding box center [147, 180] width 11 height 11
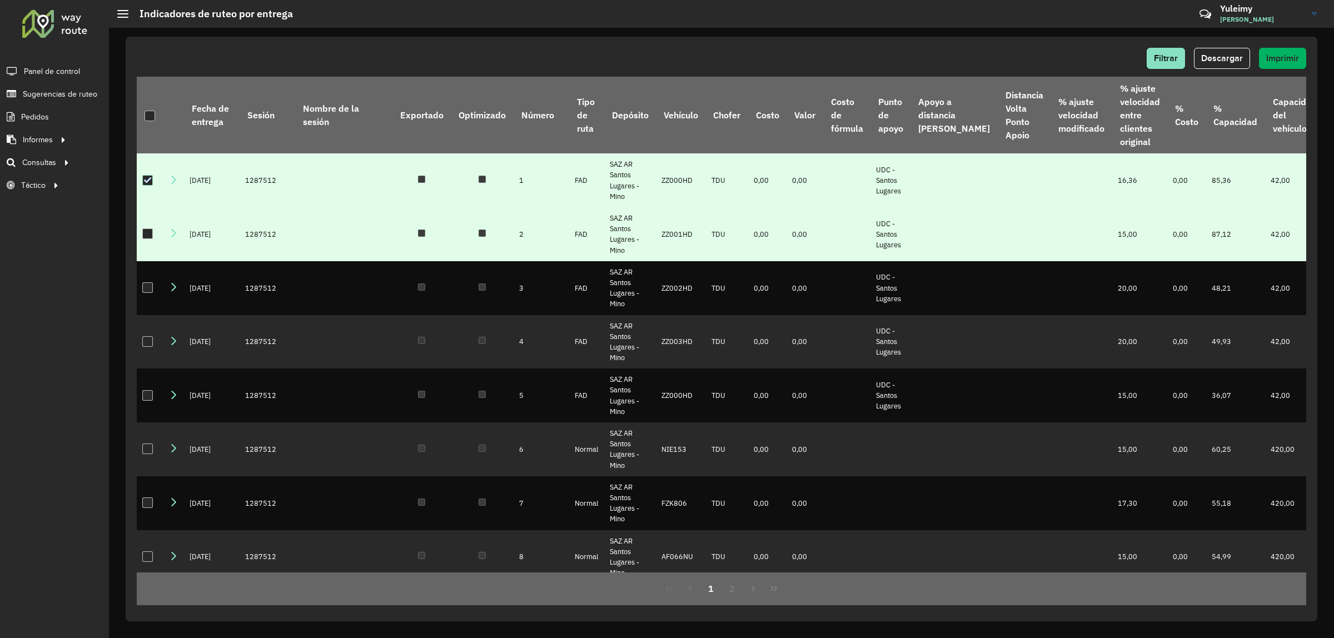
click at [145, 239] on div at bounding box center [147, 233] width 11 height 11
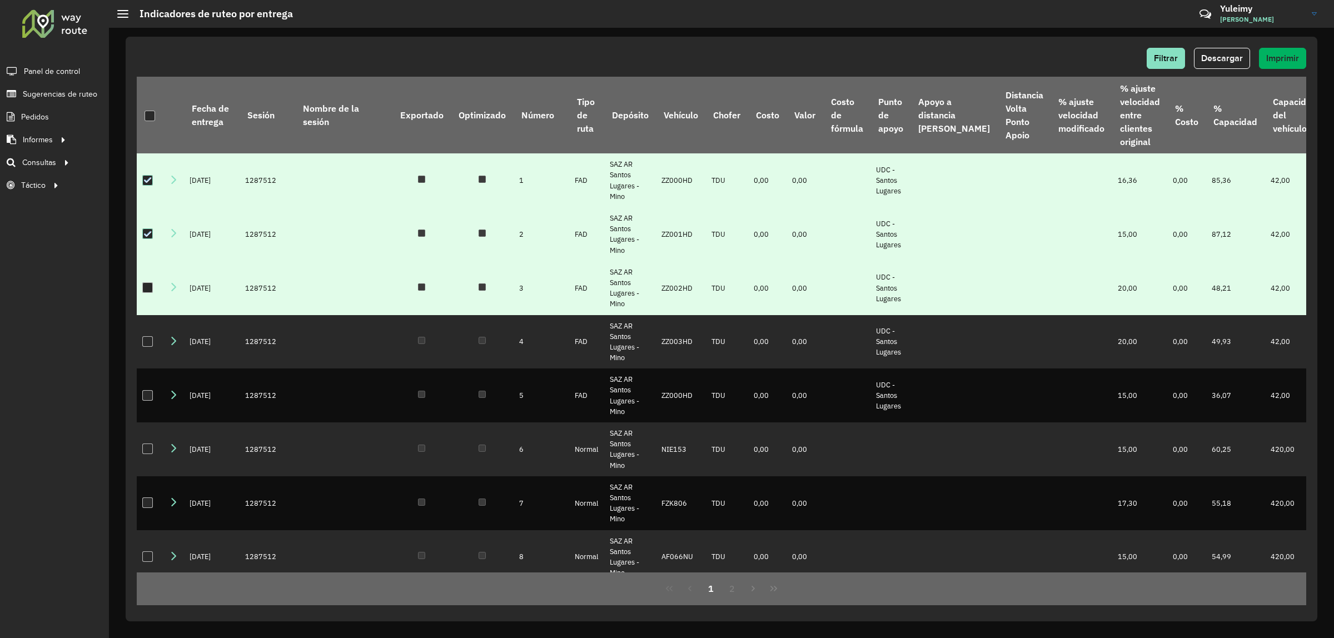
click at [153, 298] on td at bounding box center [150, 288] width 27 height 54
click at [151, 293] on div at bounding box center [147, 287] width 11 height 11
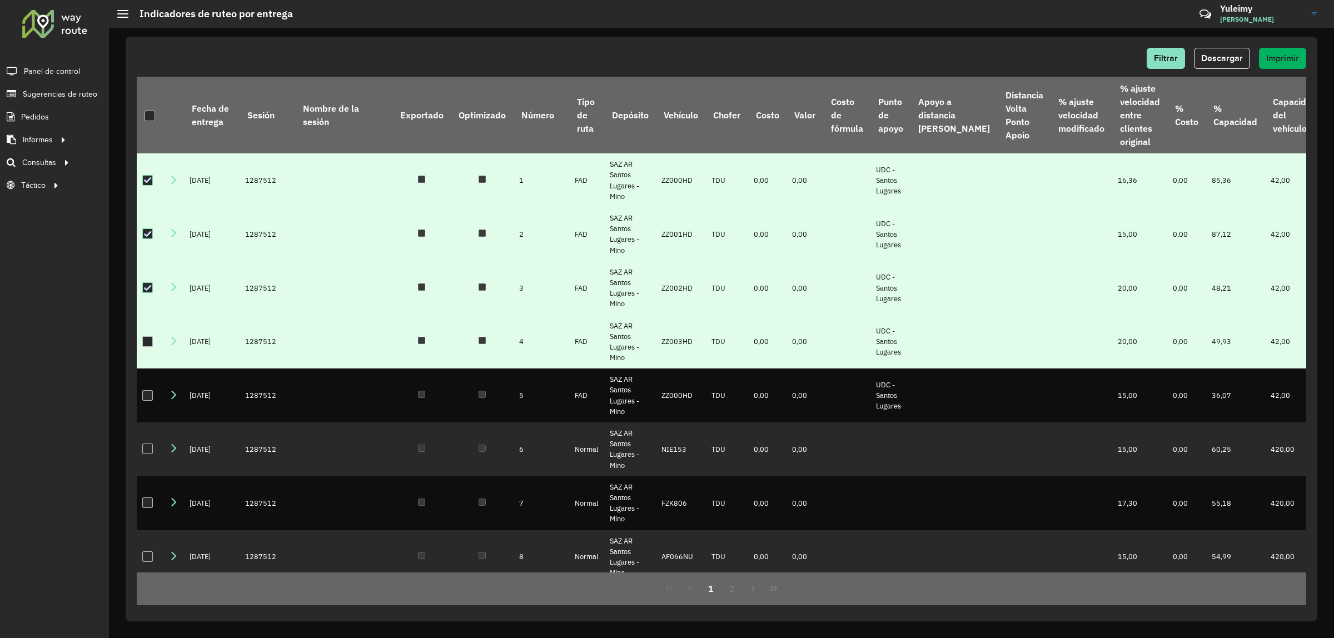
click at [148, 347] on div at bounding box center [147, 341] width 11 height 11
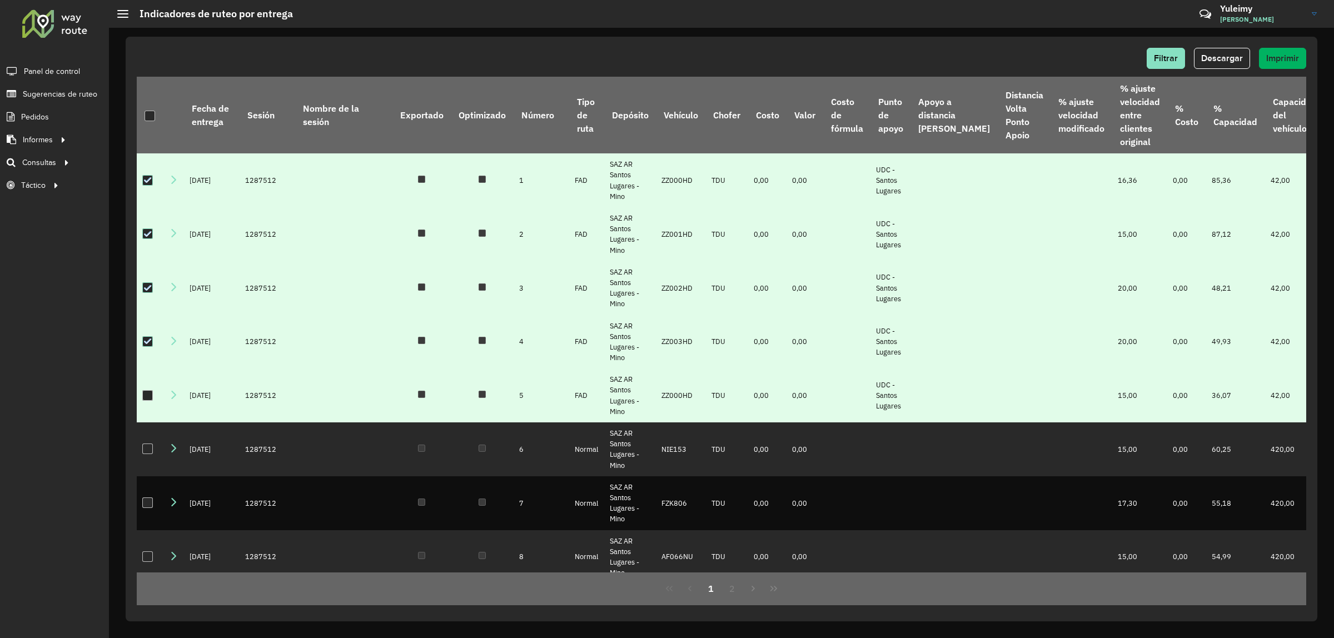
click at [142, 401] on div at bounding box center [147, 395] width 11 height 11
click at [1232, 61] on span "Descargar" at bounding box center [1222, 57] width 42 height 9
